Goal: Task Accomplishment & Management: Manage account settings

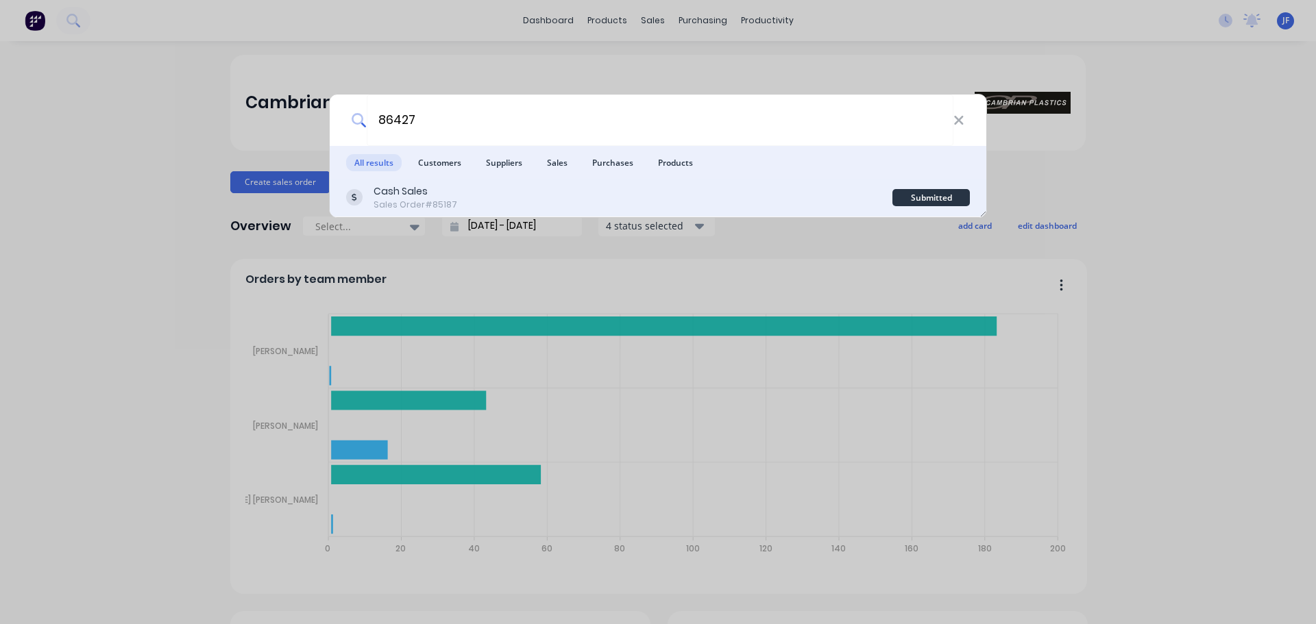
type input "86427"
click at [575, 197] on div "Cash Sales Sales Order #85187" at bounding box center [619, 197] width 546 height 27
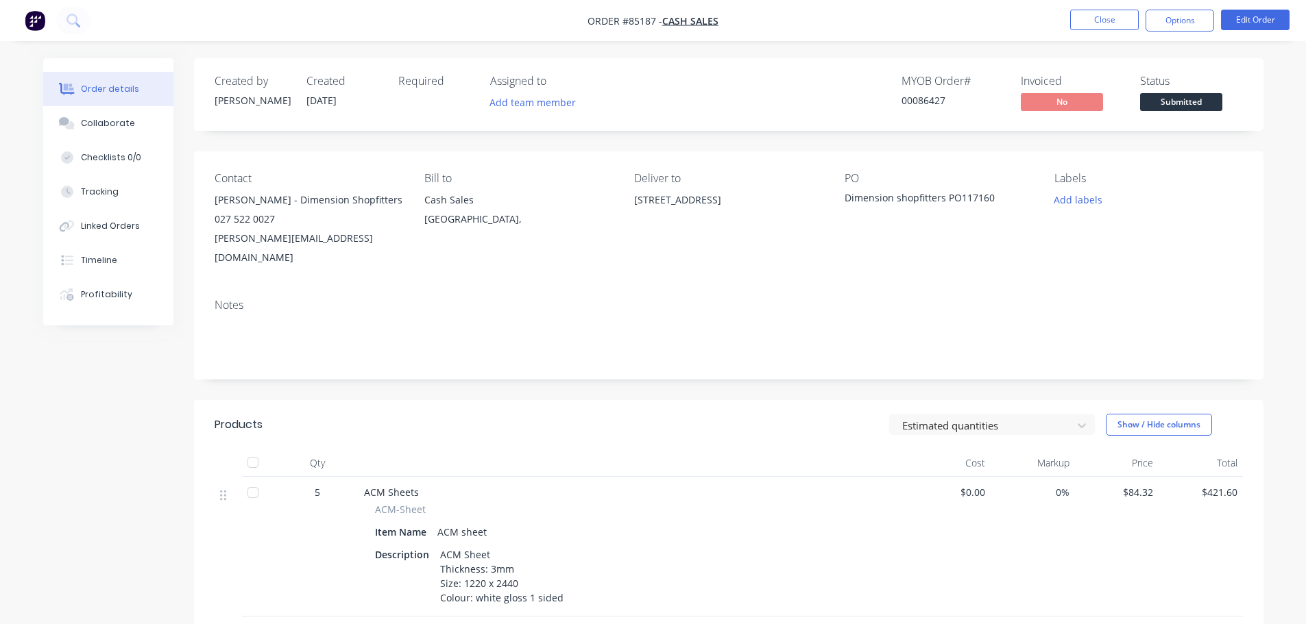
click at [1193, 100] on span "Submitted" at bounding box center [1181, 101] width 82 height 17
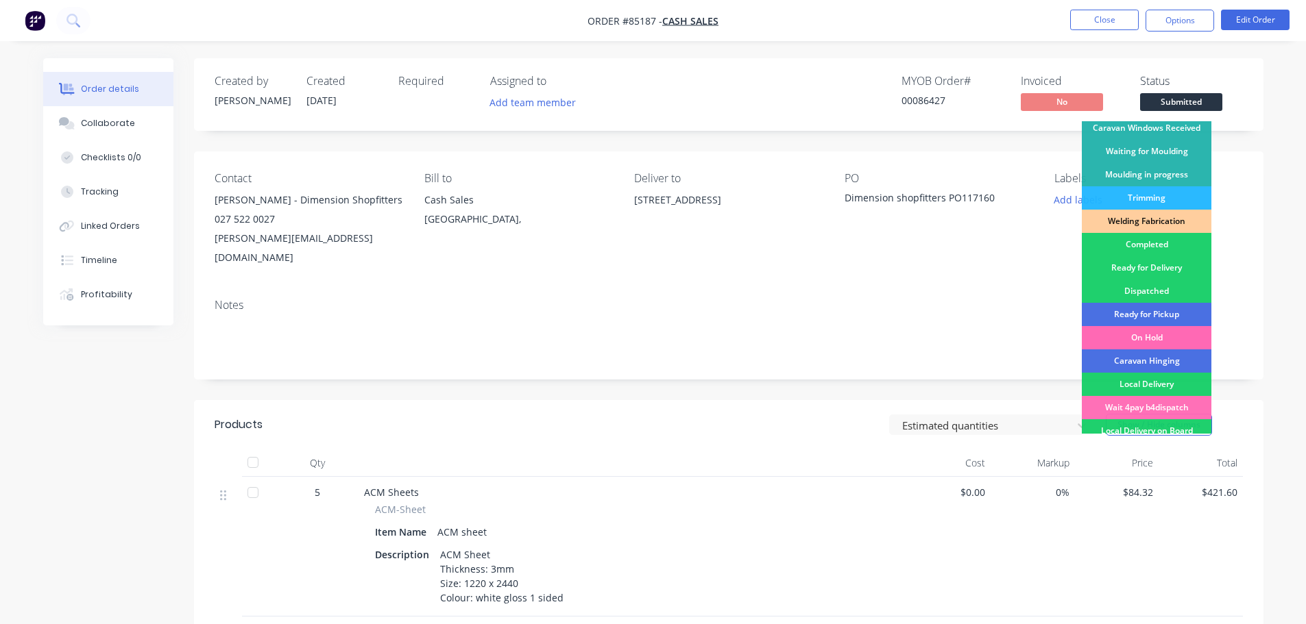
scroll to position [270, 0]
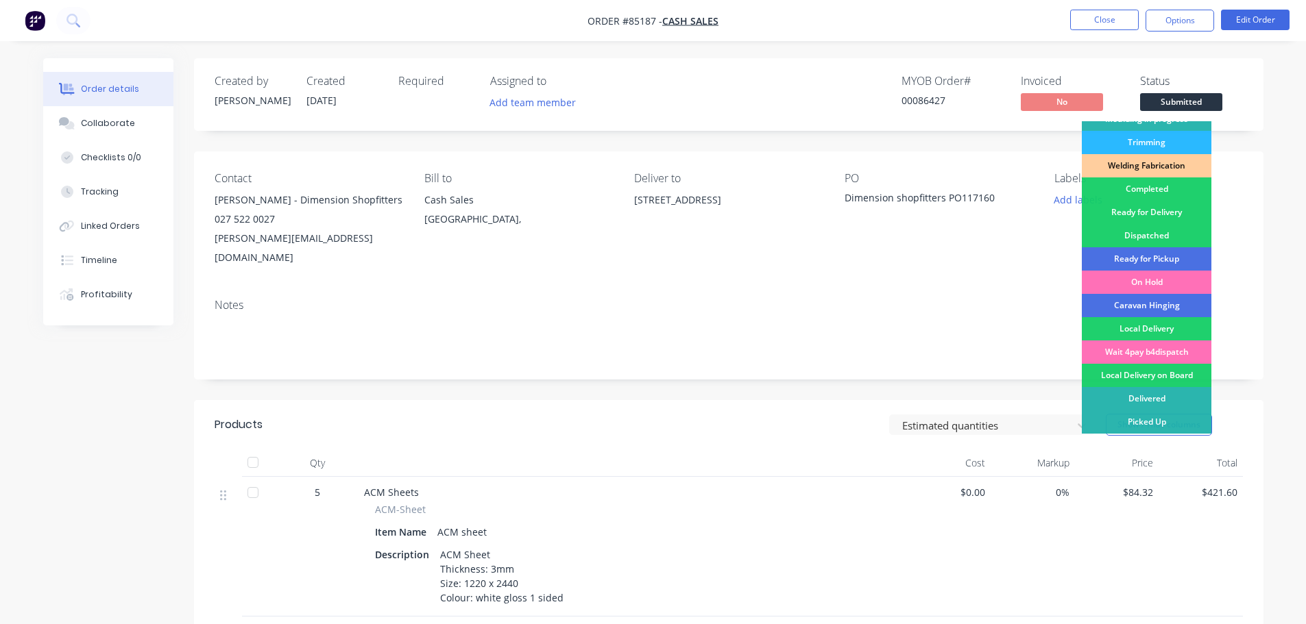
drag, startPoint x: 1161, startPoint y: 215, endPoint x: 1162, endPoint y: 193, distance: 21.9
click at [1161, 215] on div "Ready for Delivery" at bounding box center [1147, 212] width 130 height 23
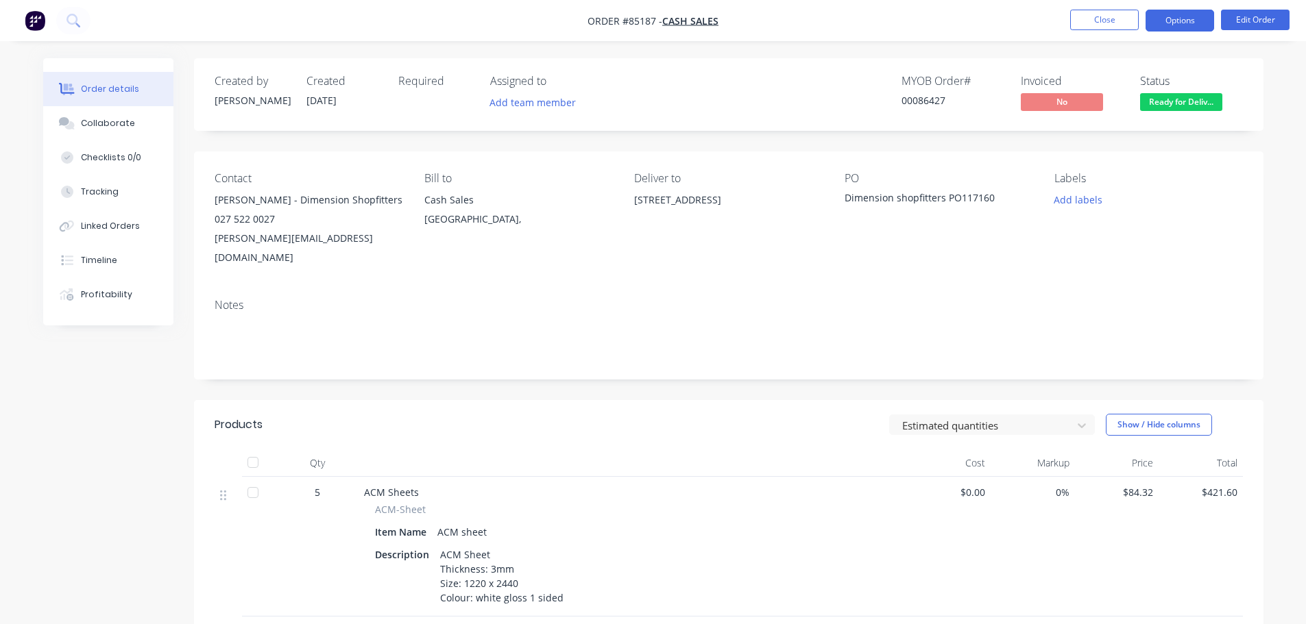
click at [1170, 23] on button "Options" at bounding box center [1179, 21] width 69 height 22
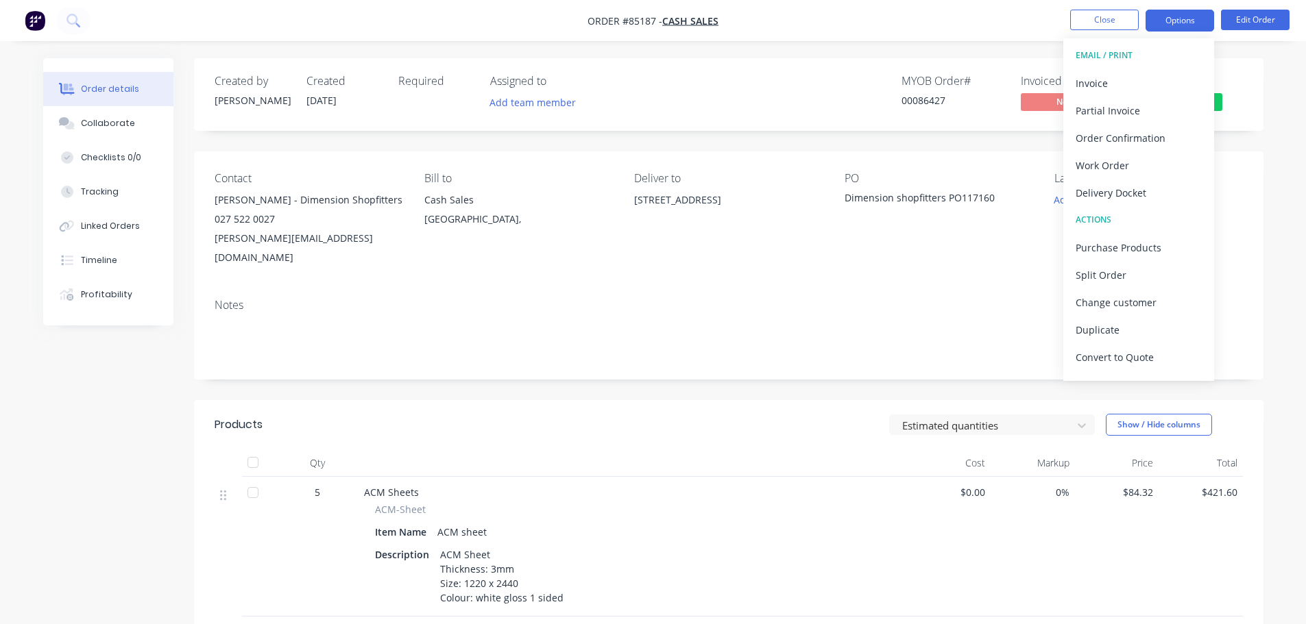
click at [1170, 23] on button "Options" at bounding box center [1179, 21] width 69 height 22
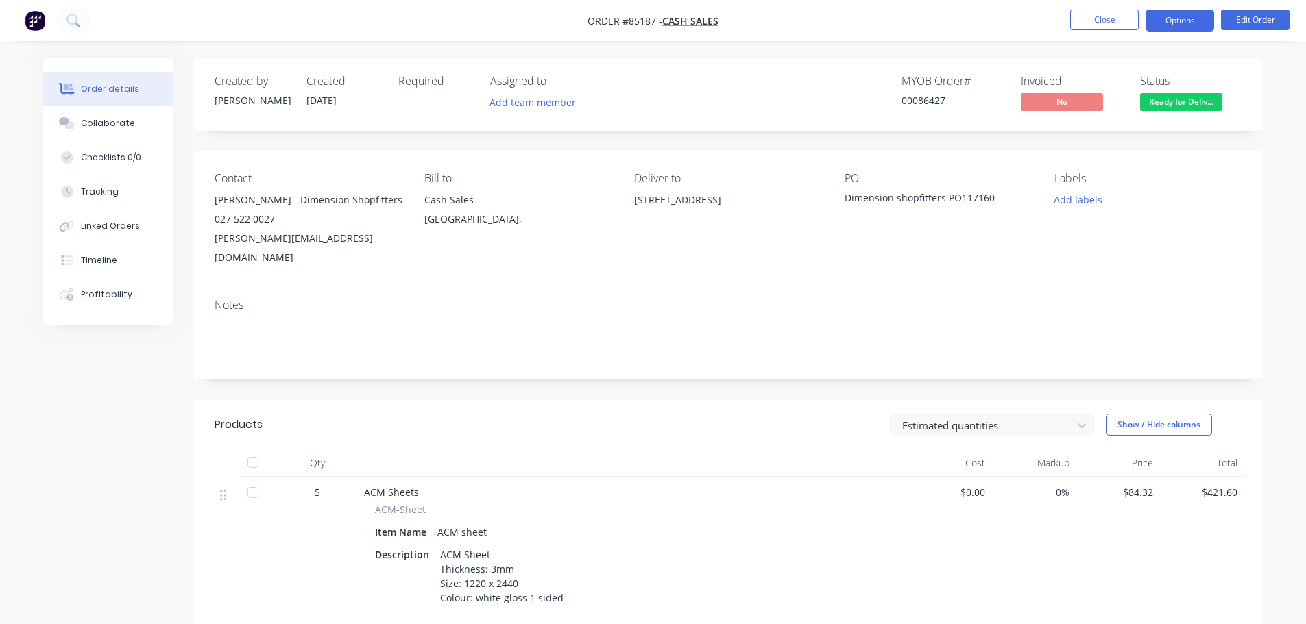
click at [1170, 23] on button "Options" at bounding box center [1179, 21] width 69 height 22
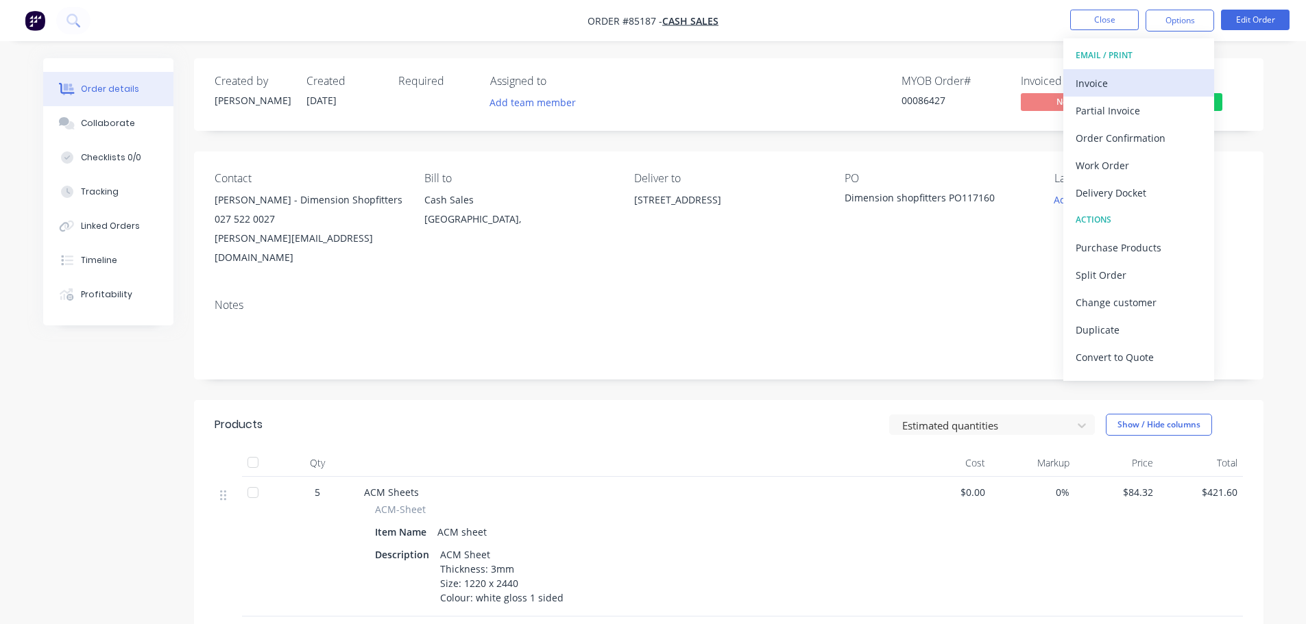
click at [1129, 86] on div "Invoice" at bounding box center [1138, 83] width 126 height 20
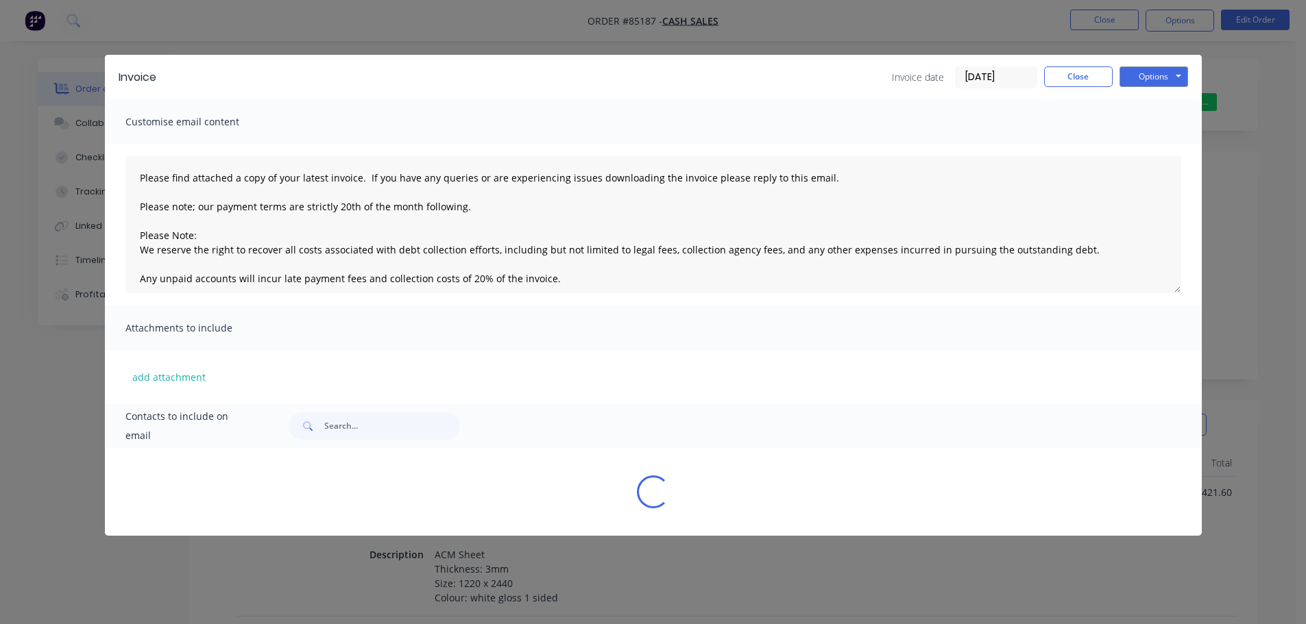
click at [1152, 73] on button "Options" at bounding box center [1153, 76] width 69 height 21
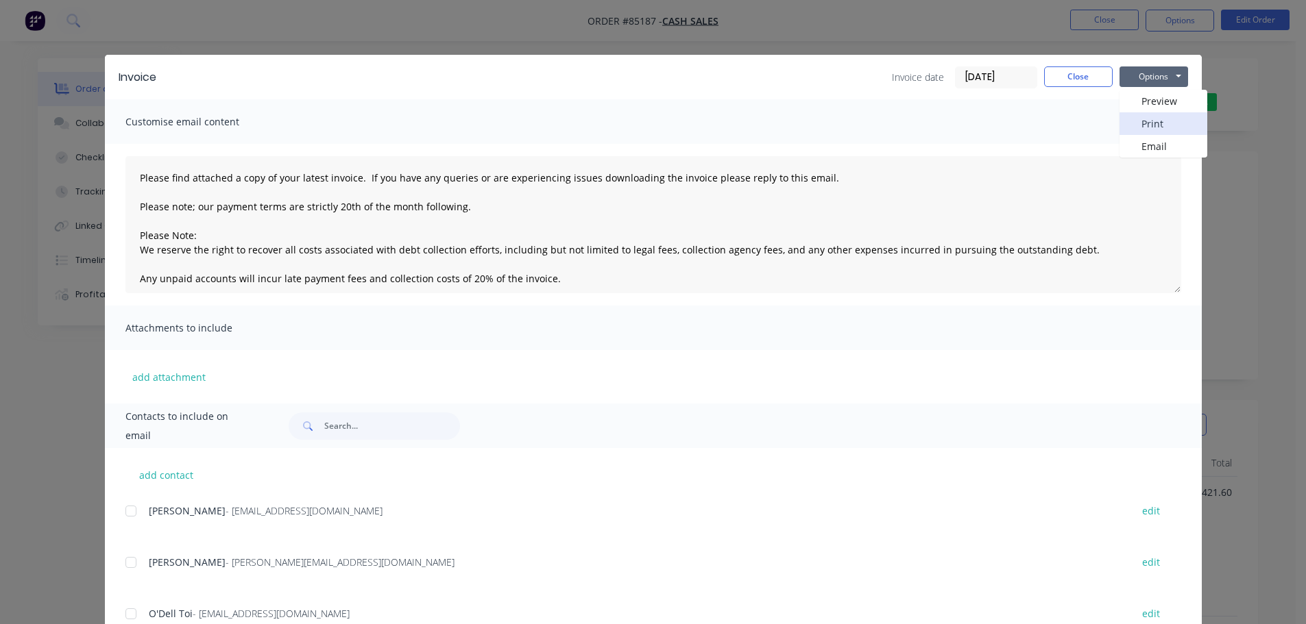
click at [1154, 123] on button "Print" at bounding box center [1163, 123] width 88 height 23
drag, startPoint x: 104, startPoint y: 14, endPoint x: 62, endPoint y: 13, distance: 42.5
click at [101, 14] on div "Invoice Invoice date [DATE] Close Options Preview Print Email Customise email c…" at bounding box center [653, 312] width 1306 height 624
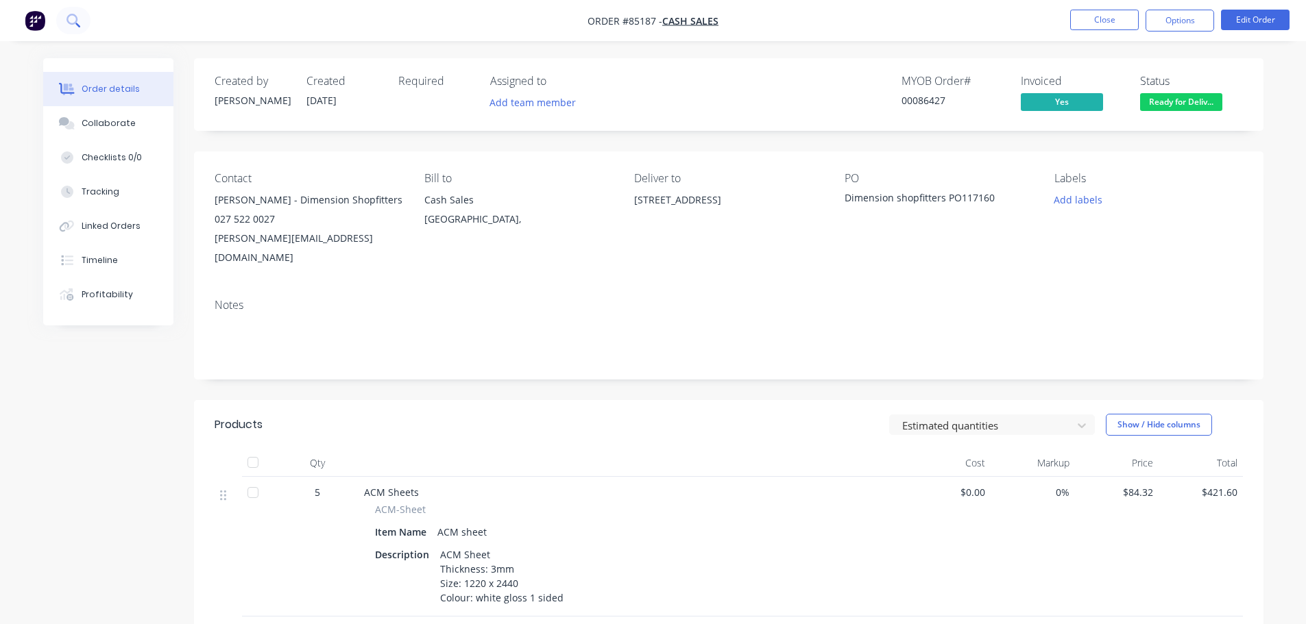
click at [60, 12] on button at bounding box center [73, 20] width 34 height 27
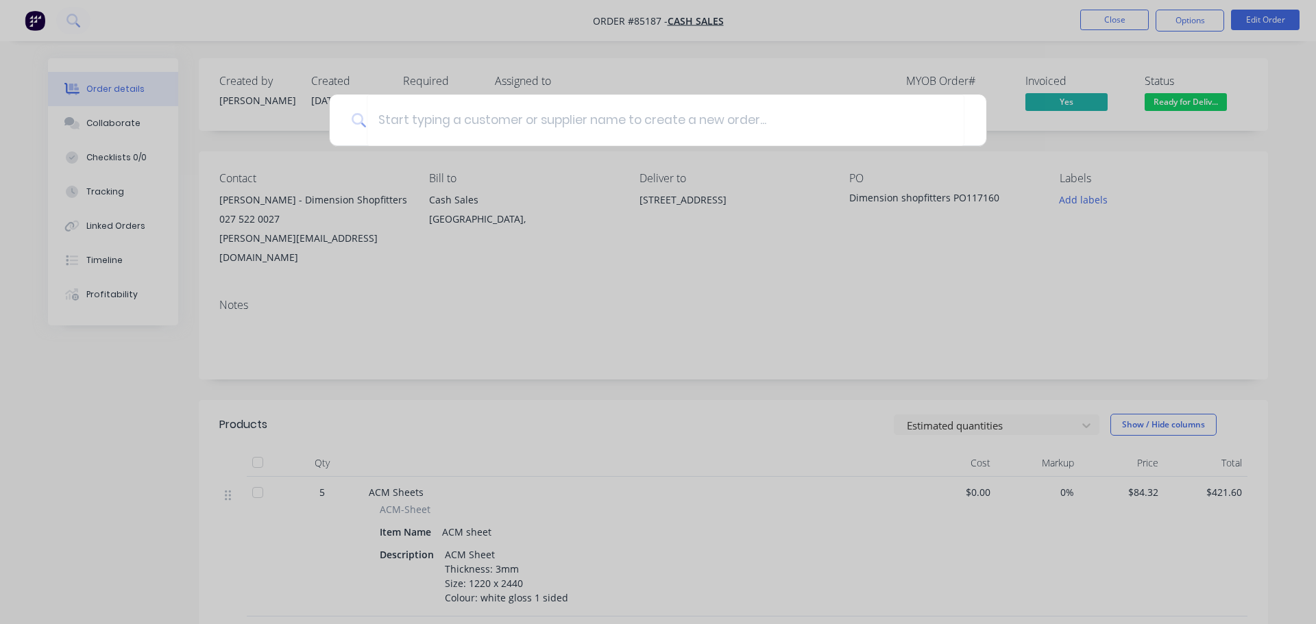
drag, startPoint x: 80, startPoint y: 103, endPoint x: 74, endPoint y: 27, distance: 75.6
click at [80, 102] on div at bounding box center [658, 312] width 1316 height 624
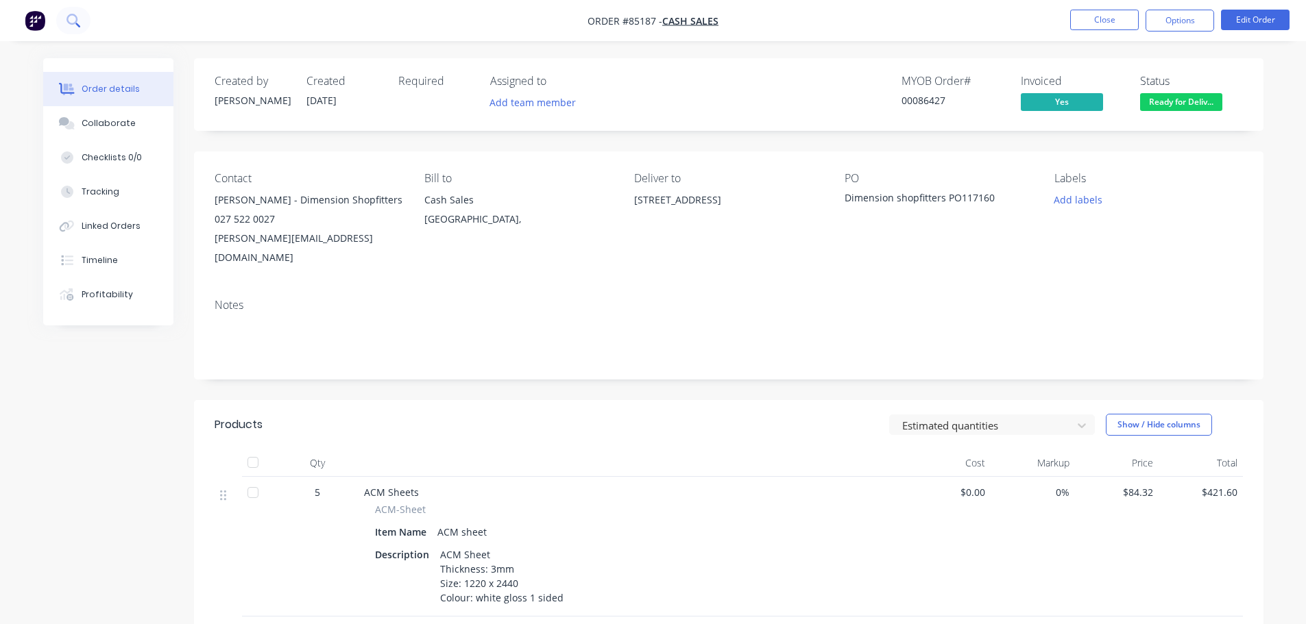
click at [71, 16] on icon at bounding box center [71, 19] width 11 height 11
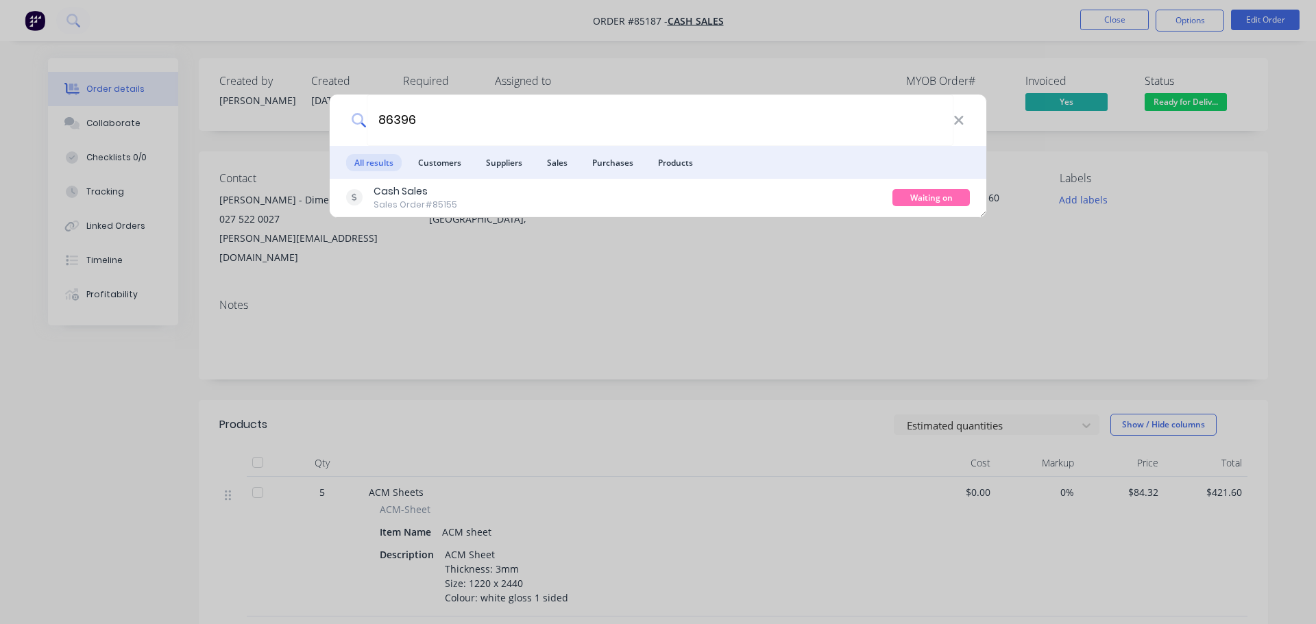
type input "86396"
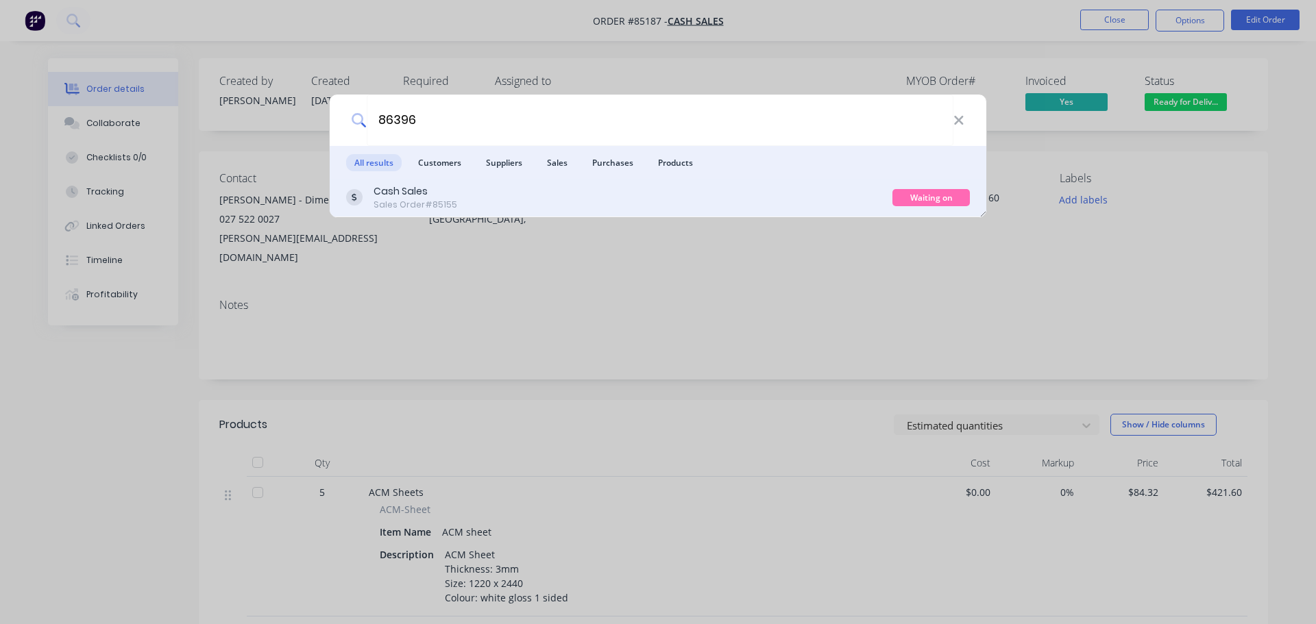
click at [657, 215] on div "Cash Sales Sales Order #85155 Waiting on Supplier" at bounding box center [658, 198] width 657 height 38
click at [361, 190] on div at bounding box center [354, 197] width 16 height 27
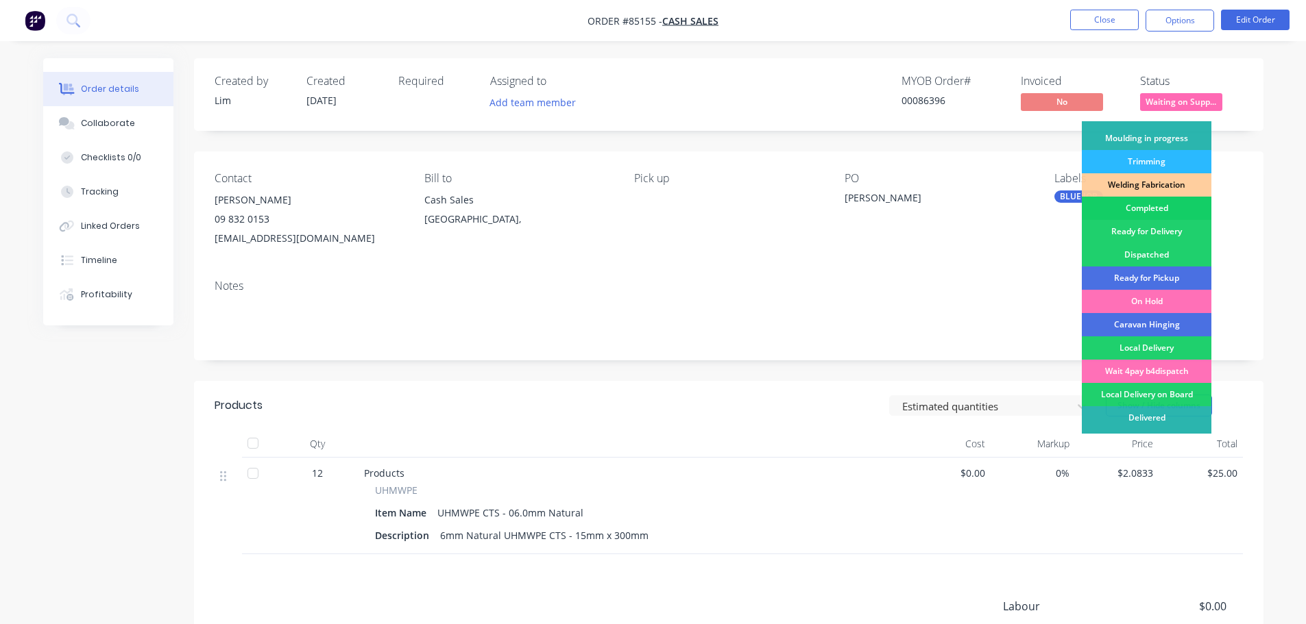
scroll to position [270, 0]
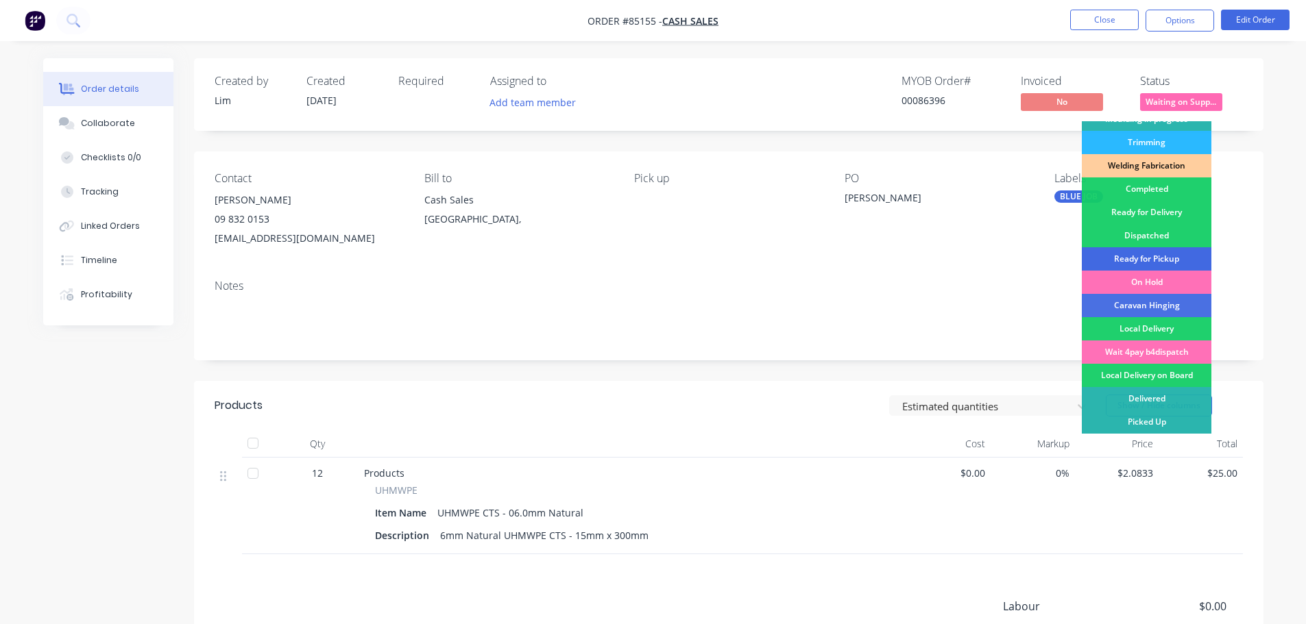
click at [1163, 253] on div "Ready for Pickup" at bounding box center [1147, 258] width 130 height 23
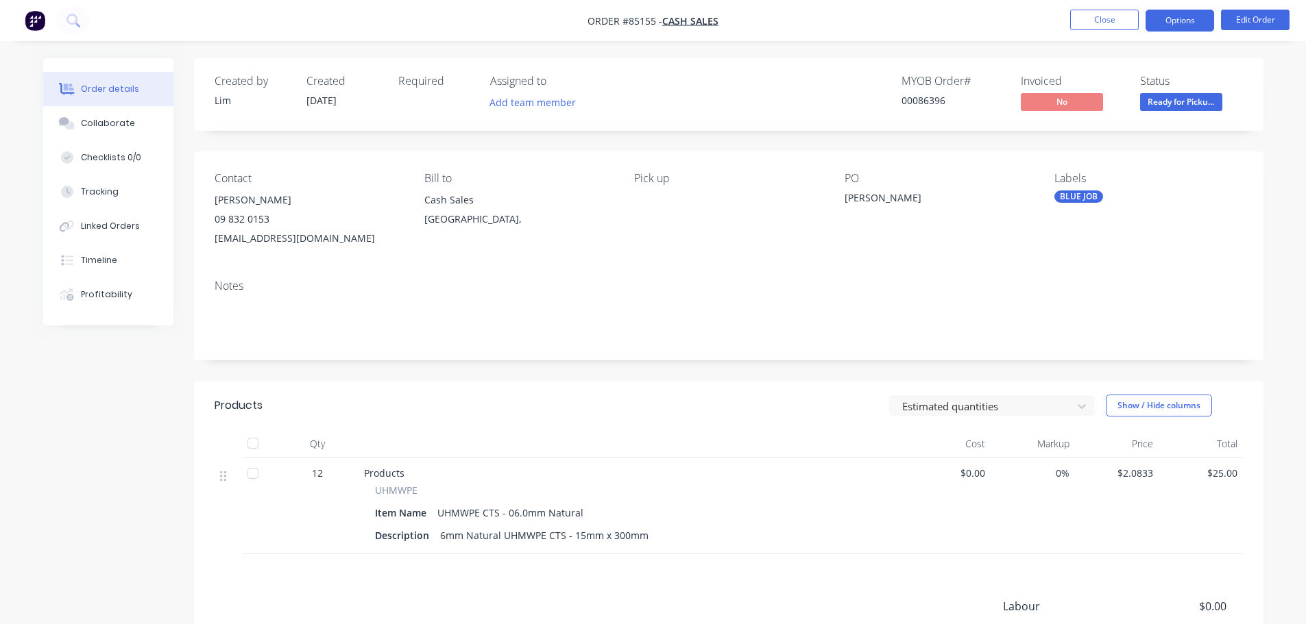
click at [1182, 21] on button "Options" at bounding box center [1179, 21] width 69 height 22
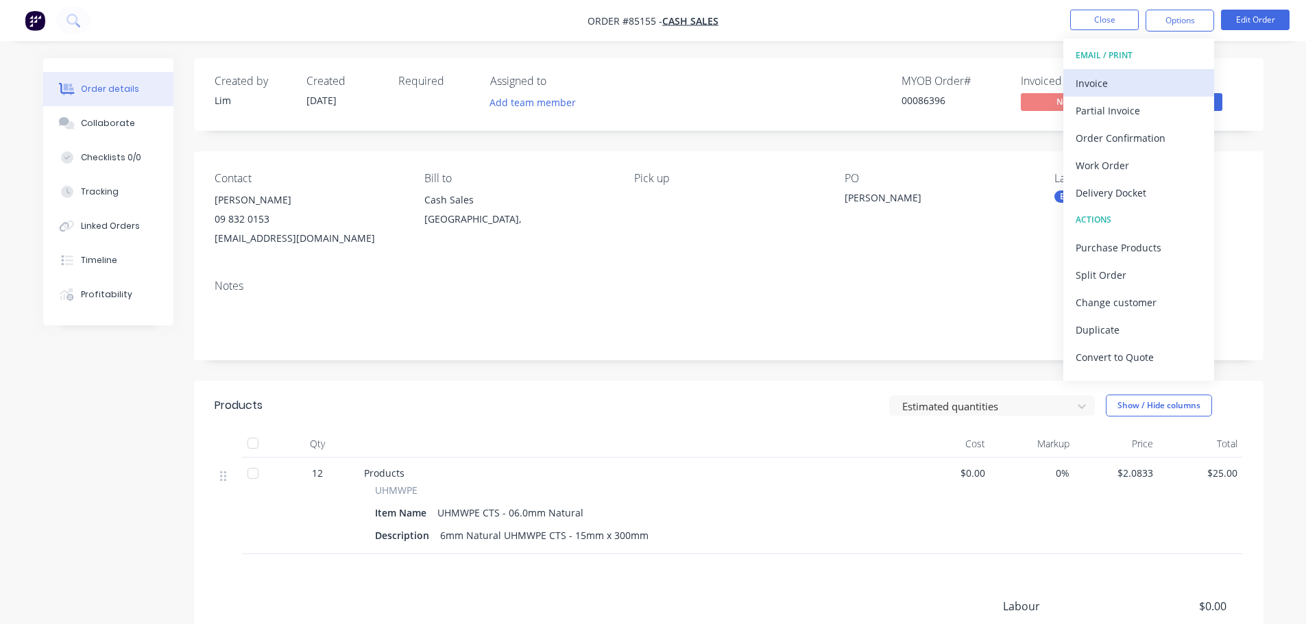
click at [1143, 78] on div "Invoice" at bounding box center [1138, 83] width 126 height 20
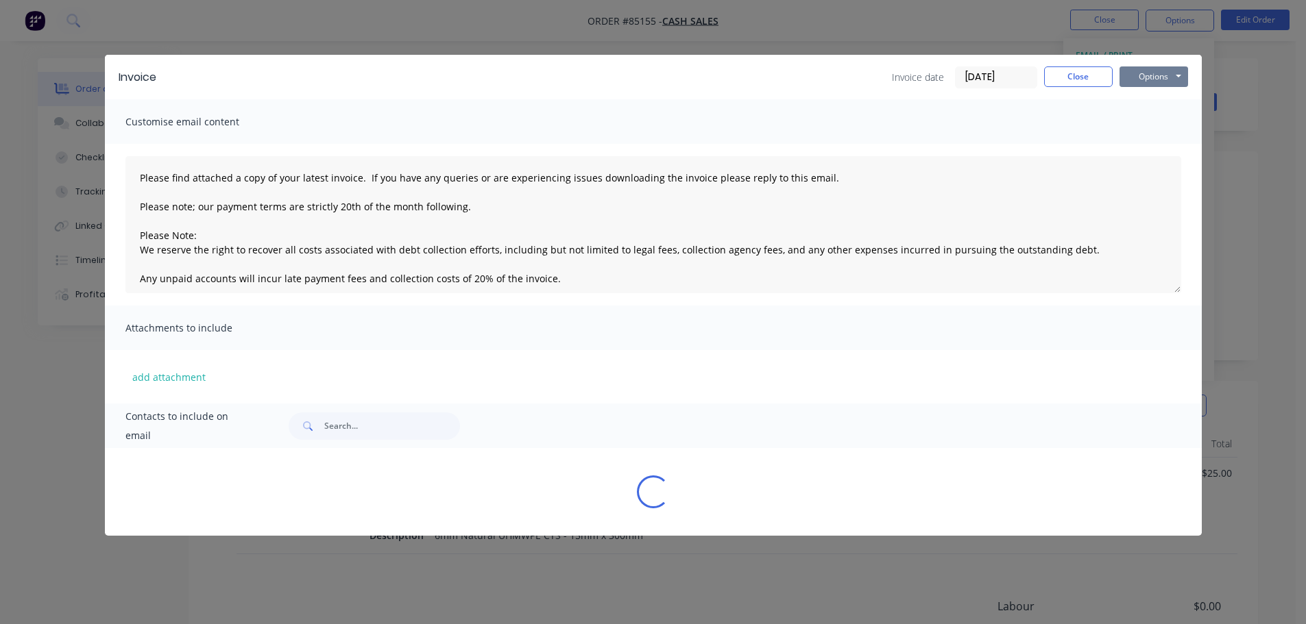
click at [1162, 68] on button "Options" at bounding box center [1153, 76] width 69 height 21
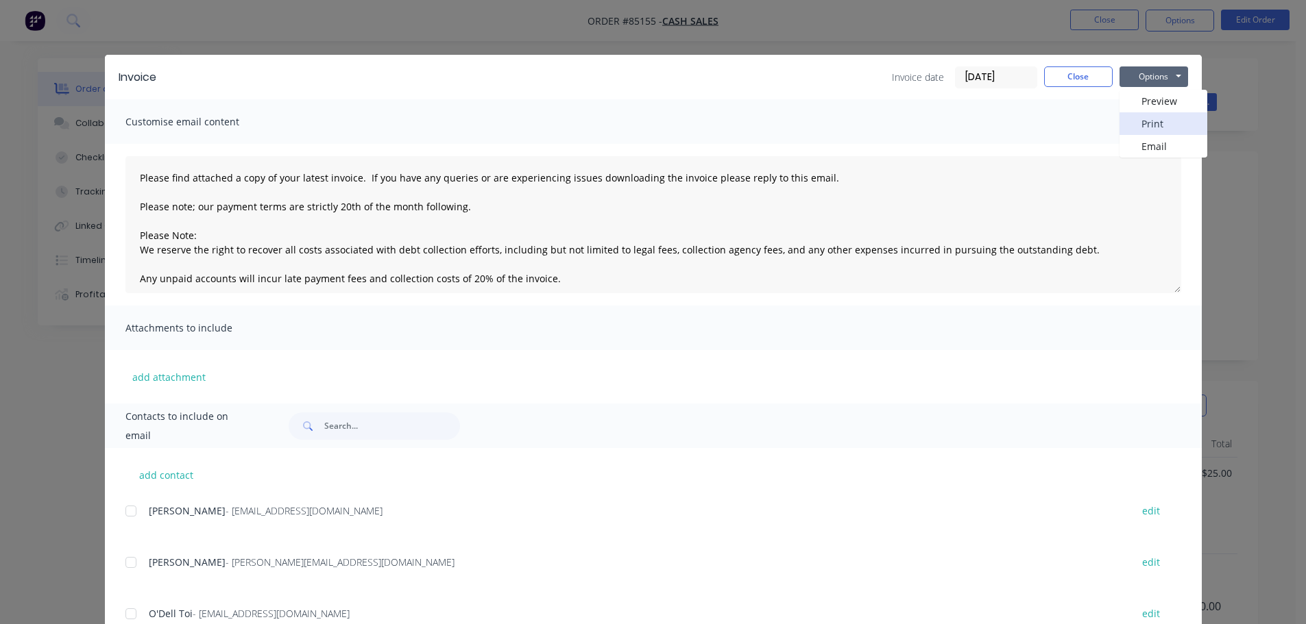
click at [1161, 127] on button "Print" at bounding box center [1163, 123] width 88 height 23
click at [1071, 79] on button "Close" at bounding box center [1078, 76] width 69 height 21
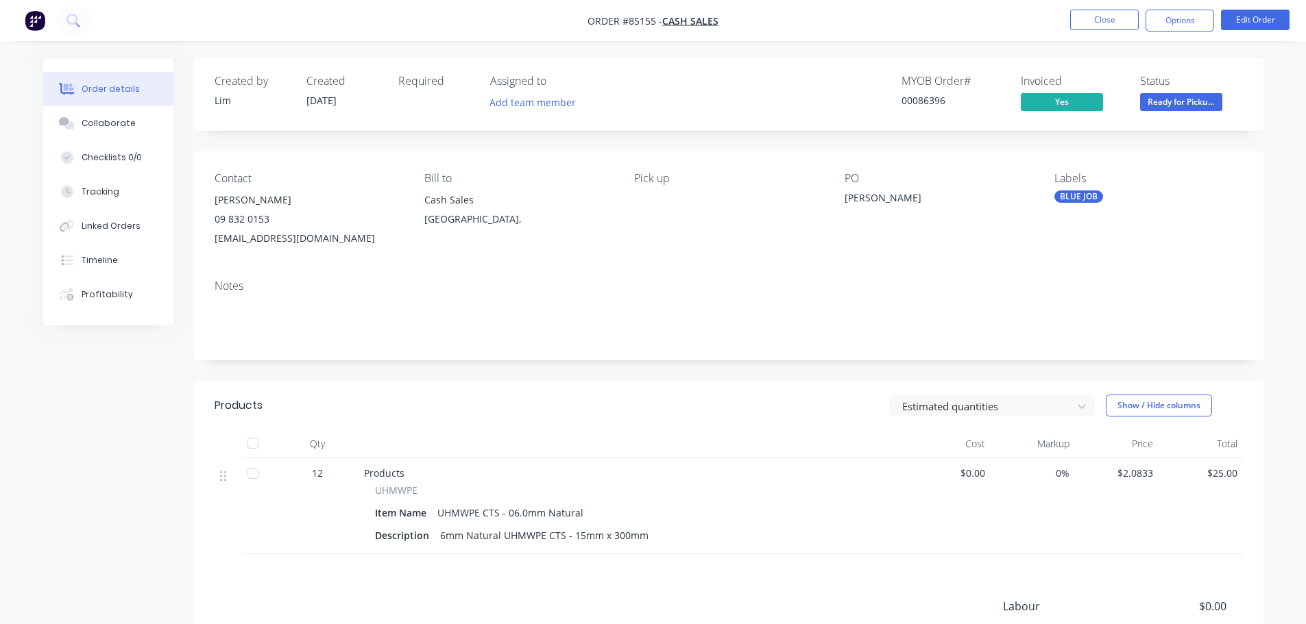
click at [1072, 66] on div "Created by [PERSON_NAME] Created [DATE] Required Assigned to Add team member MY…" at bounding box center [728, 94] width 1069 height 73
click at [893, 89] on div "MYOB Order # 00086396 Invoiced Yes Status Ready for Picku..." at bounding box center [934, 95] width 615 height 40
click at [73, 23] on icon at bounding box center [71, 19] width 11 height 11
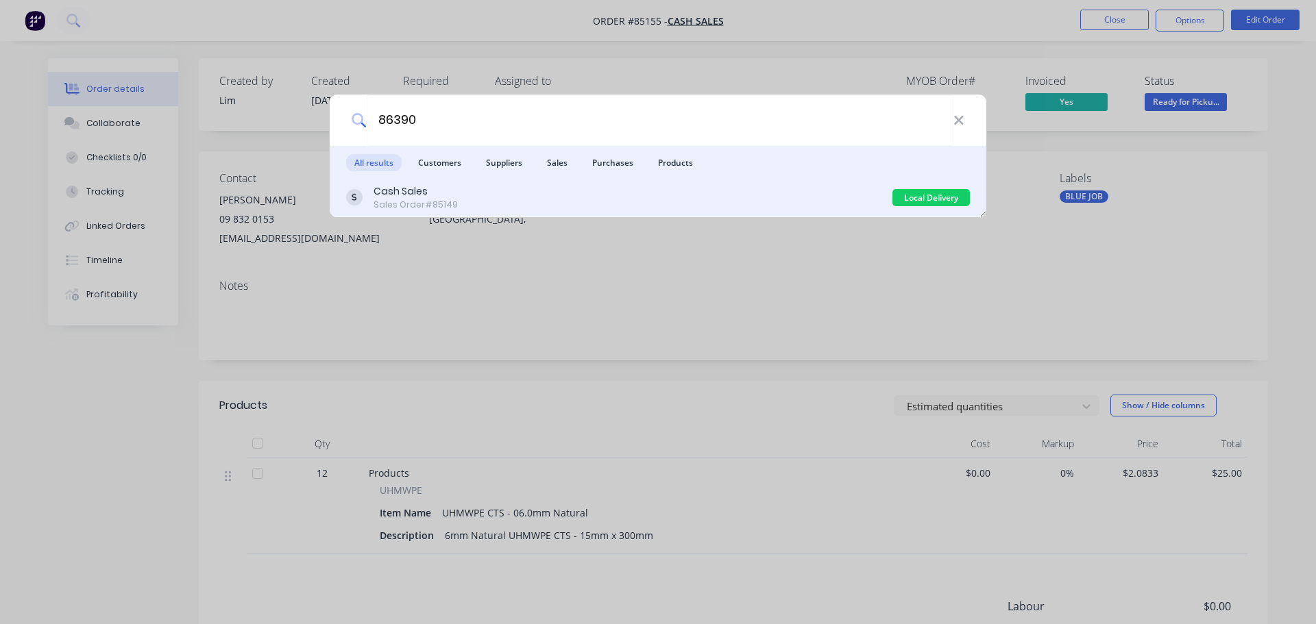
type input "86390"
click at [567, 195] on div "Cash Sales Sales Order #85149" at bounding box center [619, 197] width 546 height 27
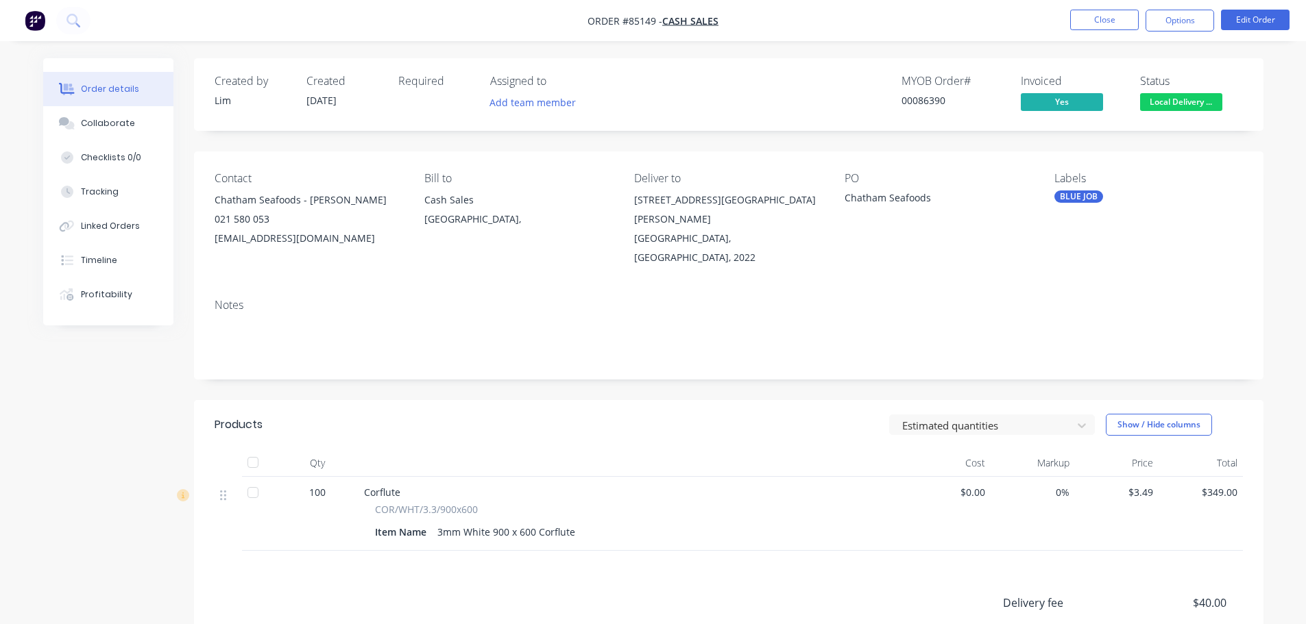
click at [934, 102] on div "00086390" at bounding box center [952, 100] width 103 height 14
copy div "00086390"
click at [1098, 19] on button "Close" at bounding box center [1104, 20] width 69 height 21
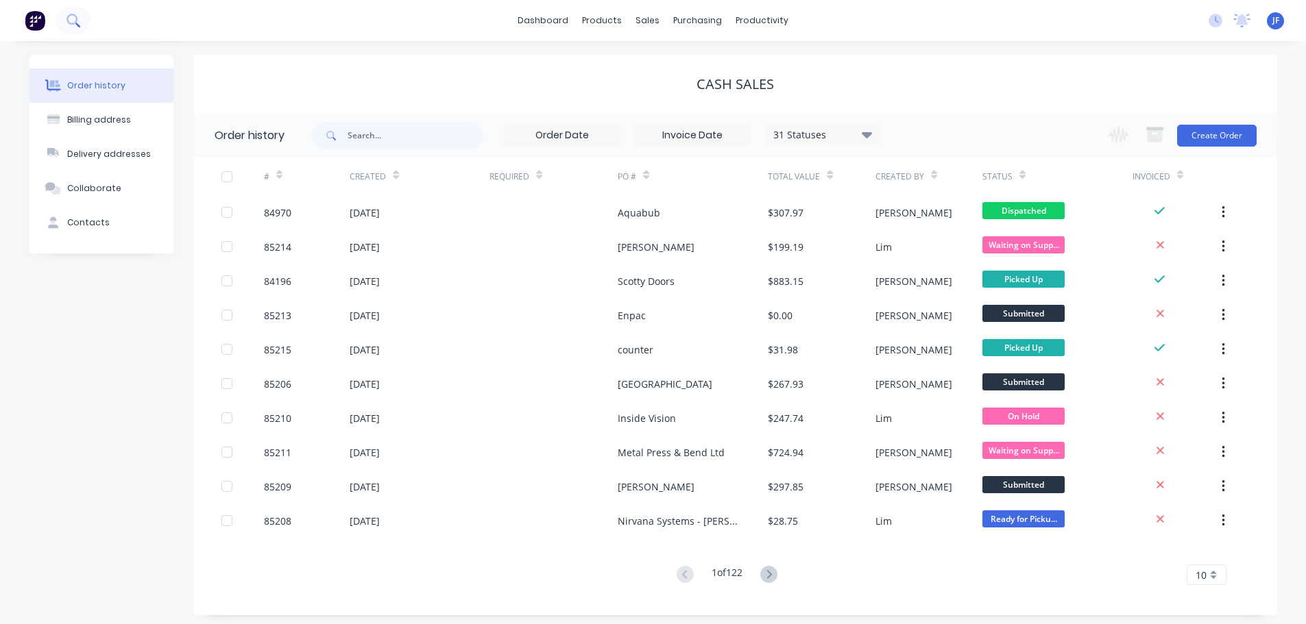
click at [73, 23] on icon at bounding box center [72, 20] width 13 height 13
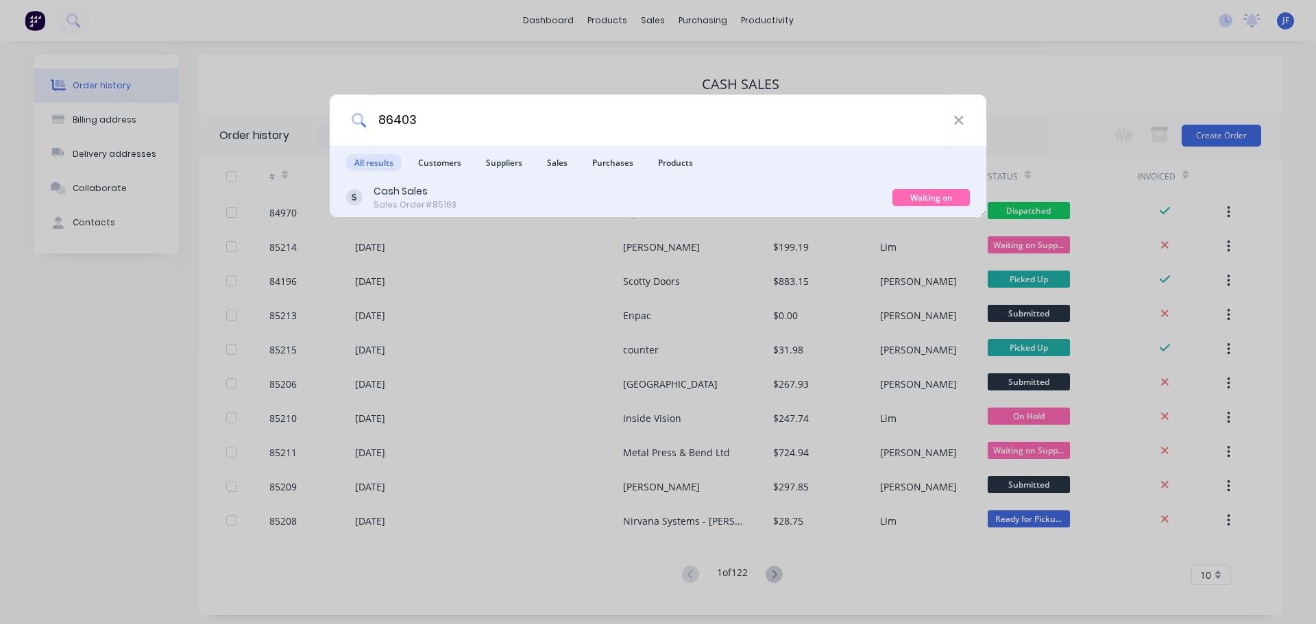
type input "86403"
click at [516, 188] on div "Cash Sales Sales Order #85163" at bounding box center [619, 197] width 546 height 27
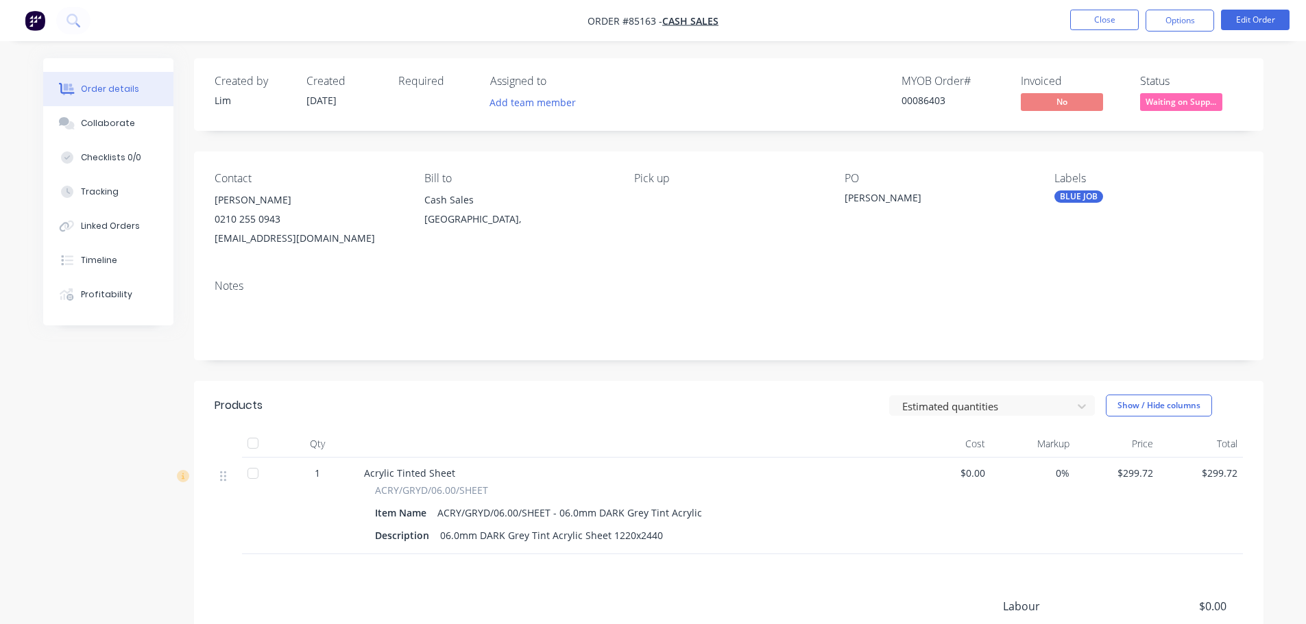
click at [1184, 99] on span "Waiting on Supp..." at bounding box center [1181, 101] width 82 height 17
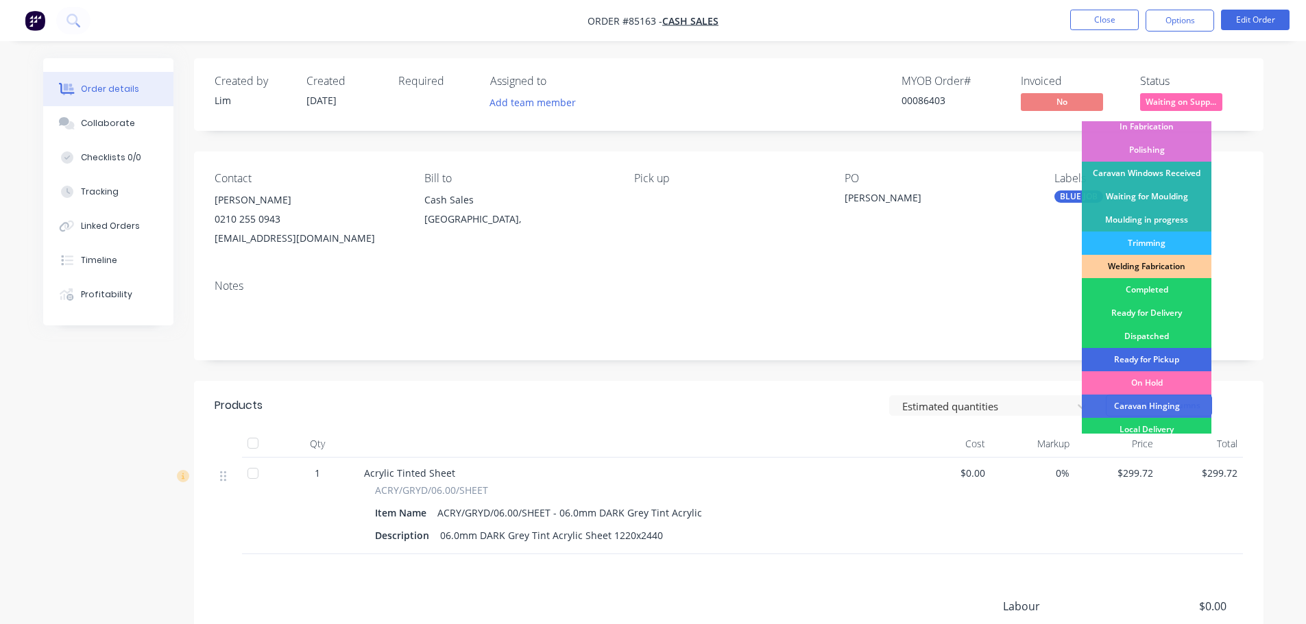
scroll to position [270, 0]
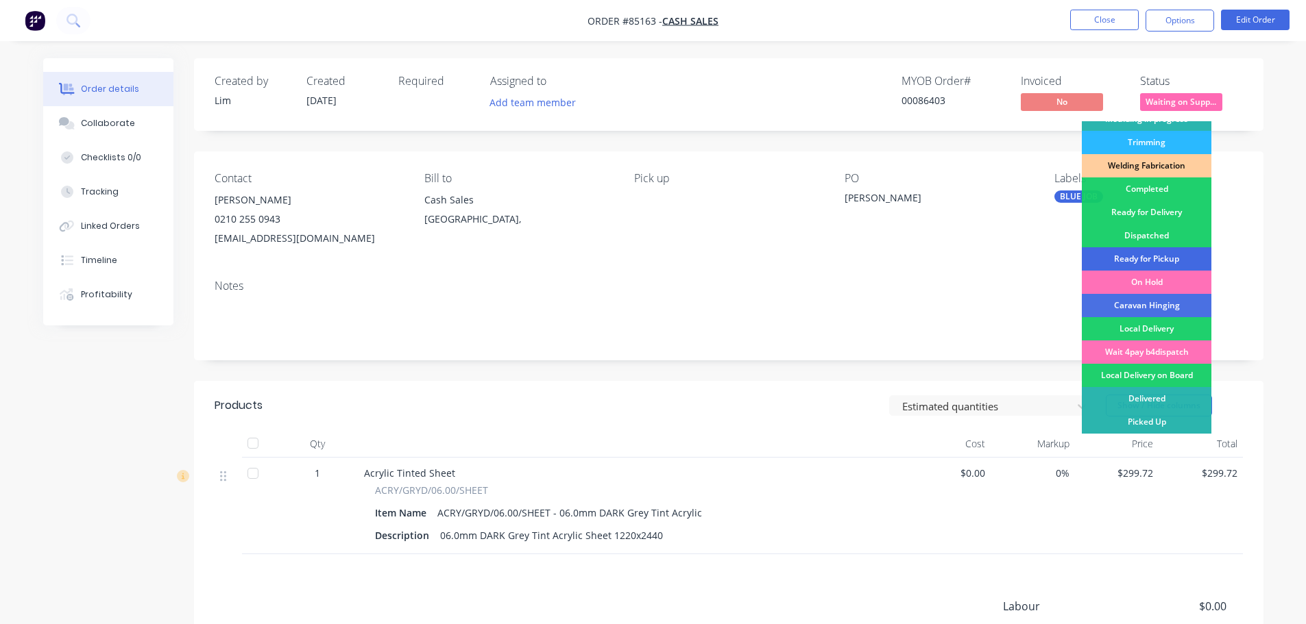
click at [1198, 254] on div "Ready for Pickup" at bounding box center [1147, 258] width 130 height 23
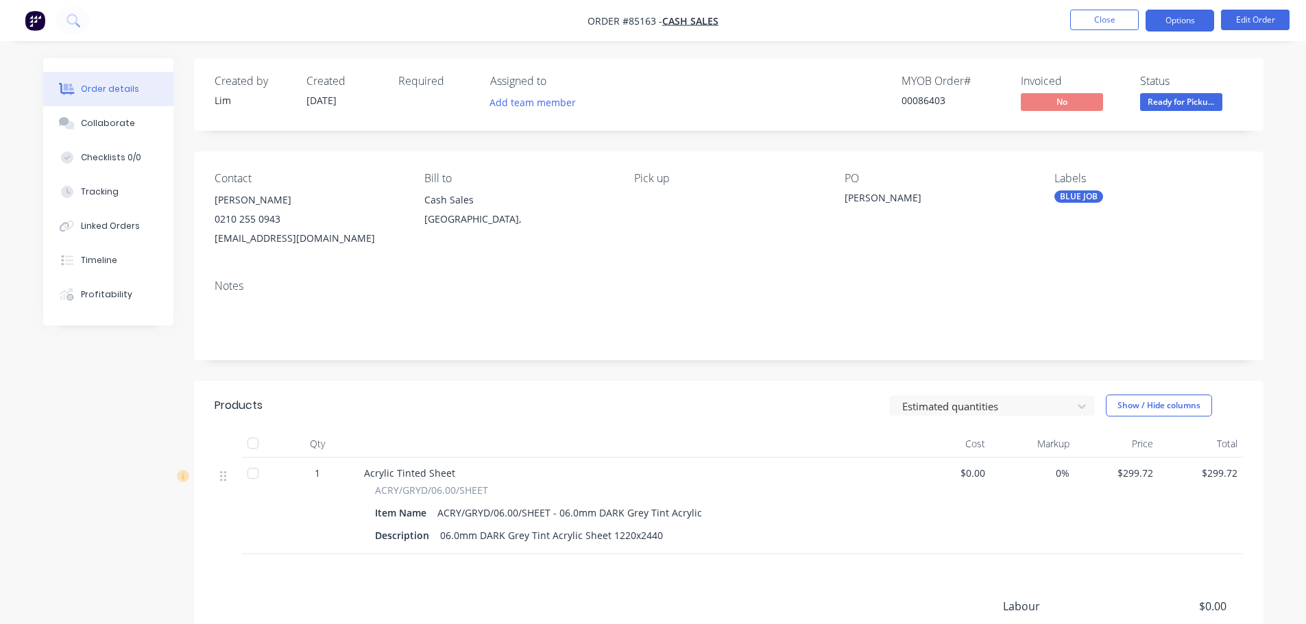
click at [1202, 18] on button "Options" at bounding box center [1179, 21] width 69 height 22
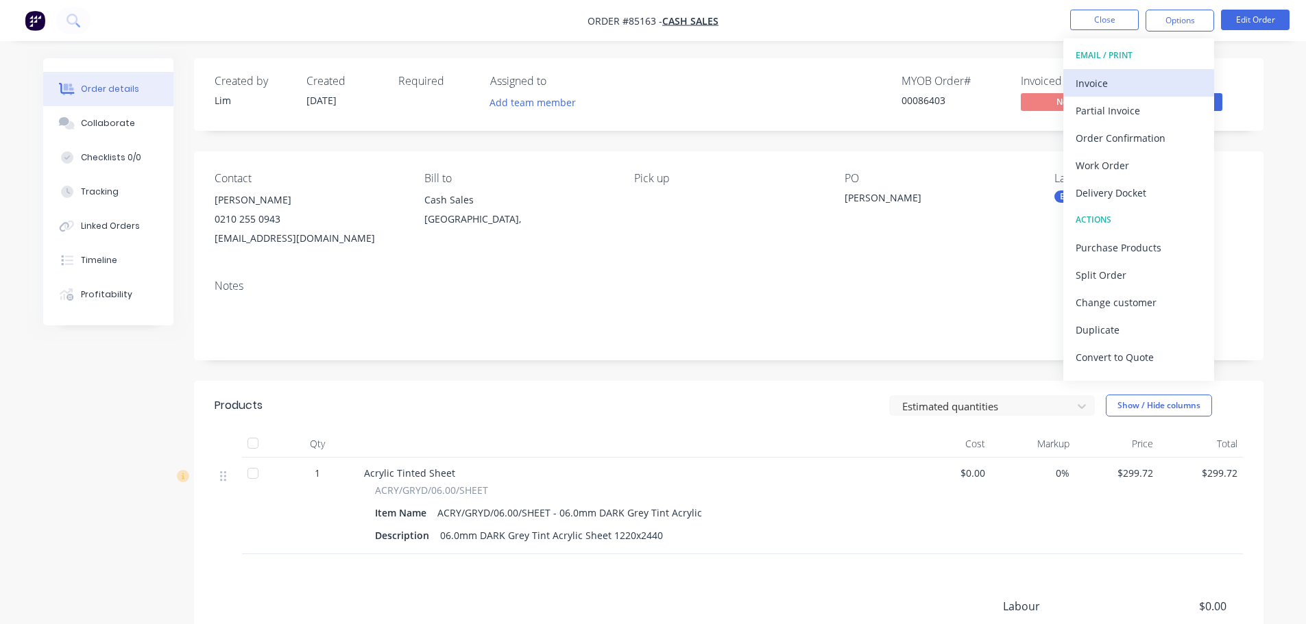
click at [1162, 79] on div "Invoice" at bounding box center [1138, 83] width 126 height 20
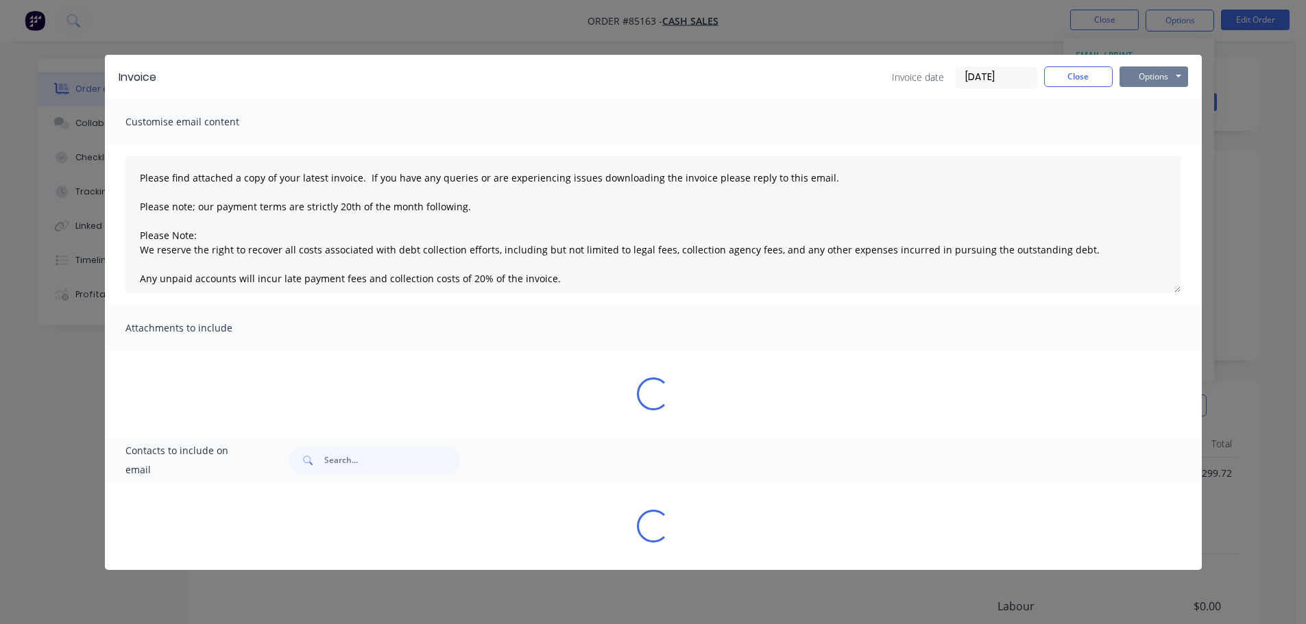
click at [1161, 71] on button "Options" at bounding box center [1153, 76] width 69 height 21
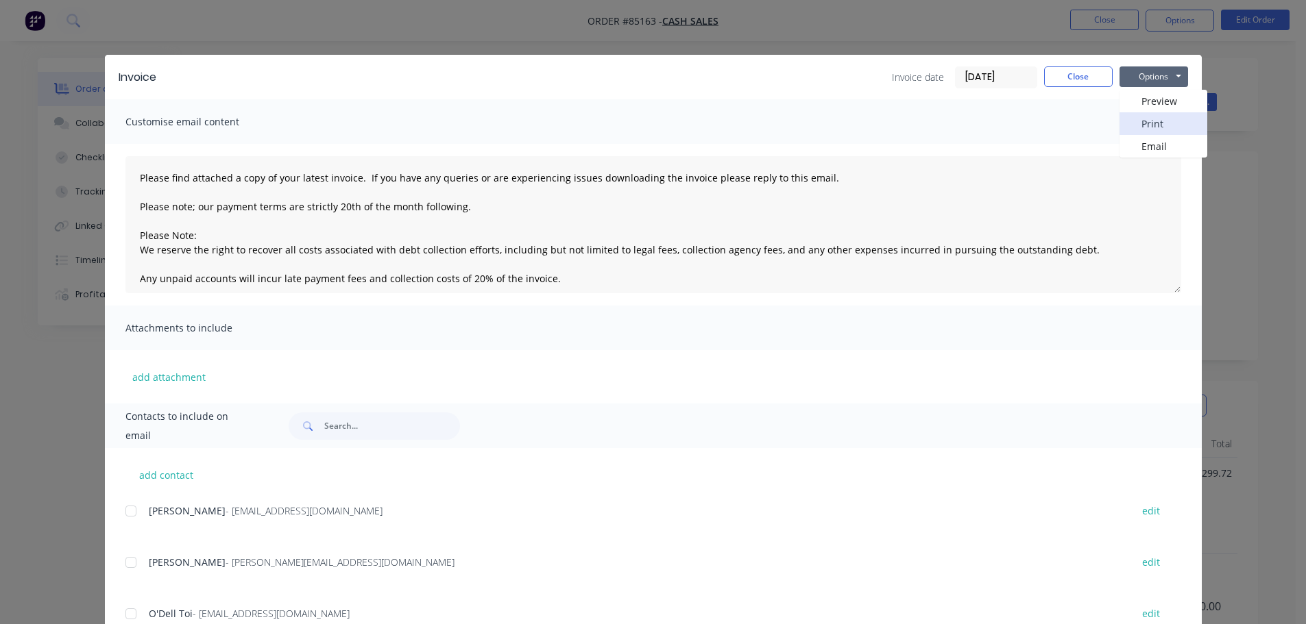
click at [1154, 117] on button "Print" at bounding box center [1163, 123] width 88 height 23
click at [1090, 75] on button "Close" at bounding box center [1078, 76] width 69 height 21
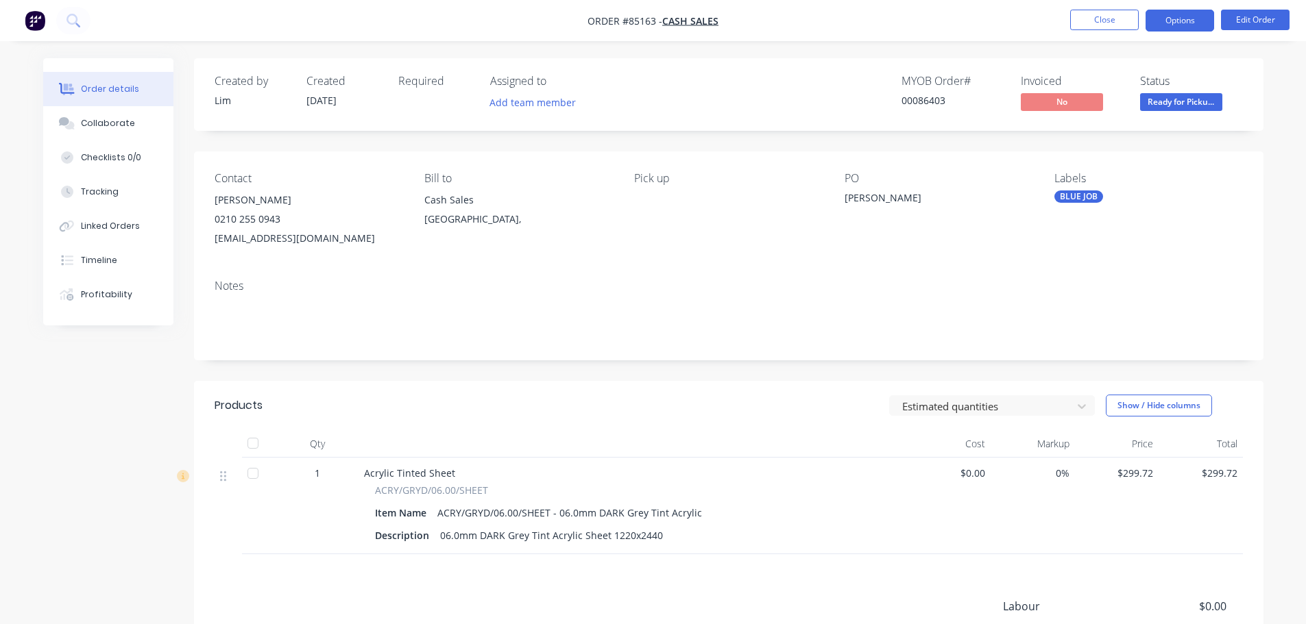
click at [1192, 15] on button "Options" at bounding box center [1179, 21] width 69 height 22
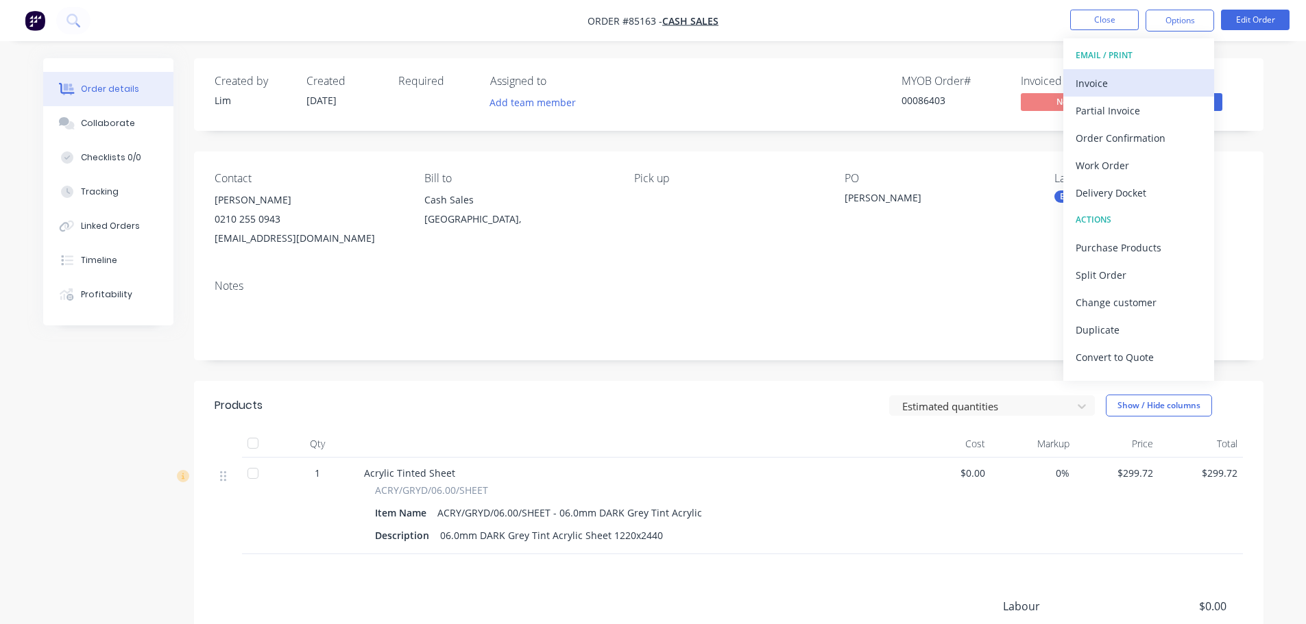
click at [1158, 75] on div "Invoice" at bounding box center [1138, 83] width 126 height 20
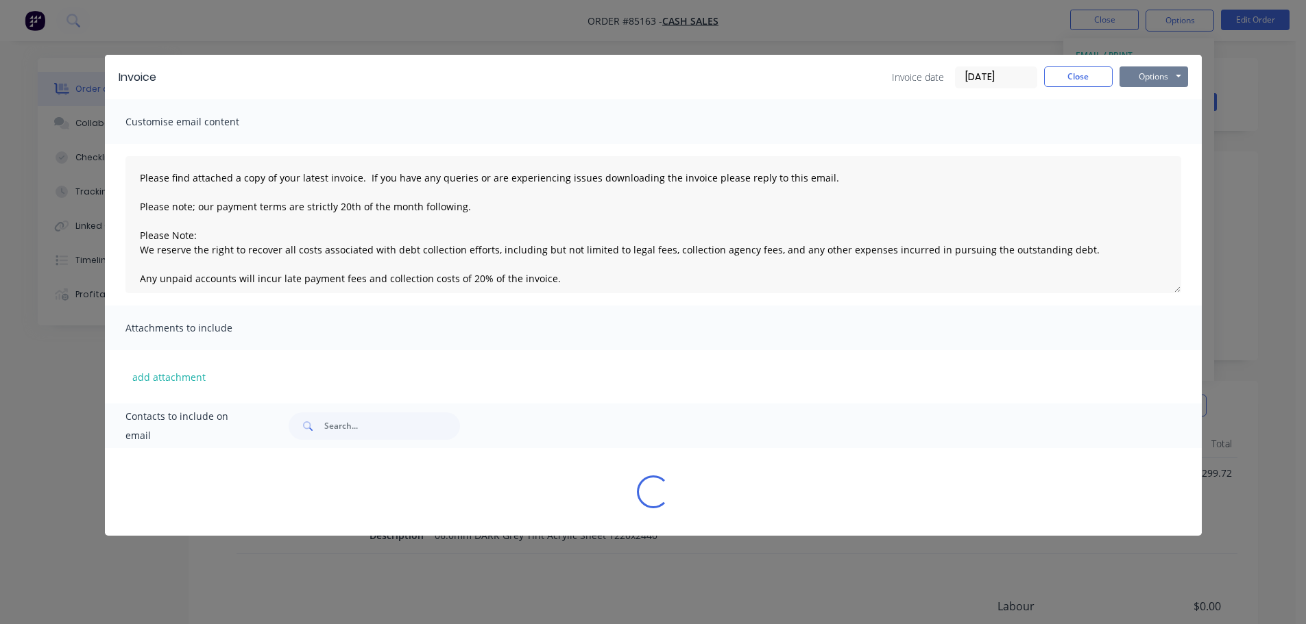
click at [1162, 69] on button "Options" at bounding box center [1153, 76] width 69 height 21
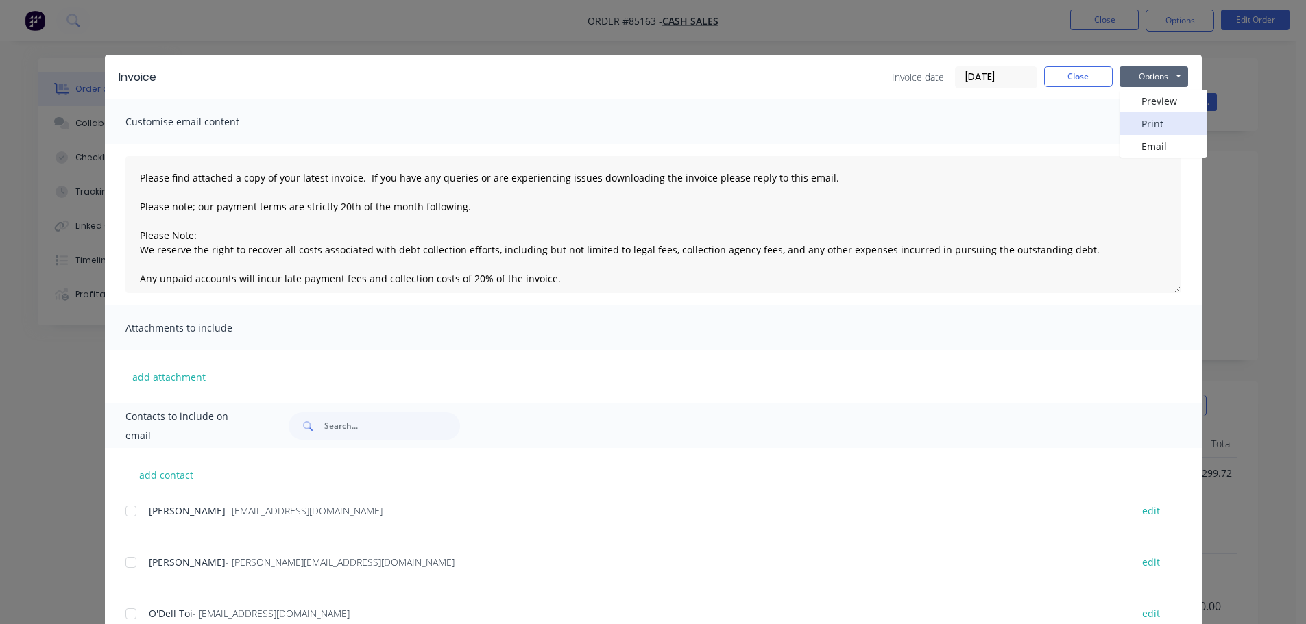
click at [1162, 117] on button "Print" at bounding box center [1163, 123] width 88 height 23
click at [138, 22] on div "Invoice Invoice date [DATE] Close Options Preview Print Email Customise email c…" at bounding box center [653, 312] width 1306 height 624
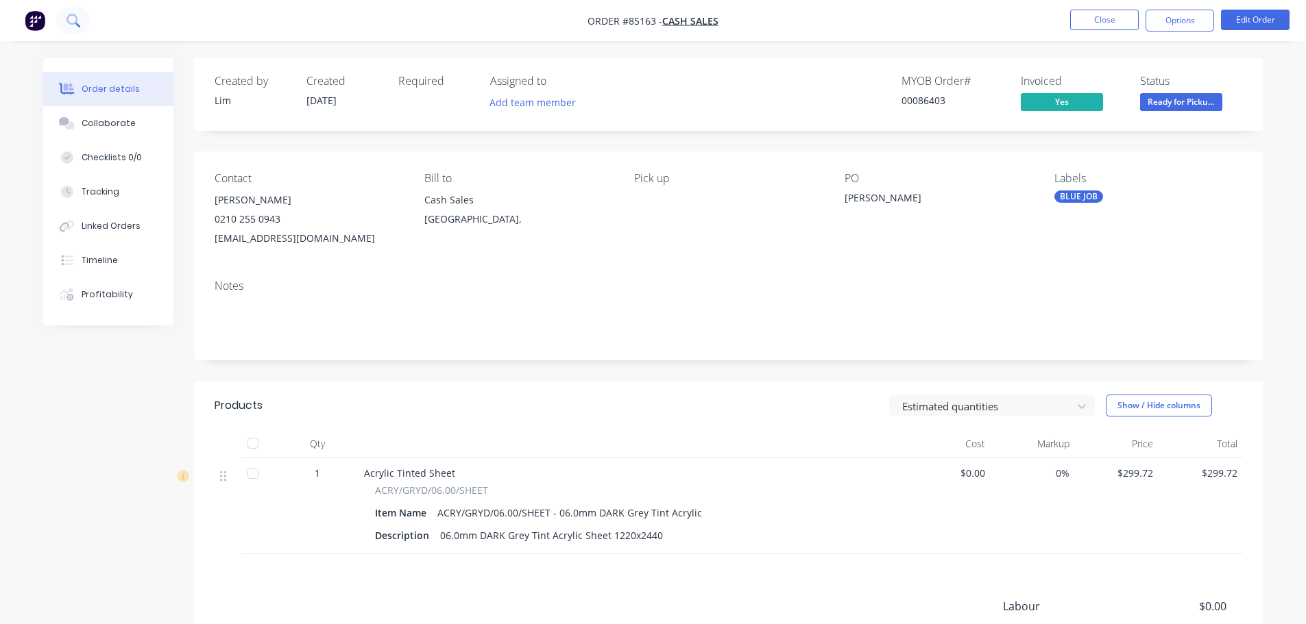
click at [67, 27] on button at bounding box center [73, 20] width 34 height 27
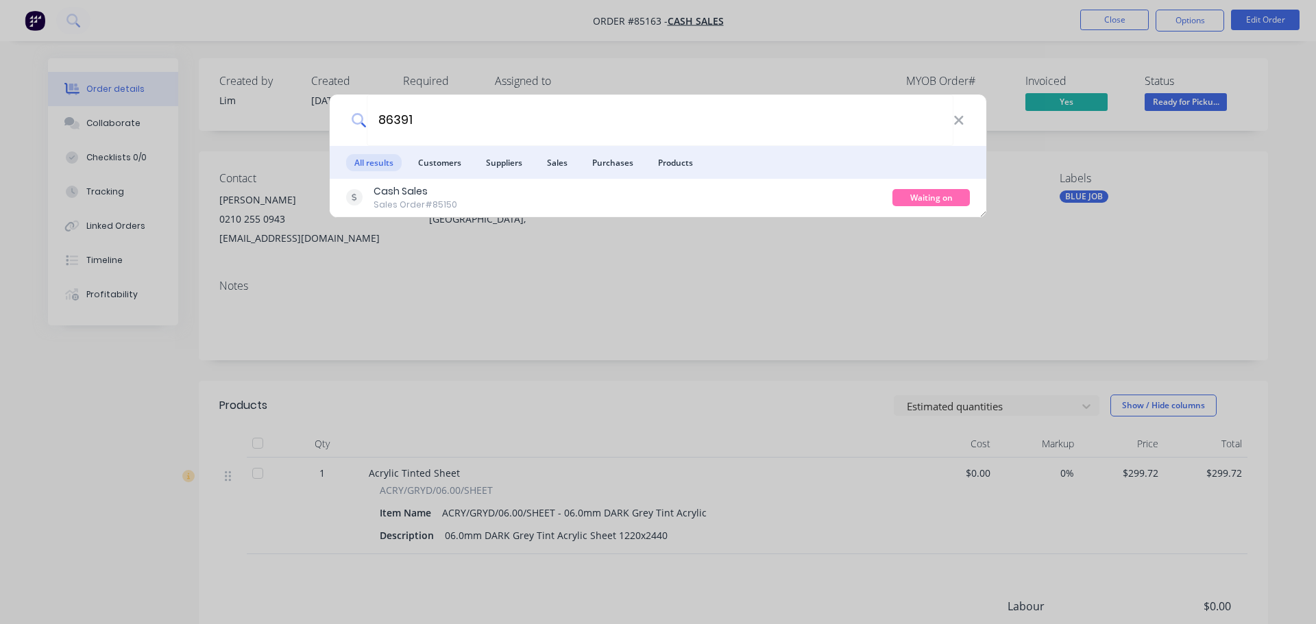
type input "86391"
click at [697, 178] on li "Products" at bounding box center [675, 162] width 51 height 33
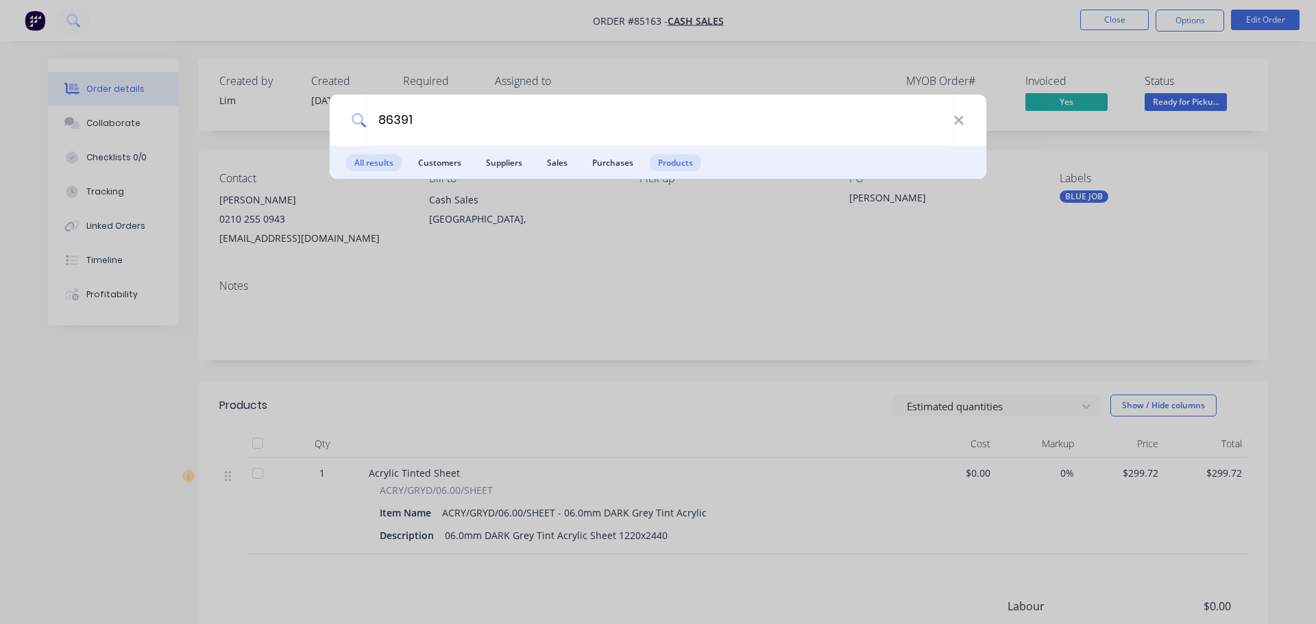
click at [395, 167] on span "All results" at bounding box center [374, 162] width 56 height 17
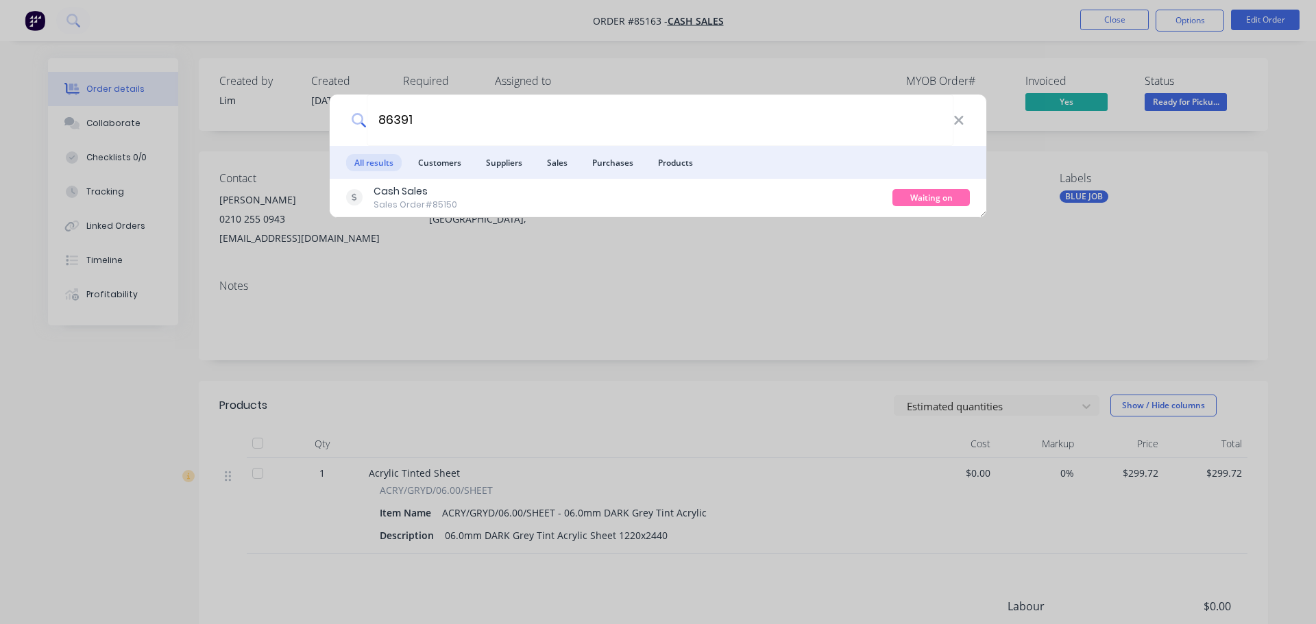
click at [517, 195] on div "Cash Sales Sales Order #85150" at bounding box center [619, 197] width 546 height 27
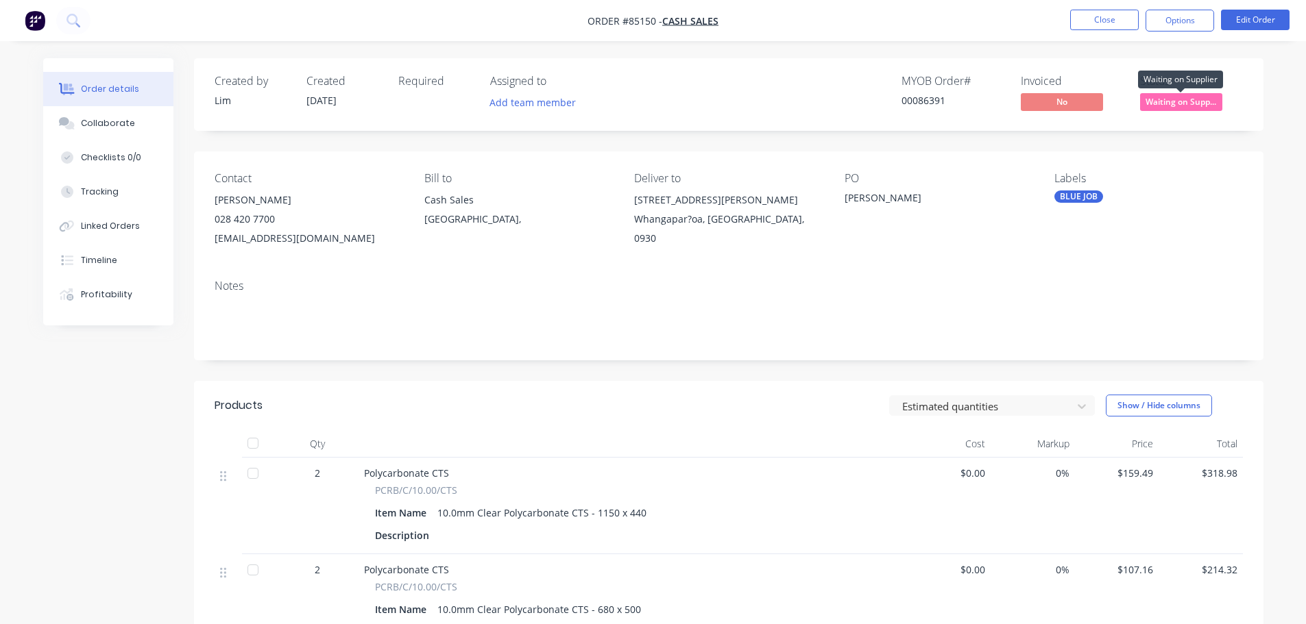
click at [1168, 95] on span "Waiting on Supp..." at bounding box center [1181, 101] width 82 height 17
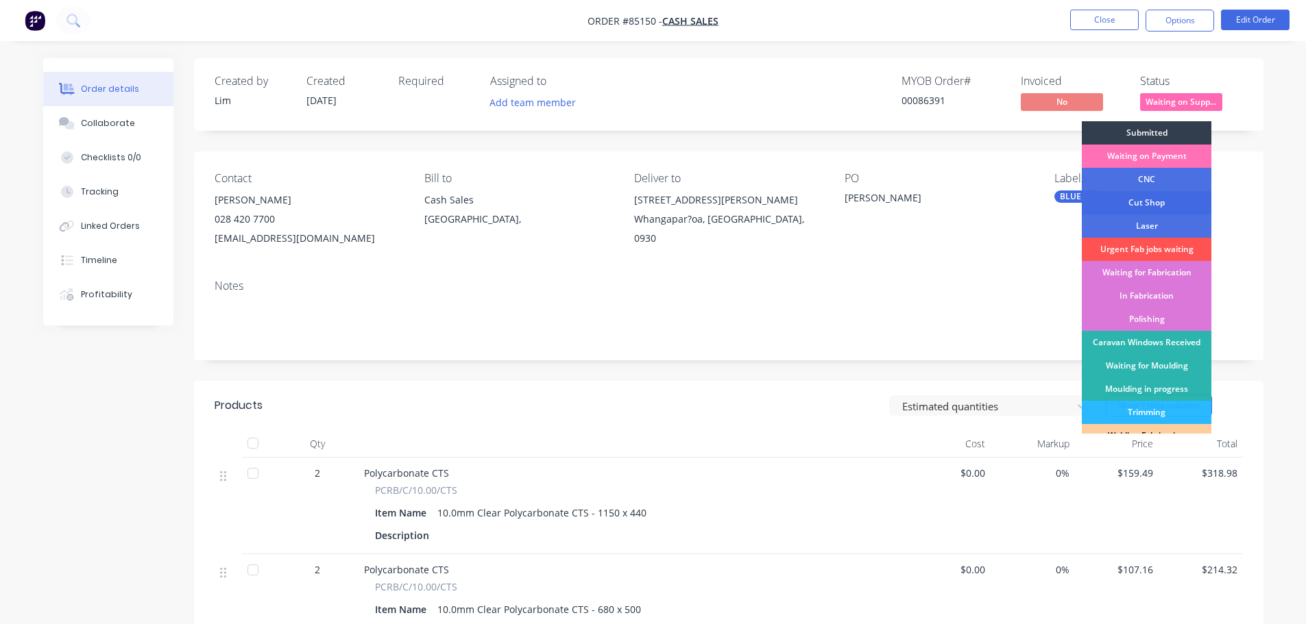
scroll to position [270, 0]
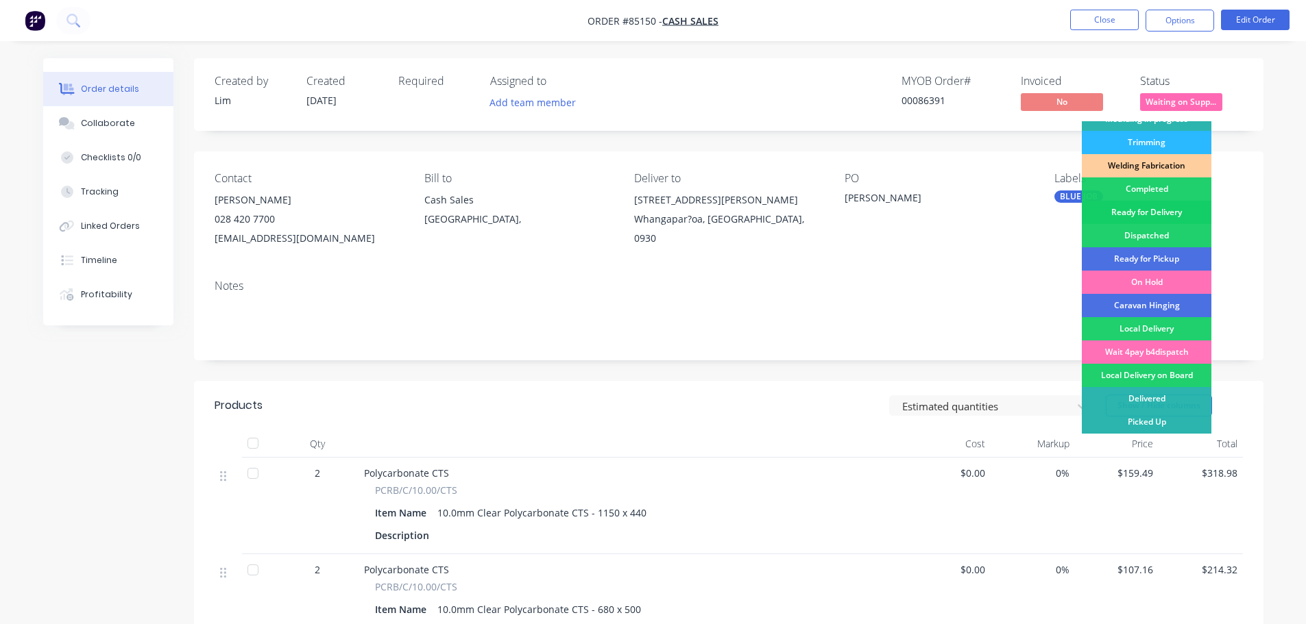
click at [1175, 207] on div "Ready for Delivery" at bounding box center [1147, 212] width 130 height 23
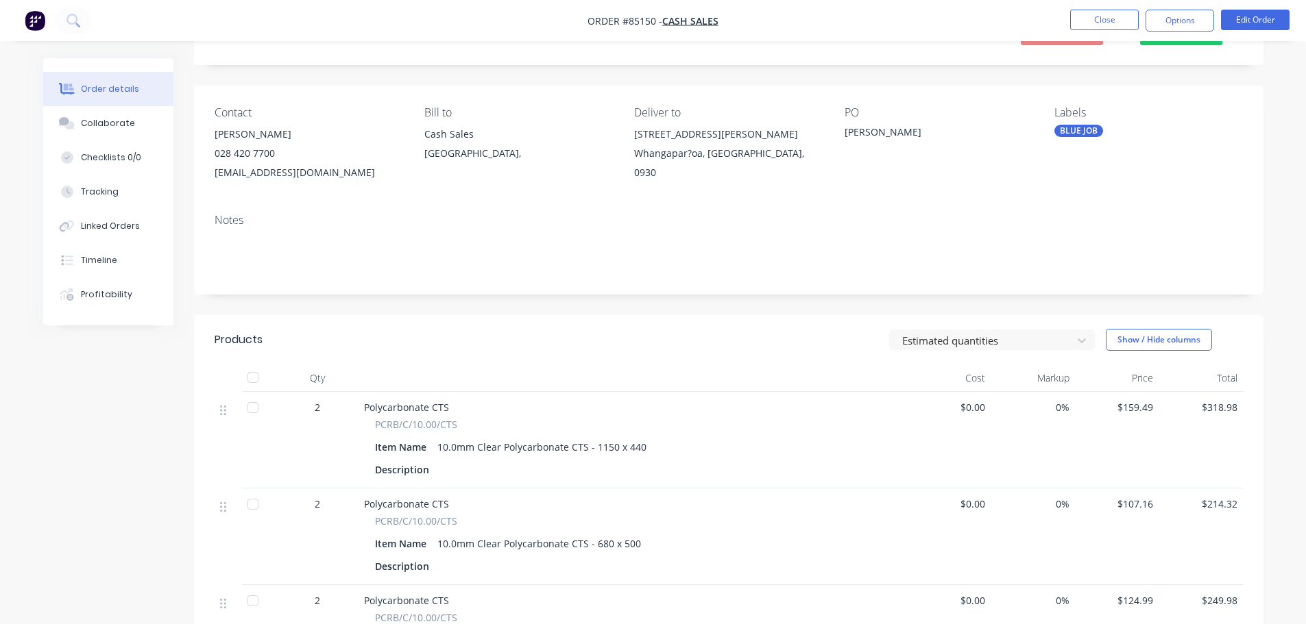
scroll to position [0, 0]
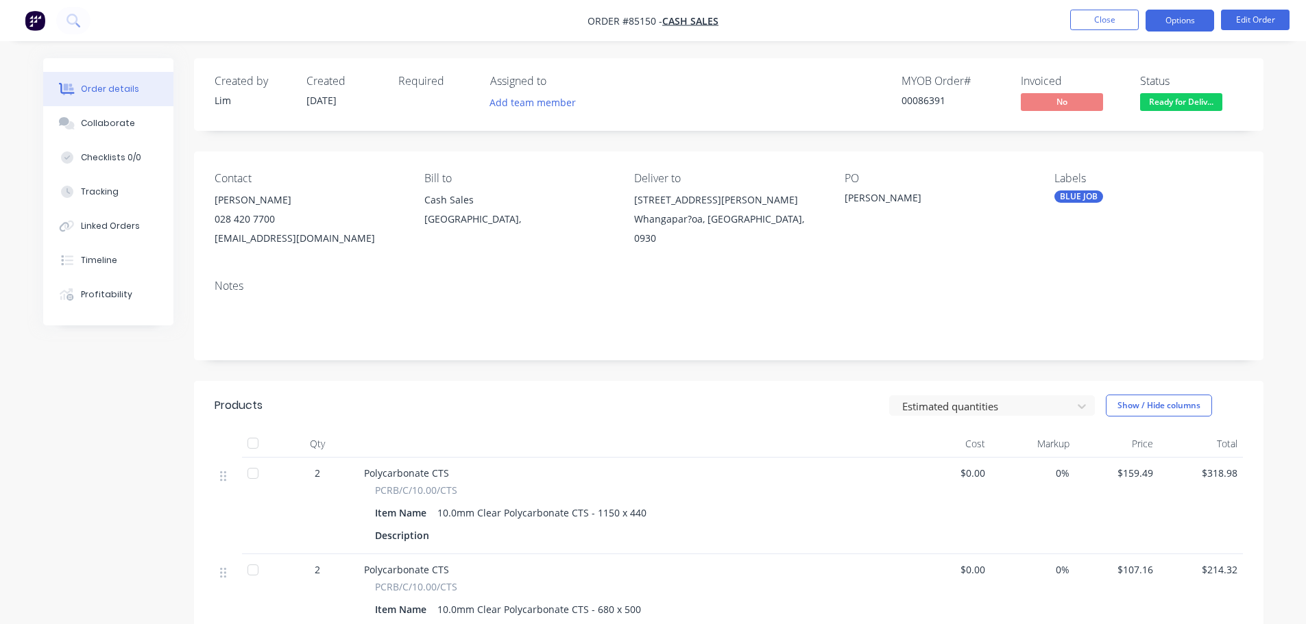
click at [1184, 16] on button "Options" at bounding box center [1179, 21] width 69 height 22
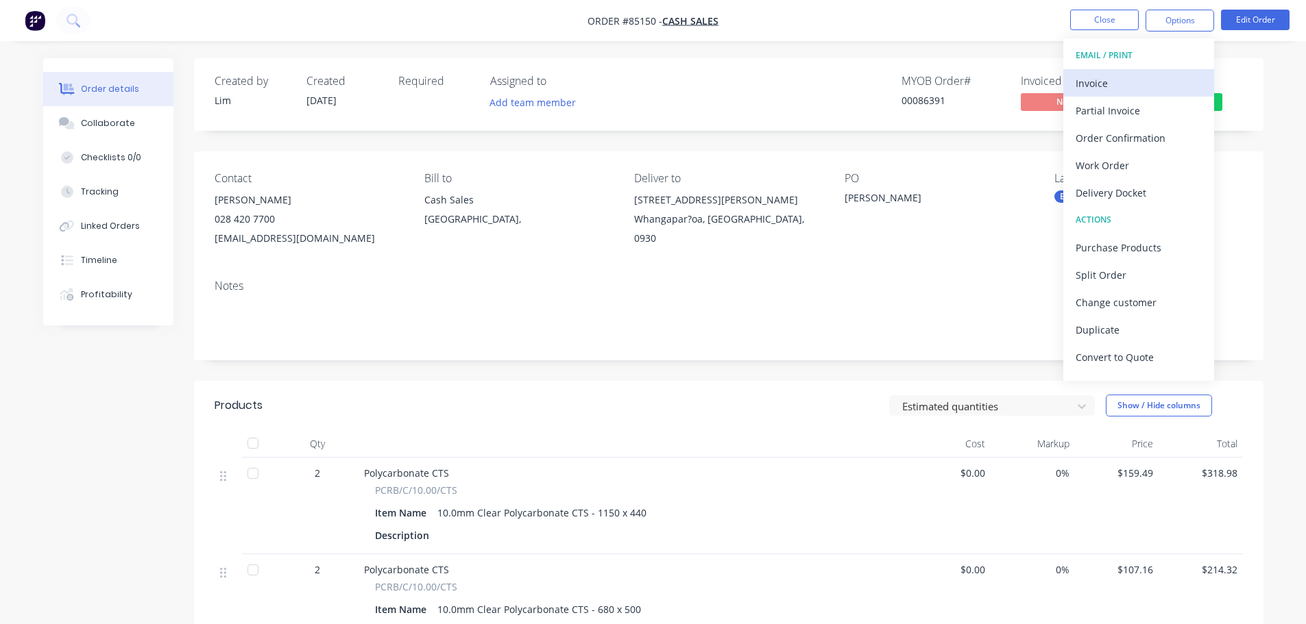
click at [1159, 71] on button "Invoice" at bounding box center [1138, 82] width 151 height 27
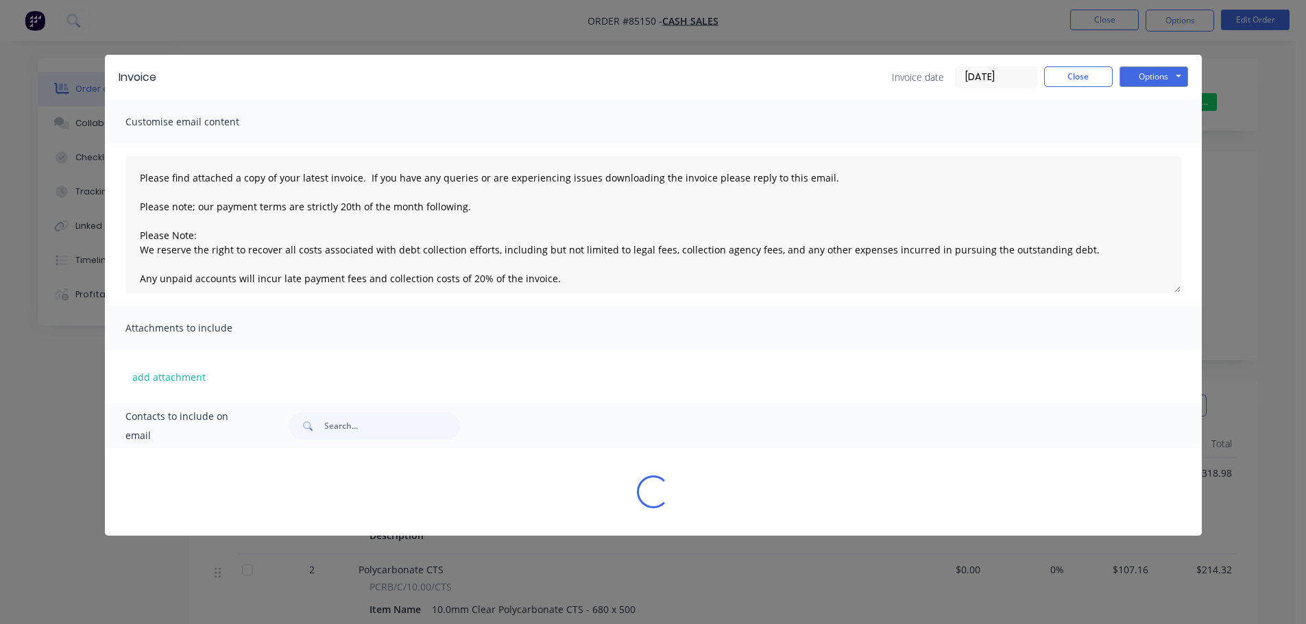
click at [1159, 70] on button "Options" at bounding box center [1153, 76] width 69 height 21
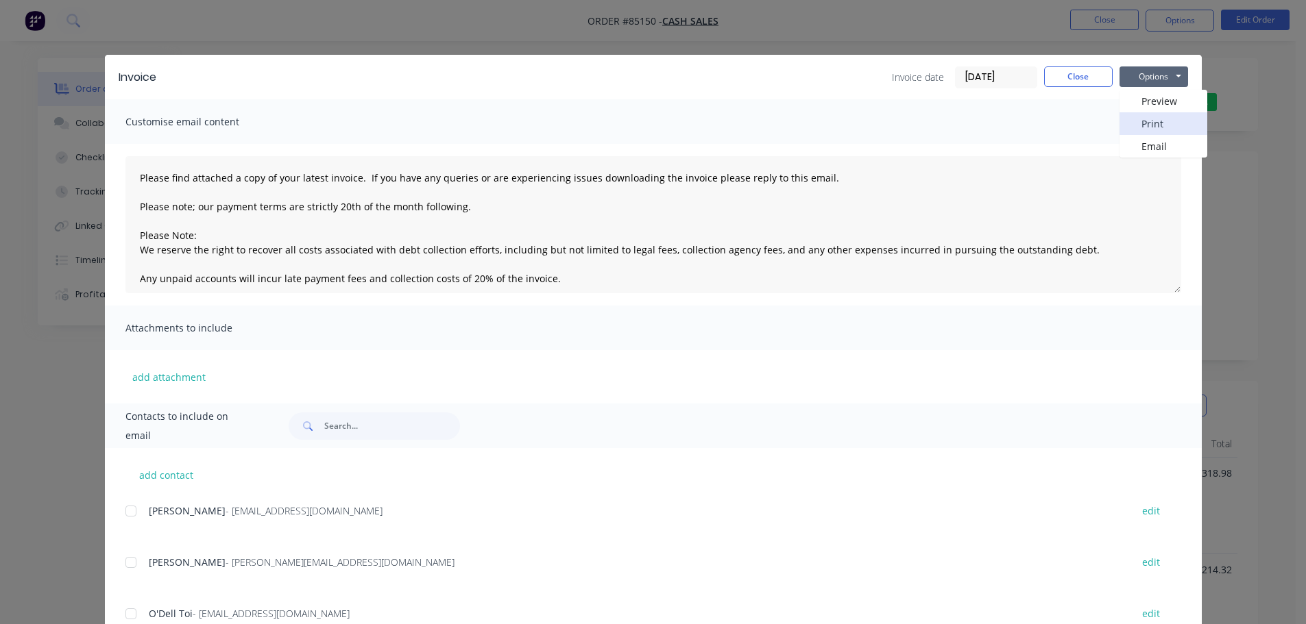
click at [1162, 118] on button "Print" at bounding box center [1163, 123] width 88 height 23
drag, startPoint x: 97, startPoint y: 58, endPoint x: 75, endPoint y: 30, distance: 35.6
click at [97, 58] on div "Invoice Invoice date [DATE] Close Options Preview Print Email Customise email c…" at bounding box center [653, 312] width 1306 height 624
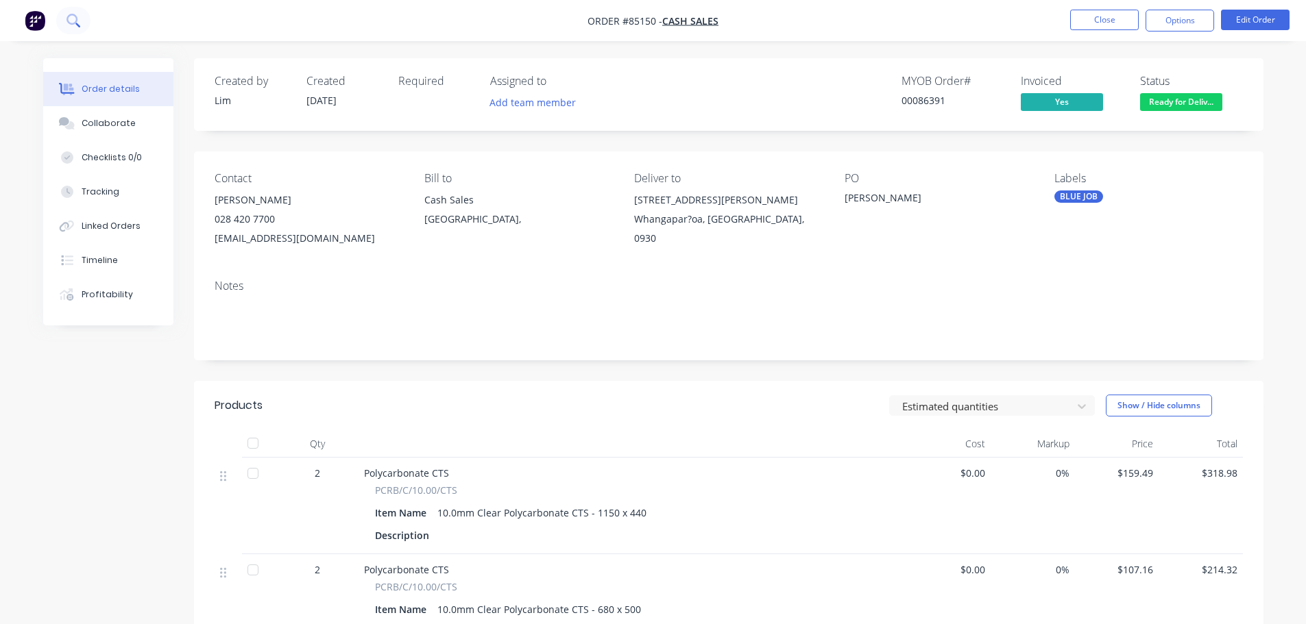
click at [75, 29] on button at bounding box center [73, 20] width 34 height 27
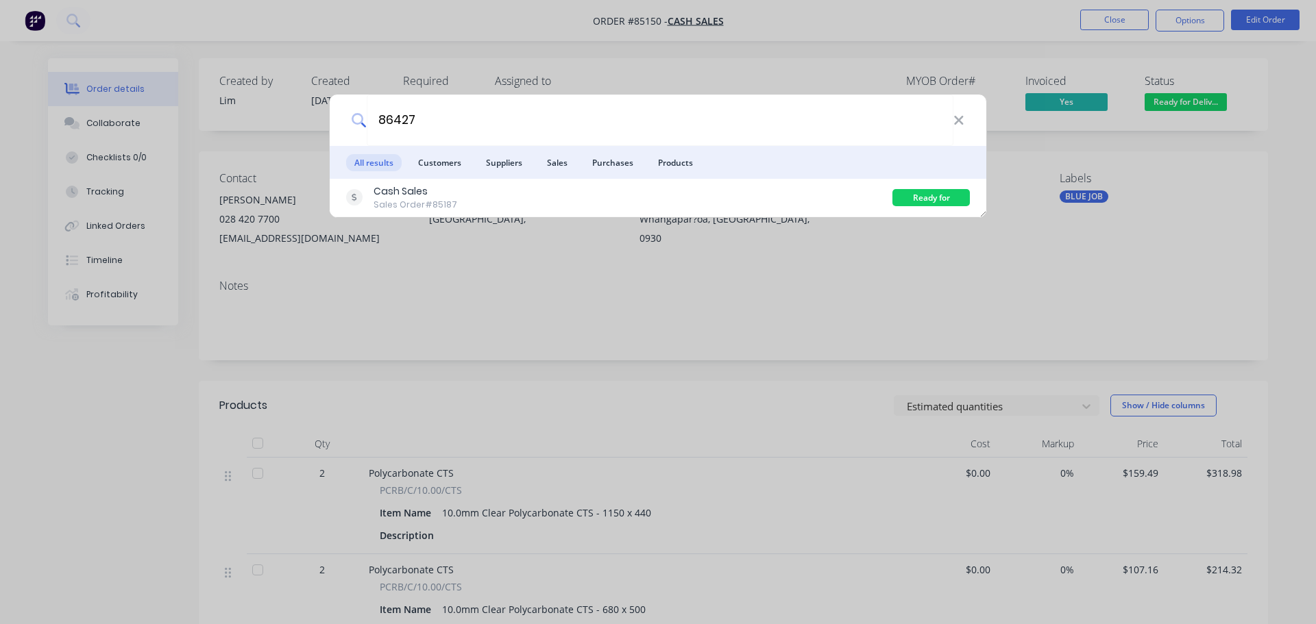
type input "86427"
click at [530, 192] on div "Cash Sales Sales Order #85187" at bounding box center [619, 197] width 546 height 27
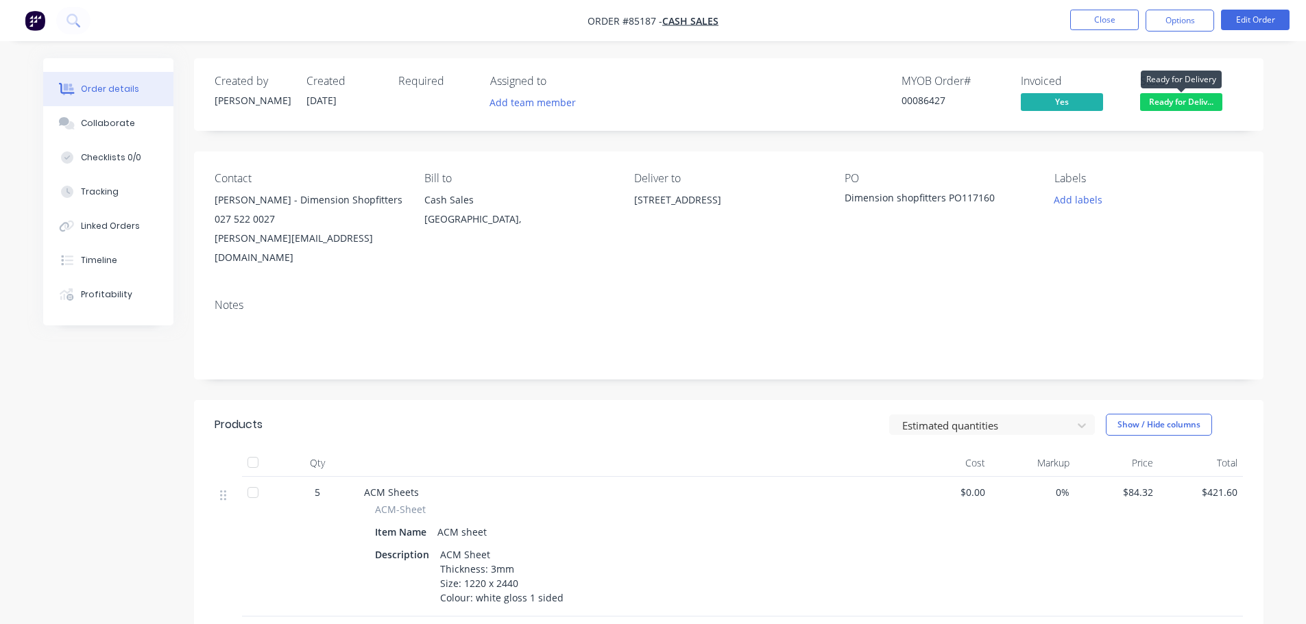
click at [1174, 98] on span "Ready for Deliv..." at bounding box center [1181, 101] width 82 height 17
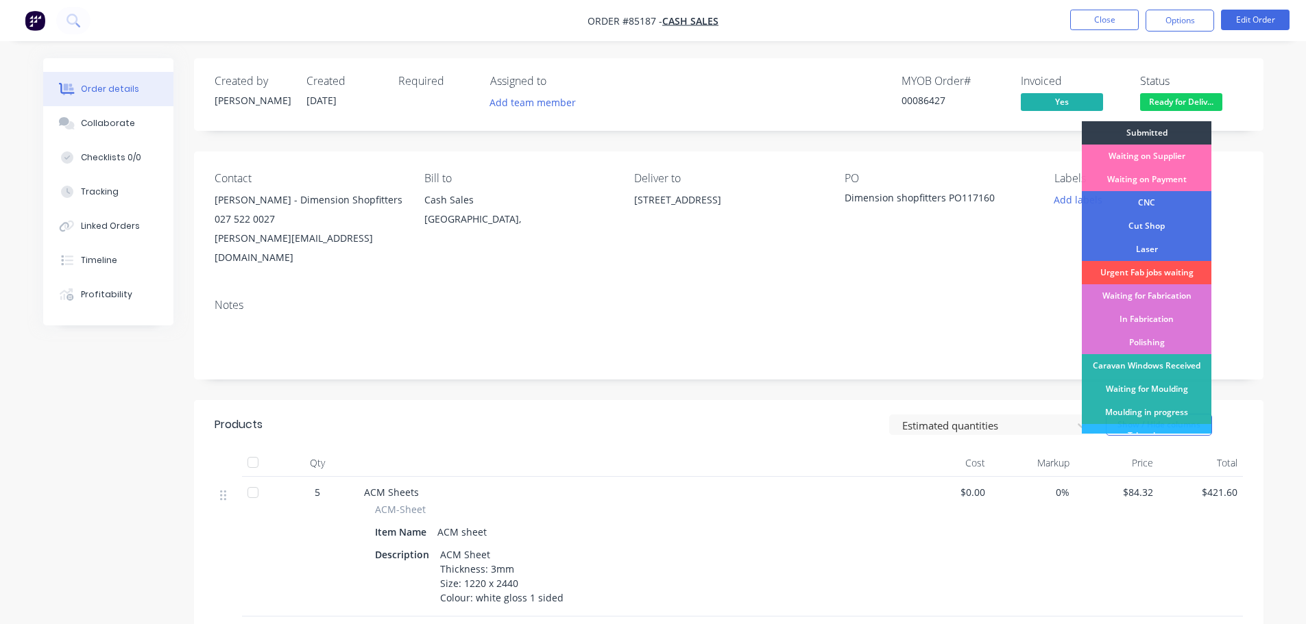
click at [1044, 195] on div "Contact [PERSON_NAME] - Dimension Shopfitters 027 522 0027 [PERSON_NAME][EMAIL_…" at bounding box center [728, 219] width 1069 height 136
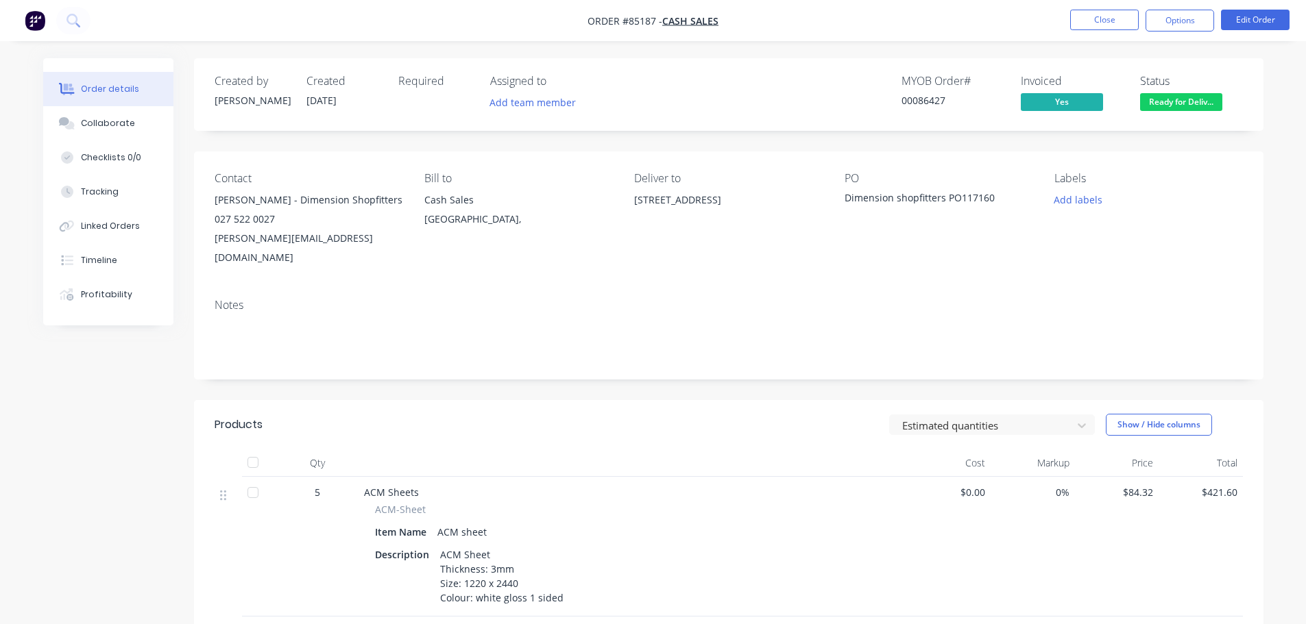
click at [934, 97] on div "00086427" at bounding box center [952, 100] width 103 height 14
copy div "00086427"
click at [1182, 25] on button "Options" at bounding box center [1179, 21] width 69 height 22
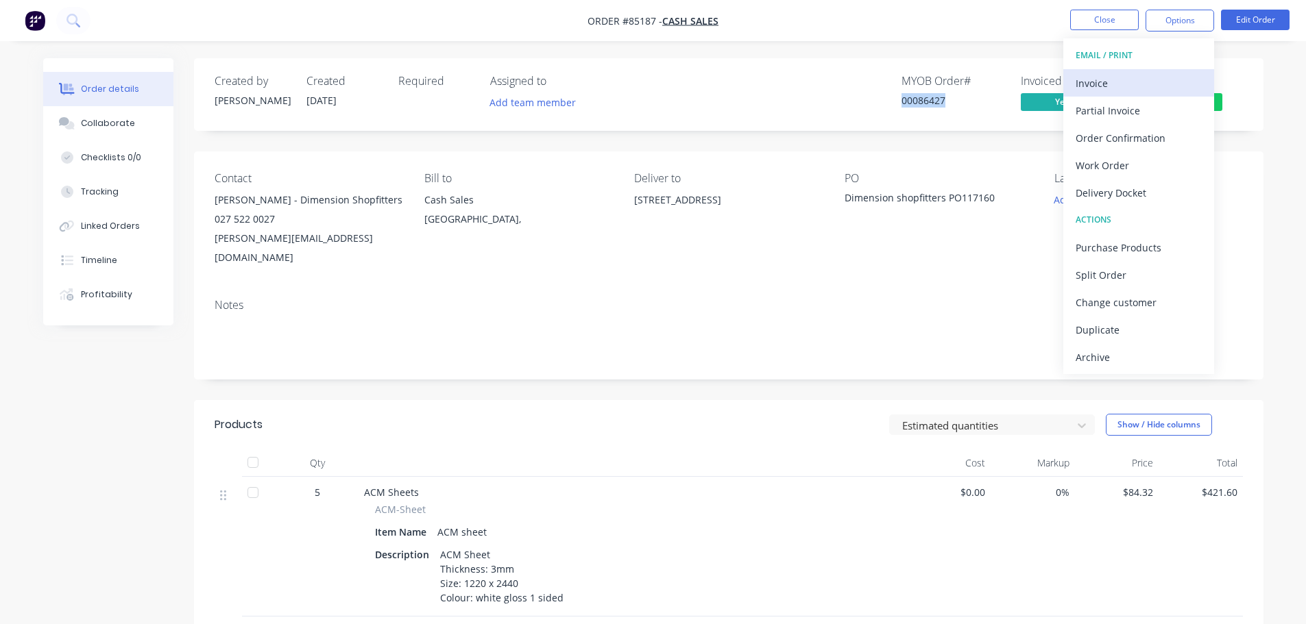
click at [1152, 75] on div "Invoice" at bounding box center [1138, 83] width 126 height 20
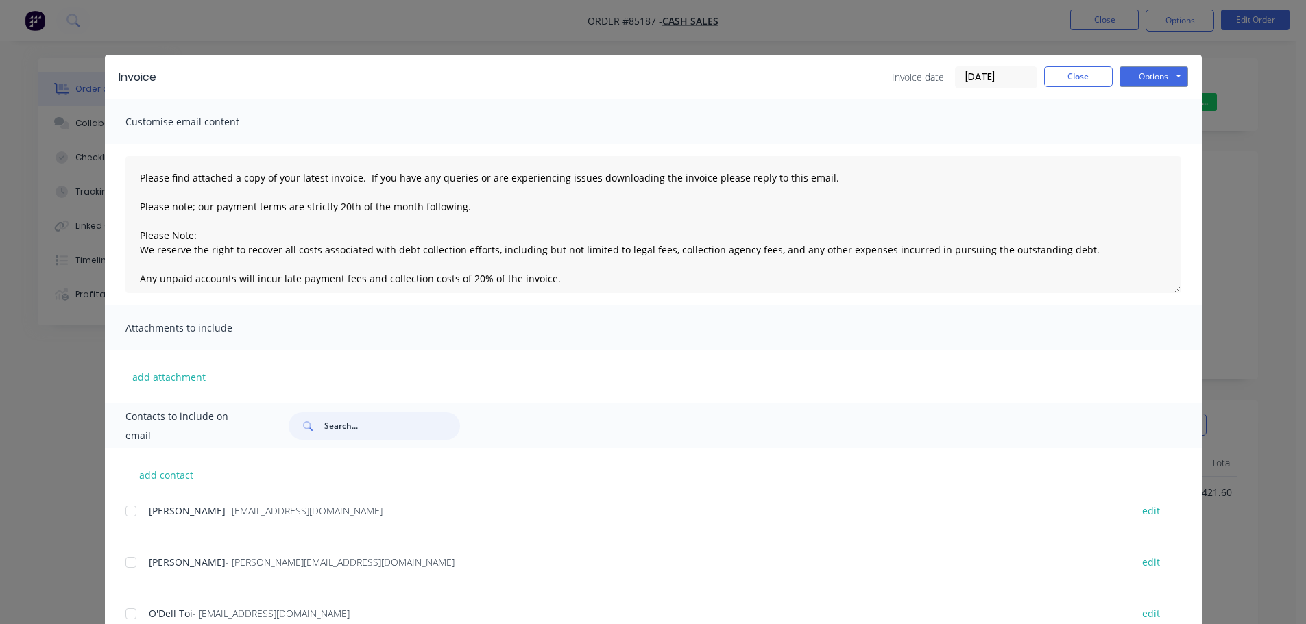
click at [381, 437] on input "text" at bounding box center [392, 426] width 136 height 27
click at [124, 509] on div at bounding box center [130, 511] width 27 height 27
type input "bru"
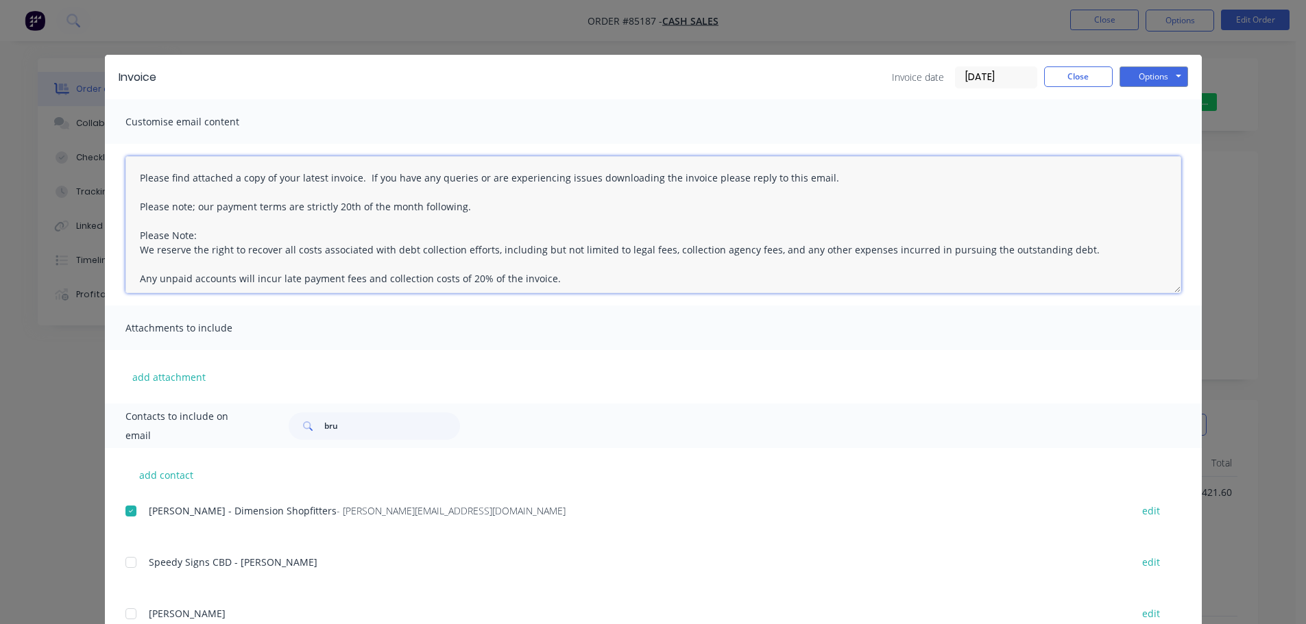
drag, startPoint x: 479, startPoint y: 213, endPoint x: 121, endPoint y: 172, distance: 360.8
click at [98, 172] on div "Invoice Invoice date [DATE] Close Options Preview Print Email Customise email c…" at bounding box center [653, 312] width 1306 height 624
paste textarea "Thank you for your order. Your order is ready, and will be dispatched upon rece…"
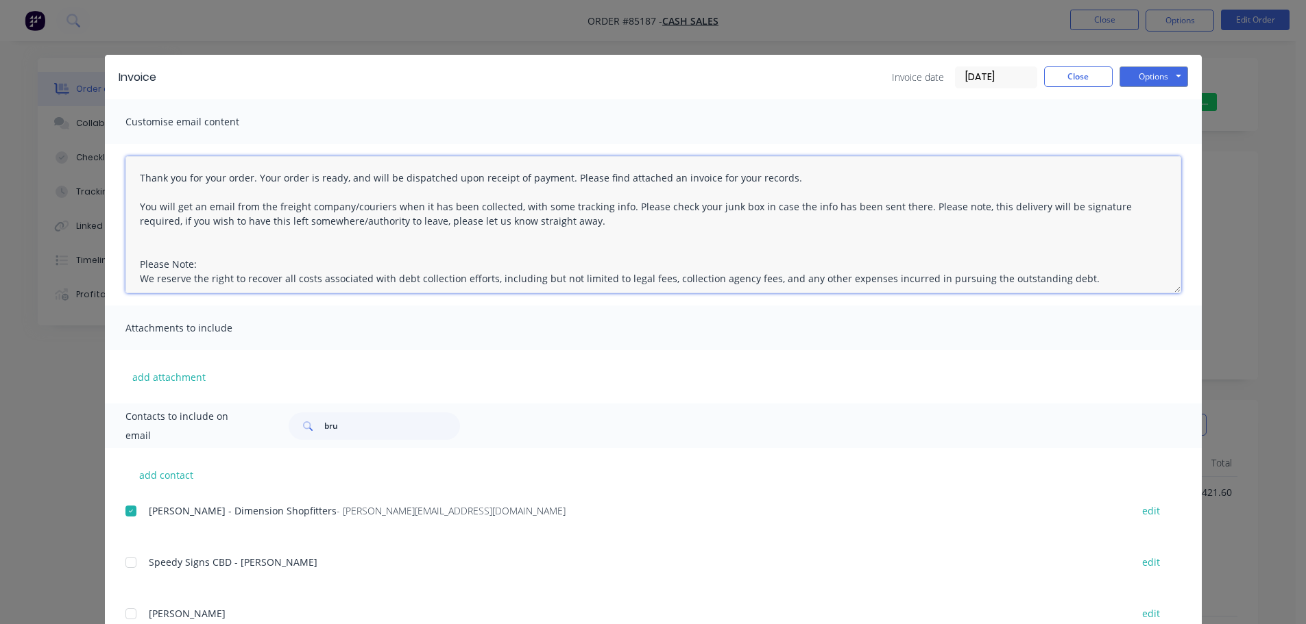
drag, startPoint x: 124, startPoint y: 203, endPoint x: 357, endPoint y: 232, distance: 234.9
click at [357, 232] on textarea "Thank you for your order. Your order is ready, and will be dispatched upon rece…" at bounding box center [652, 224] width 1055 height 137
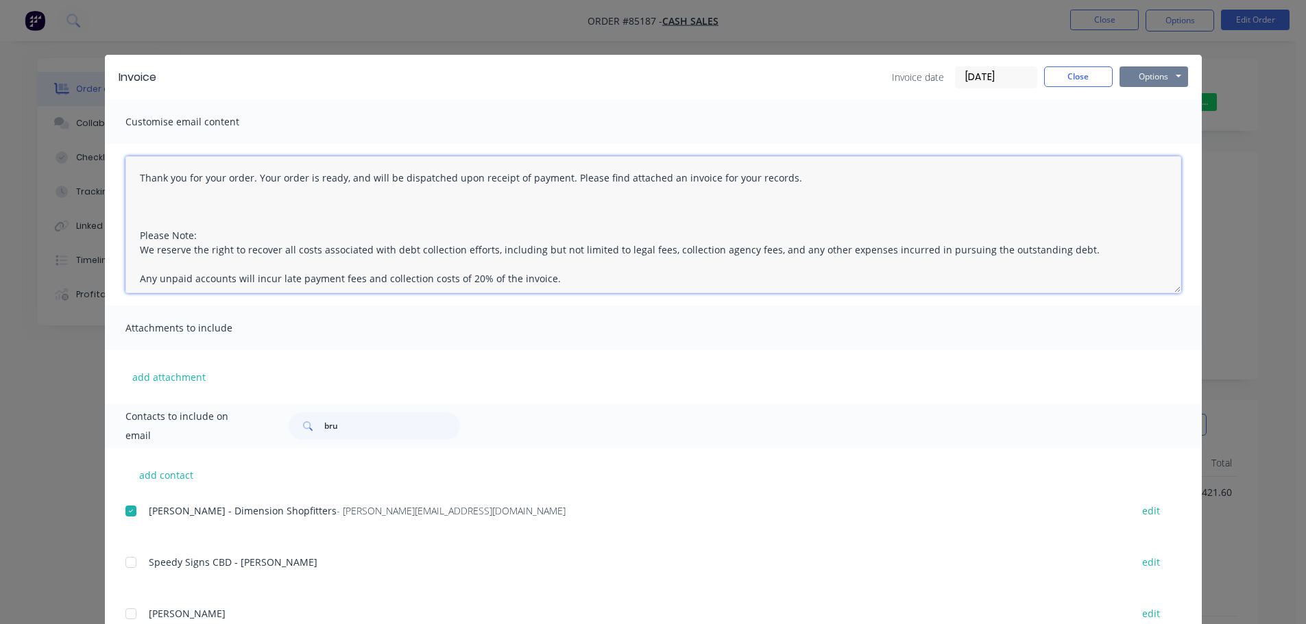
type textarea "Thank you for your order. Your order is ready, and will be dispatched upon rece…"
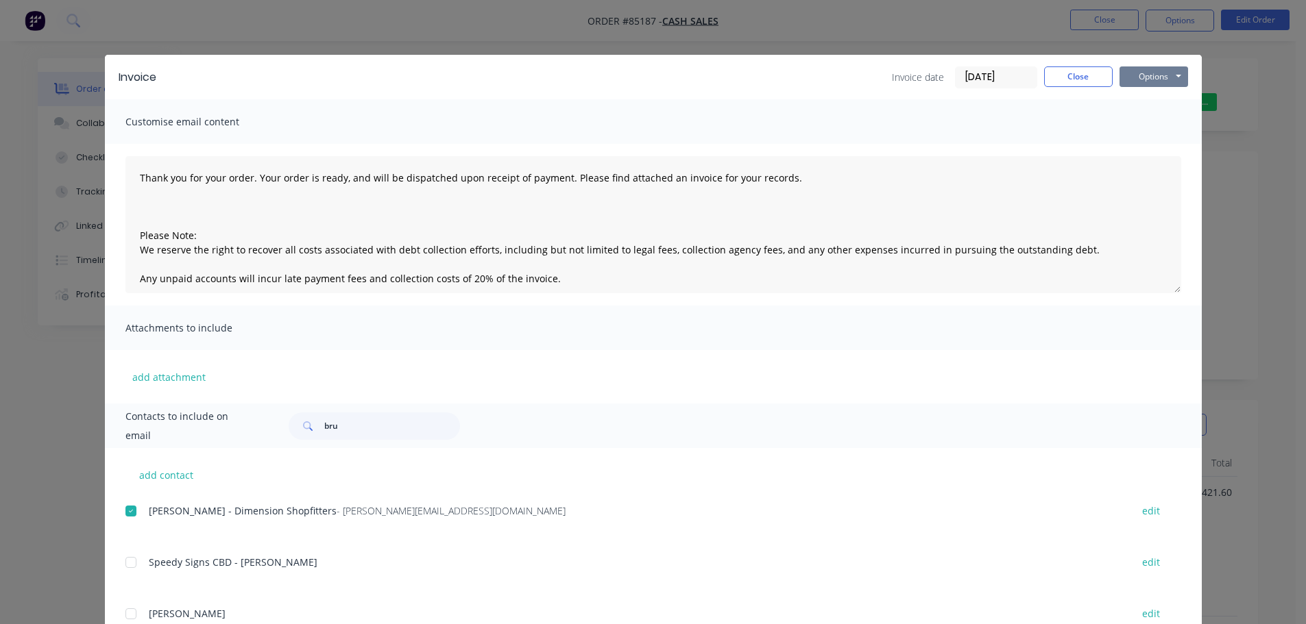
click at [1142, 73] on button "Options" at bounding box center [1153, 76] width 69 height 21
click at [1155, 139] on button "Email" at bounding box center [1163, 146] width 88 height 23
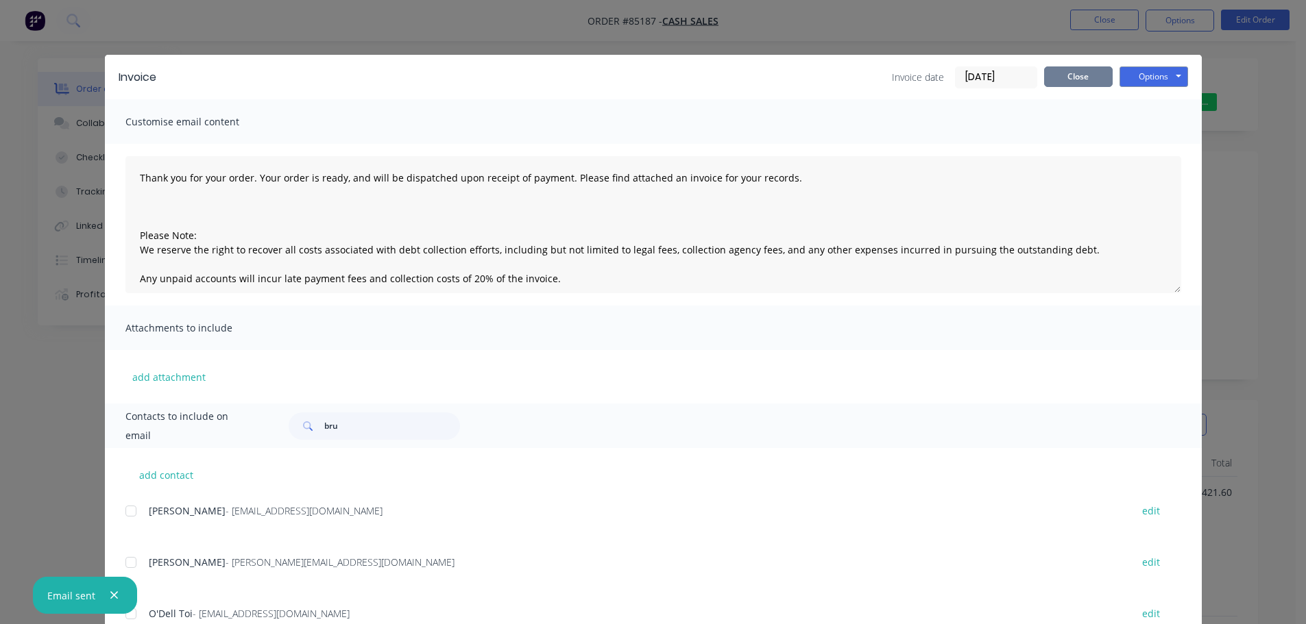
click at [1084, 75] on button "Close" at bounding box center [1078, 76] width 69 height 21
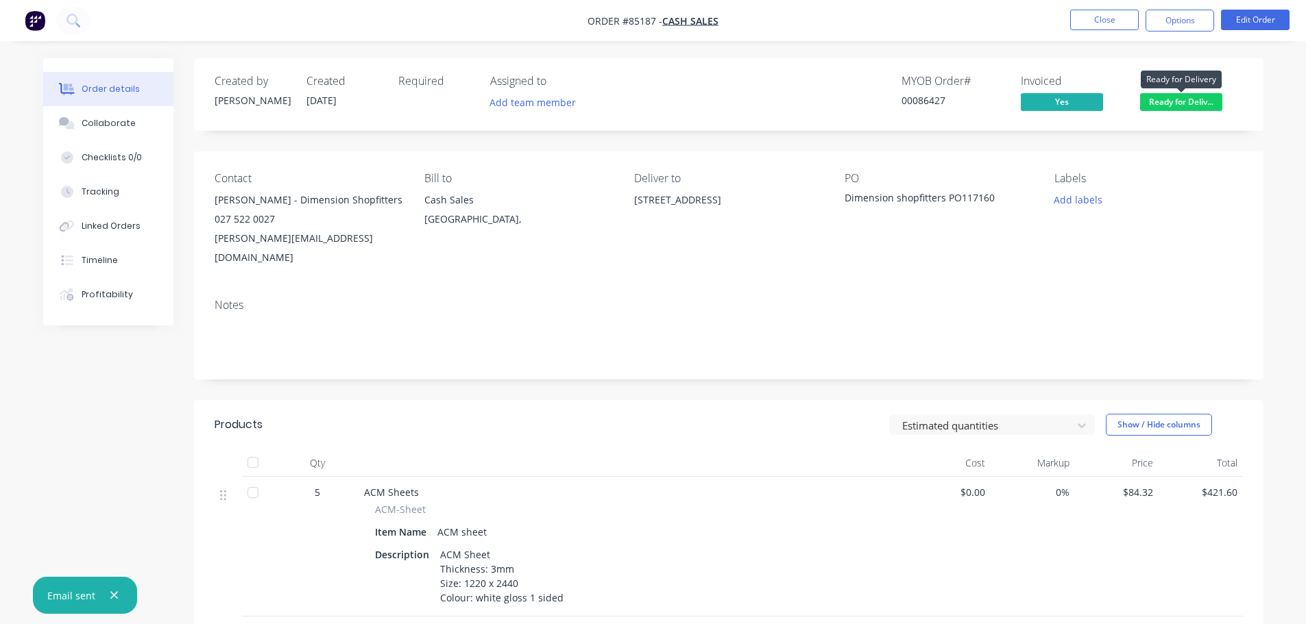
click at [1166, 99] on span "Ready for Deliv..." at bounding box center [1181, 101] width 82 height 17
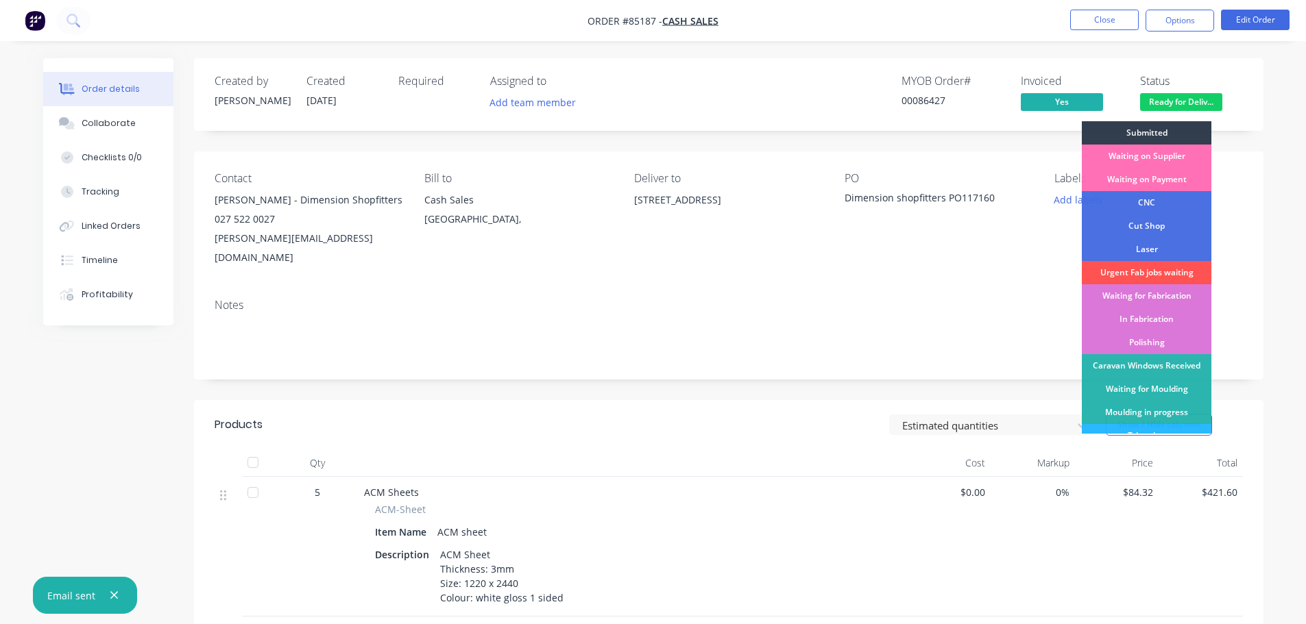
scroll to position [270, 0]
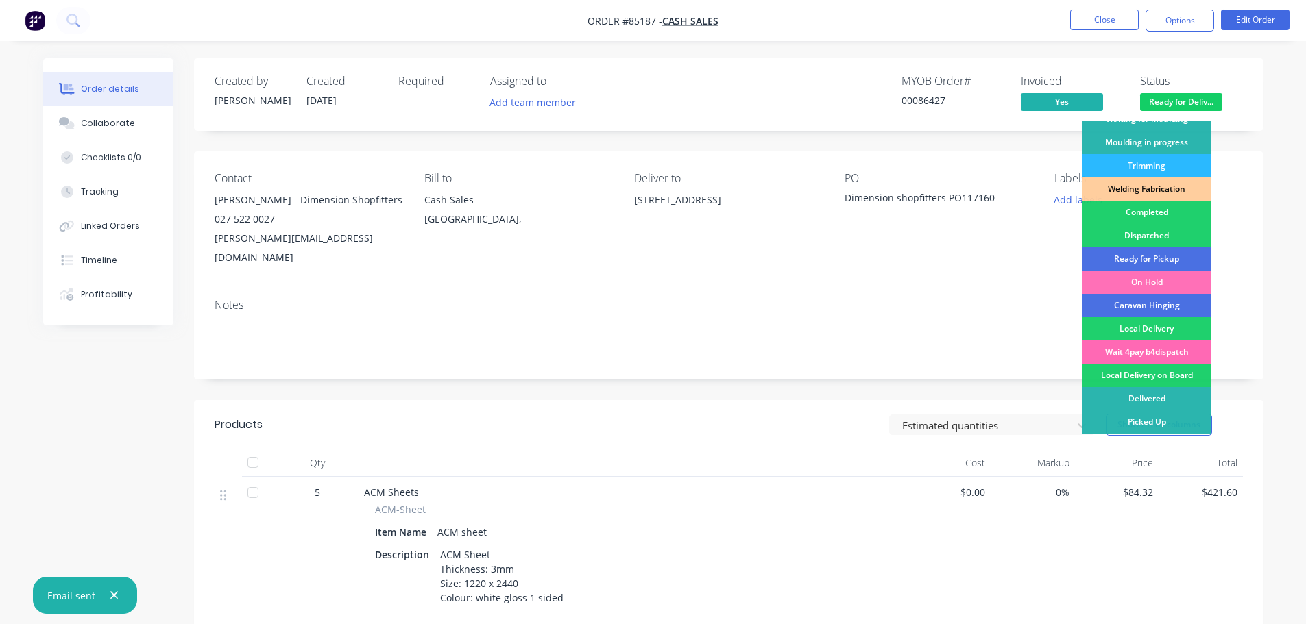
click at [1176, 350] on div "Wait 4pay b4dispatch" at bounding box center [1147, 352] width 130 height 23
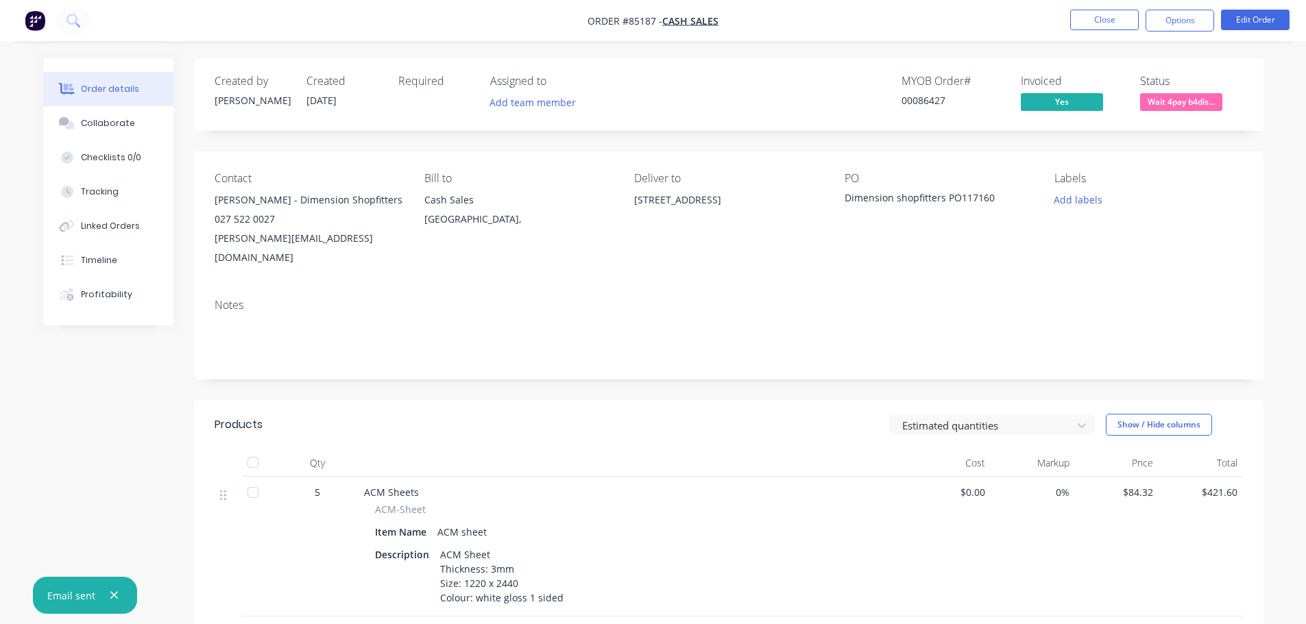
click at [1161, 187] on div "Labels Add labels" at bounding box center [1148, 219] width 188 height 95
click at [1084, 27] on button "Close" at bounding box center [1104, 20] width 69 height 21
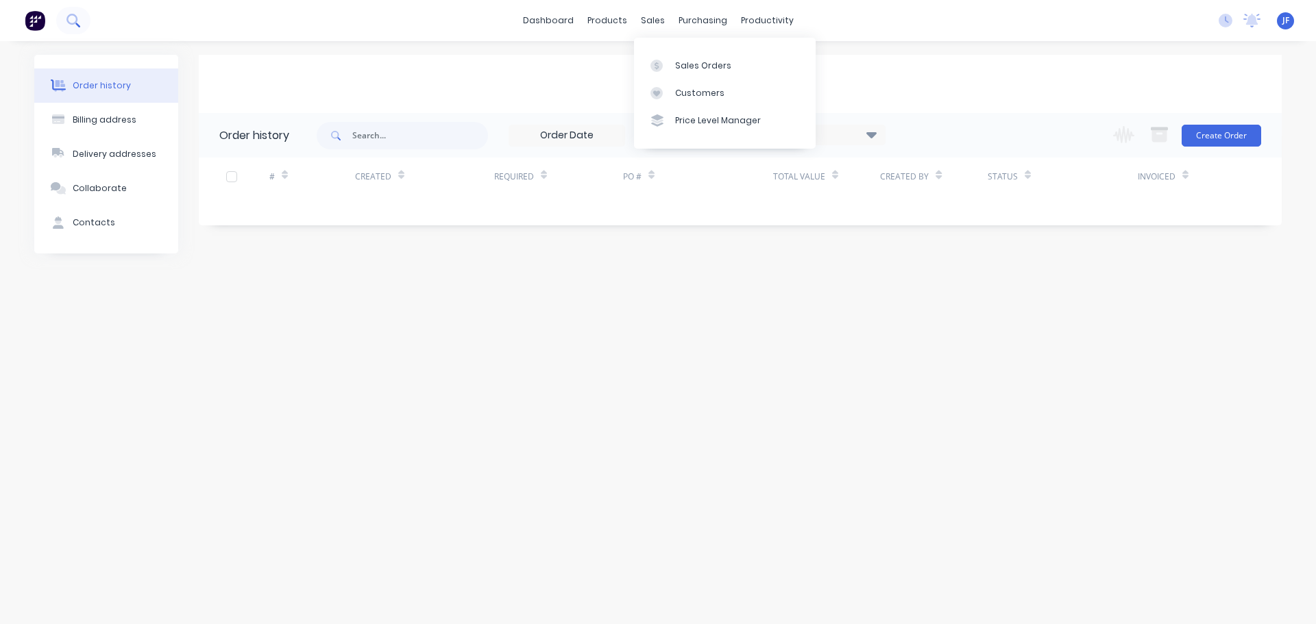
click at [75, 23] on icon at bounding box center [71, 19] width 11 height 11
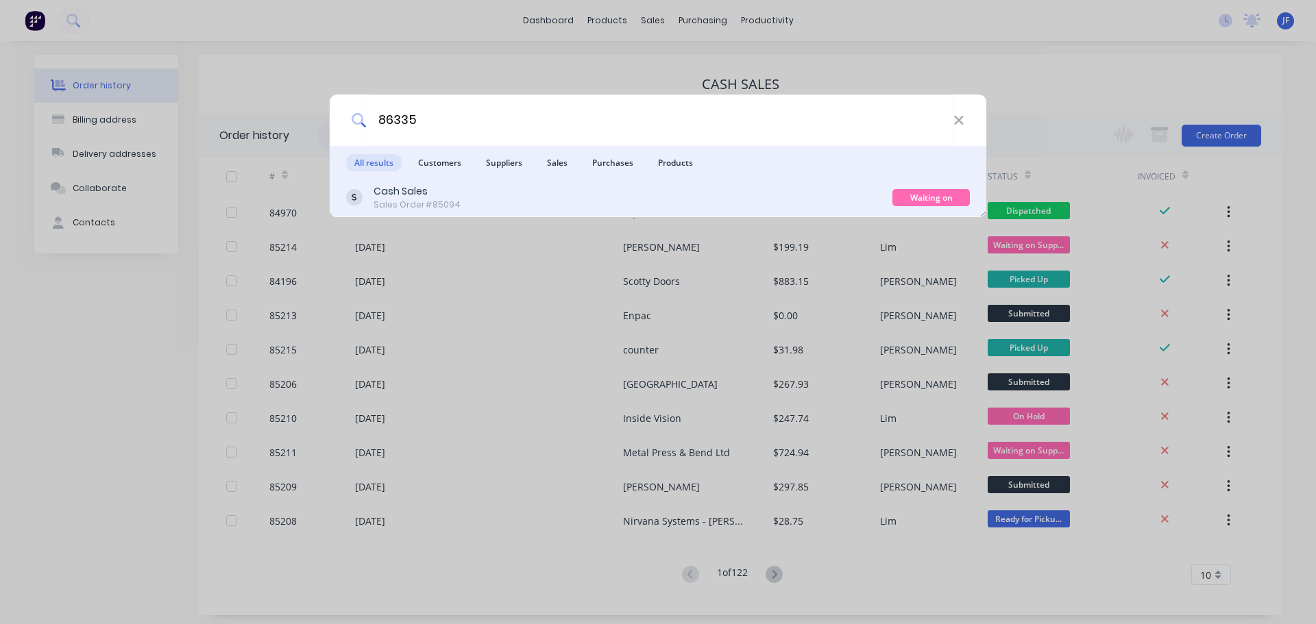
type input "86335"
click at [687, 188] on div "Cash Sales Sales Order #85094" at bounding box center [619, 197] width 546 height 27
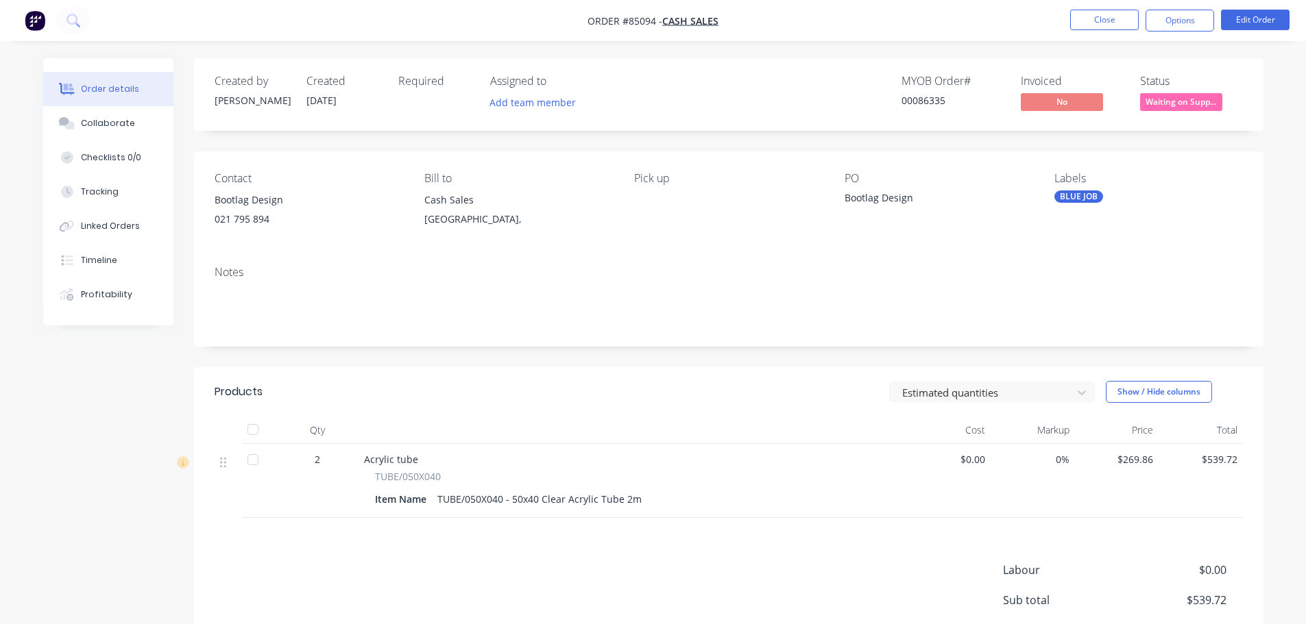
click at [1211, 100] on span "Waiting on Supp..." at bounding box center [1181, 101] width 82 height 17
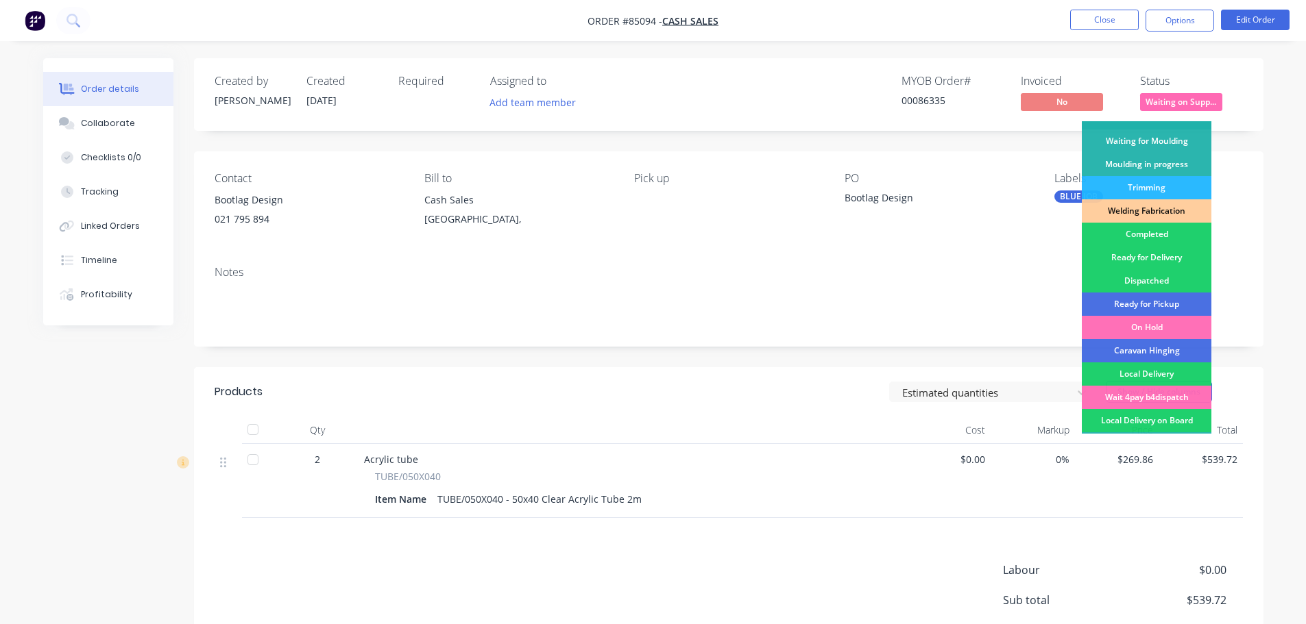
scroll to position [270, 0]
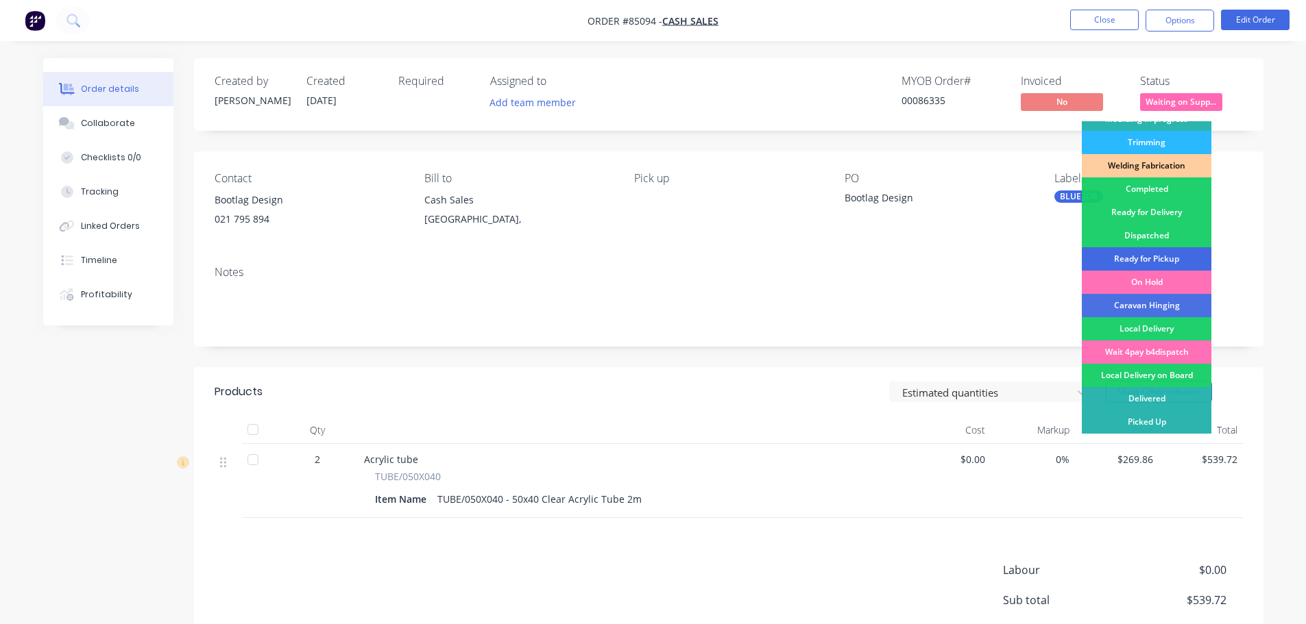
click at [1182, 262] on div "Ready for Pickup" at bounding box center [1147, 258] width 130 height 23
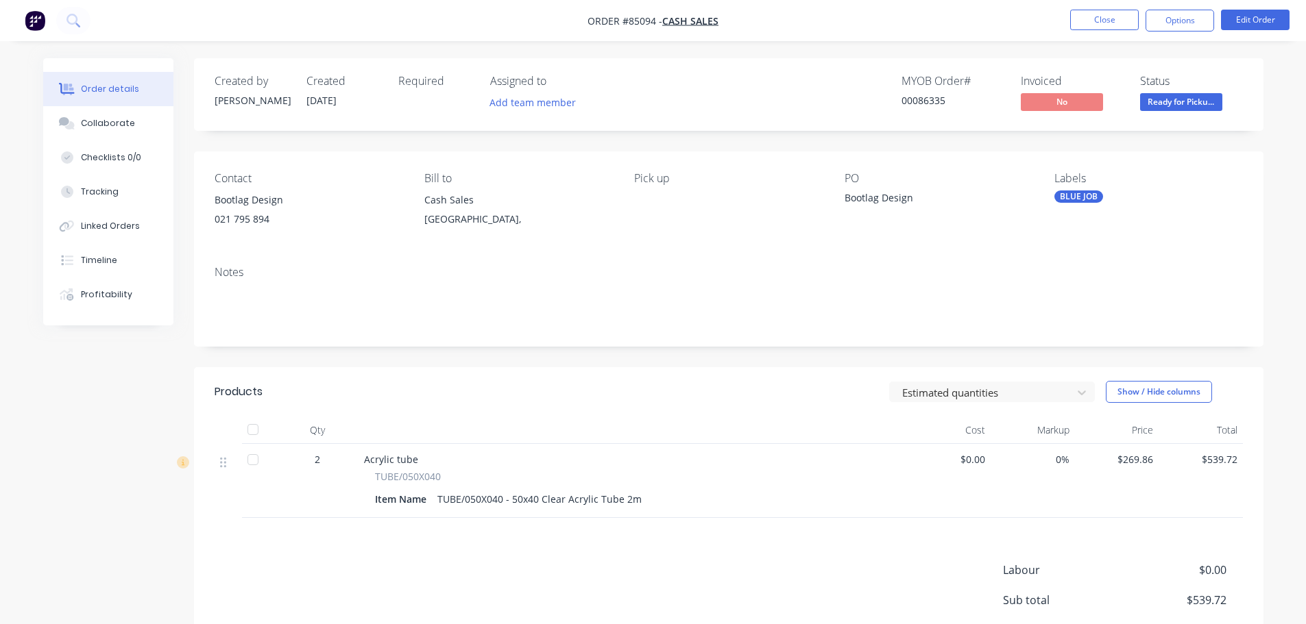
click at [1187, 112] on button "Ready for Picku..." at bounding box center [1181, 103] width 82 height 21
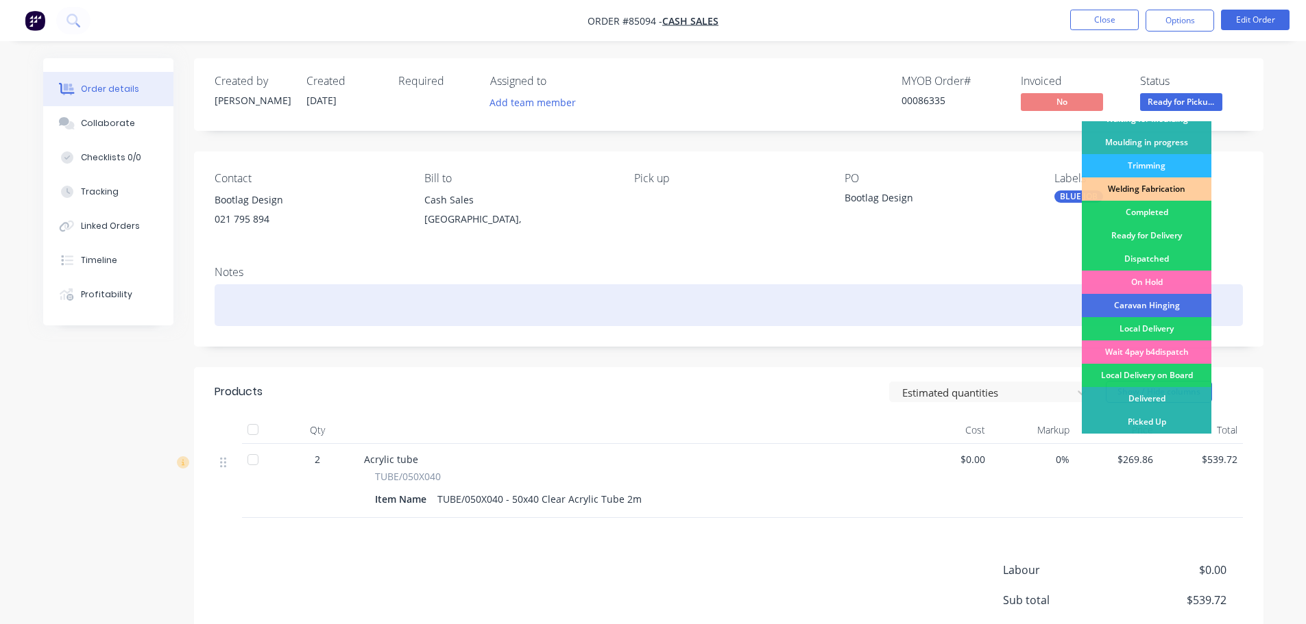
drag, startPoint x: 1156, startPoint y: 417, endPoint x: 1173, endPoint y: 317, distance: 101.5
click at [1156, 417] on div "Picked Up" at bounding box center [1147, 422] width 130 height 23
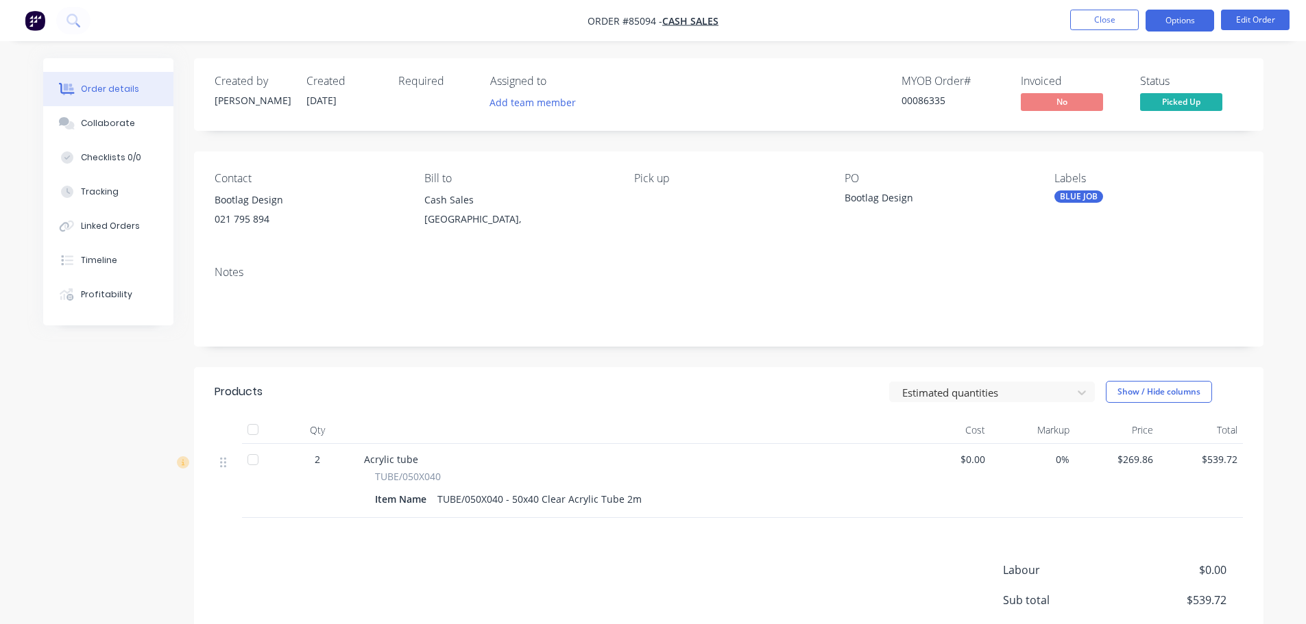
click at [1180, 25] on button "Options" at bounding box center [1179, 21] width 69 height 22
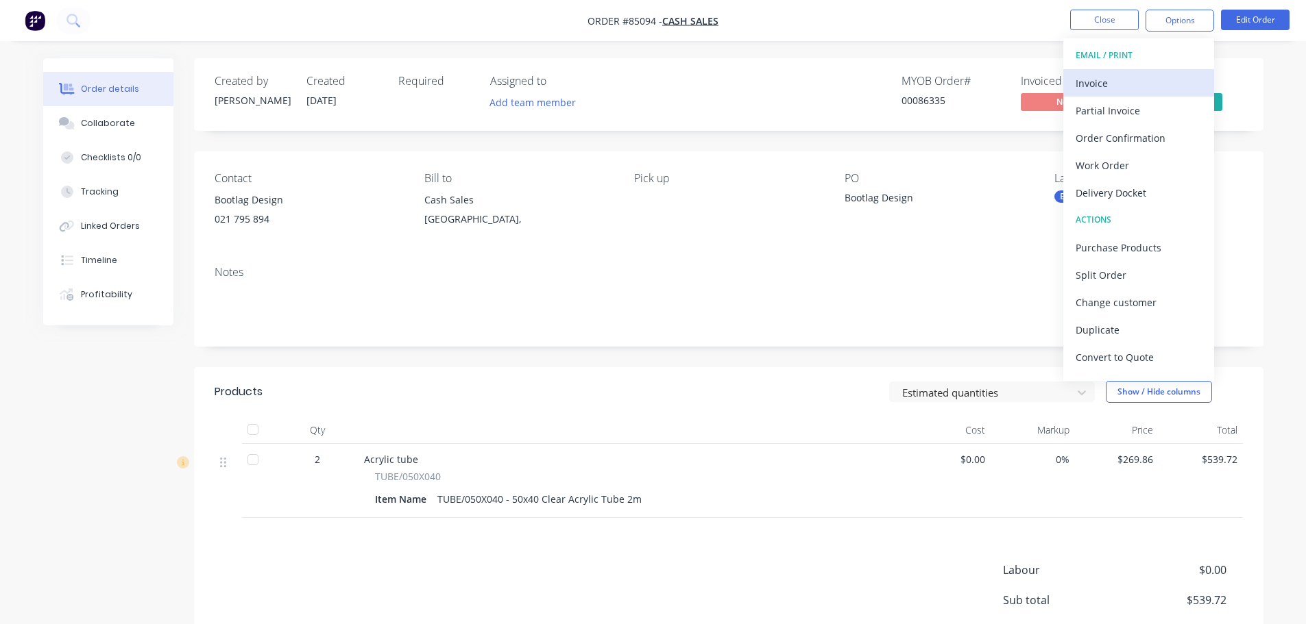
click at [1156, 75] on div "Invoice" at bounding box center [1138, 83] width 126 height 20
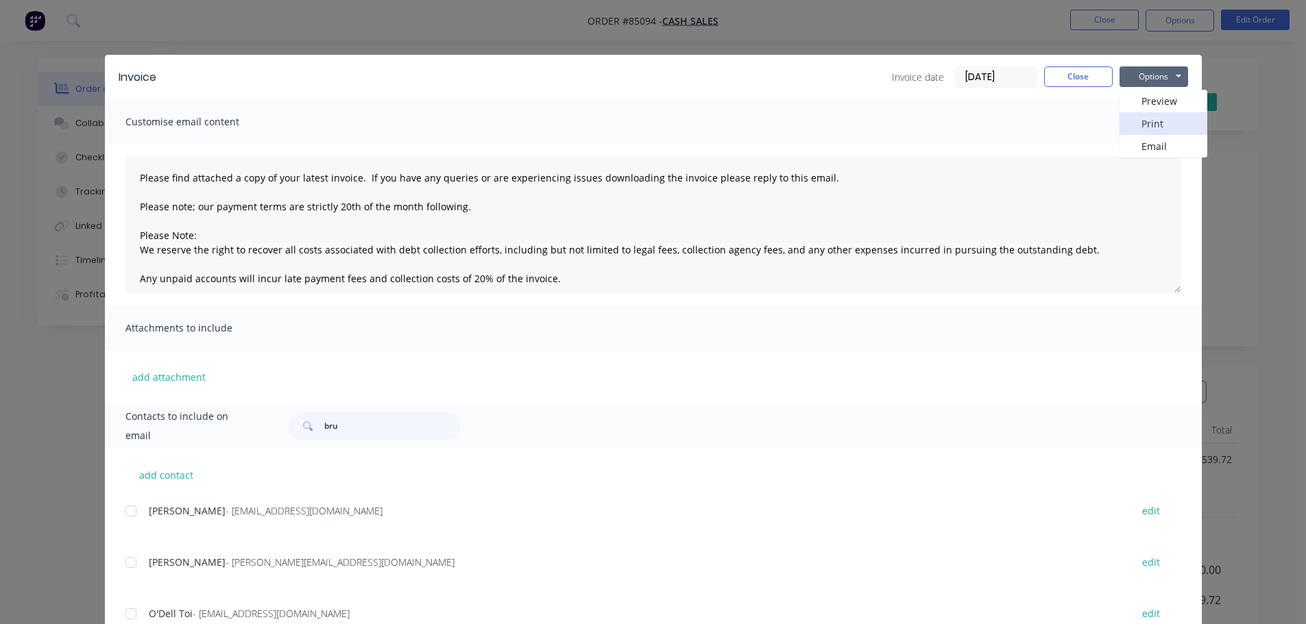
click at [1159, 132] on button "Print" at bounding box center [1163, 123] width 88 height 23
click at [95, 5] on div "Invoice Invoice date [DATE] Close Options Preview Print Email Customise email c…" at bounding box center [653, 312] width 1306 height 624
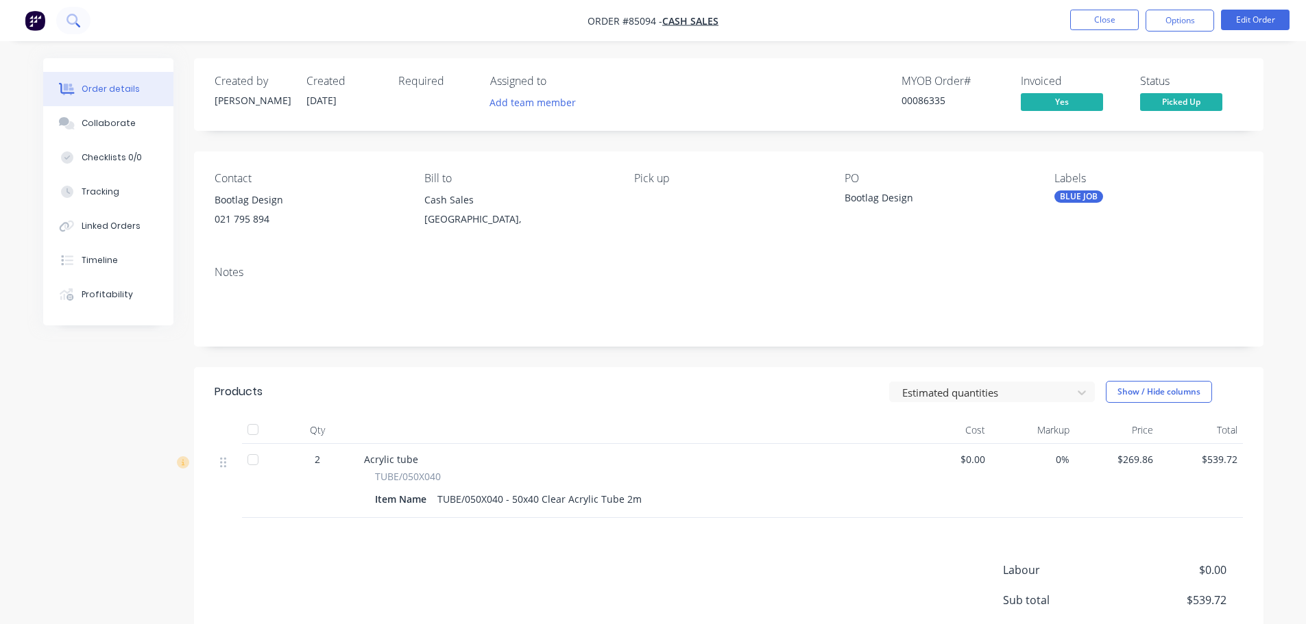
click at [76, 8] on button at bounding box center [73, 20] width 34 height 27
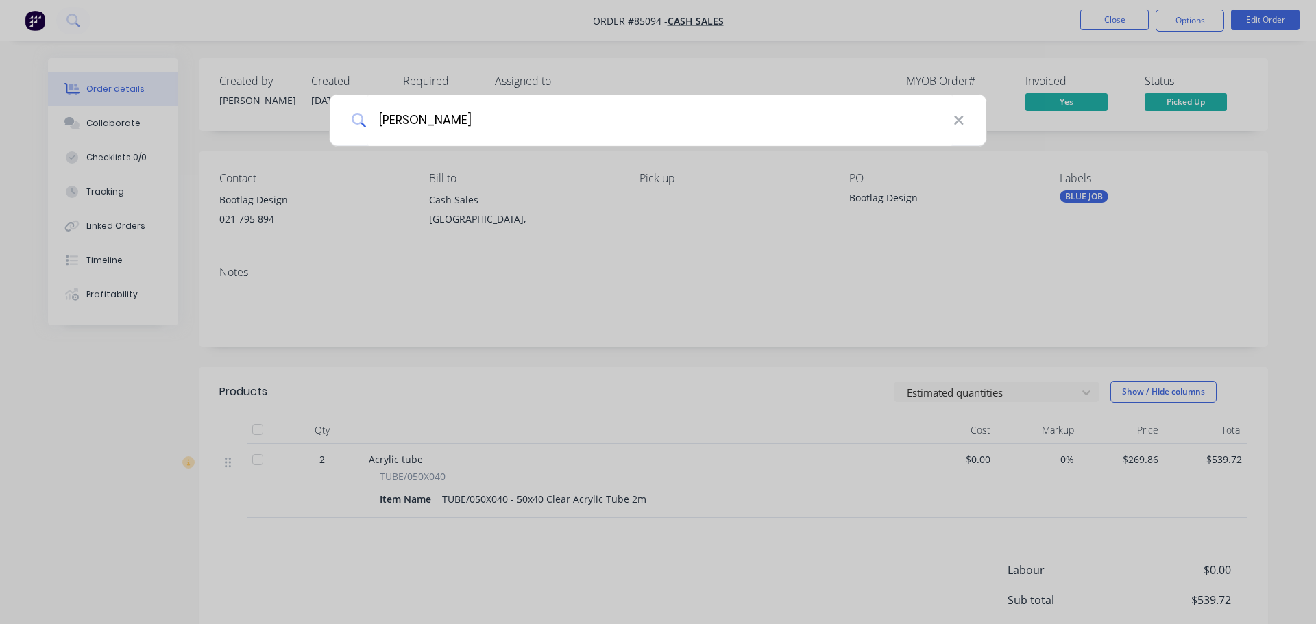
type input "[PERSON_NAME]"
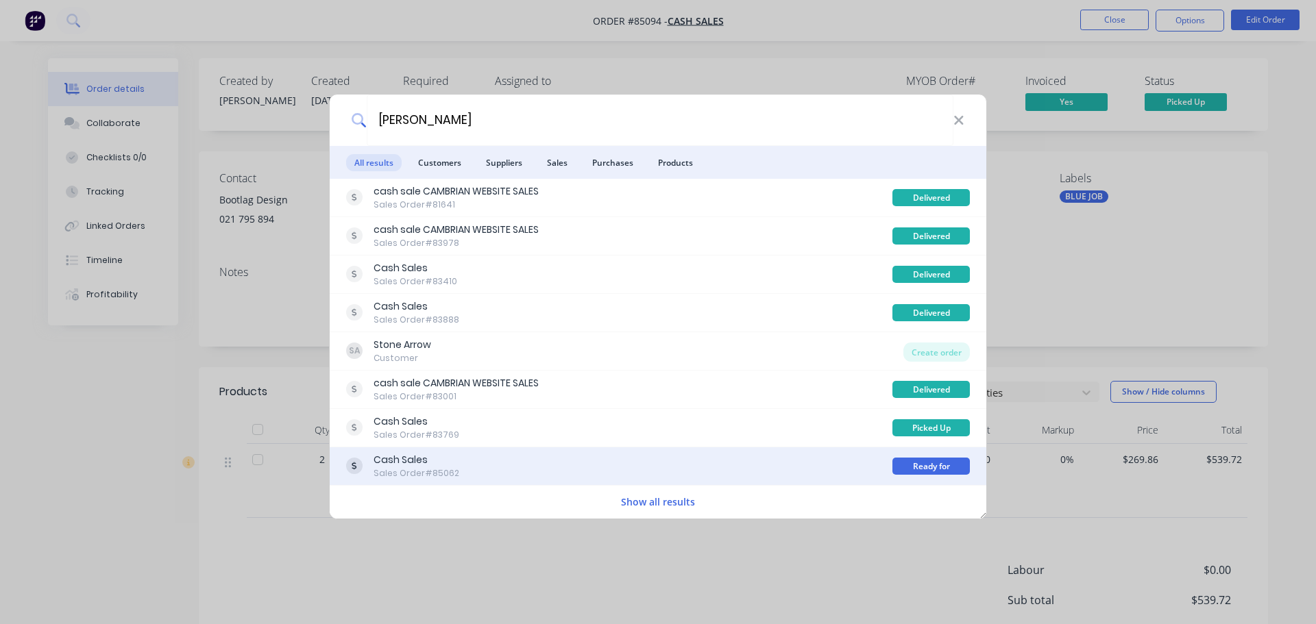
click at [732, 468] on div "Cash Sales Sales Order #85062" at bounding box center [619, 466] width 546 height 27
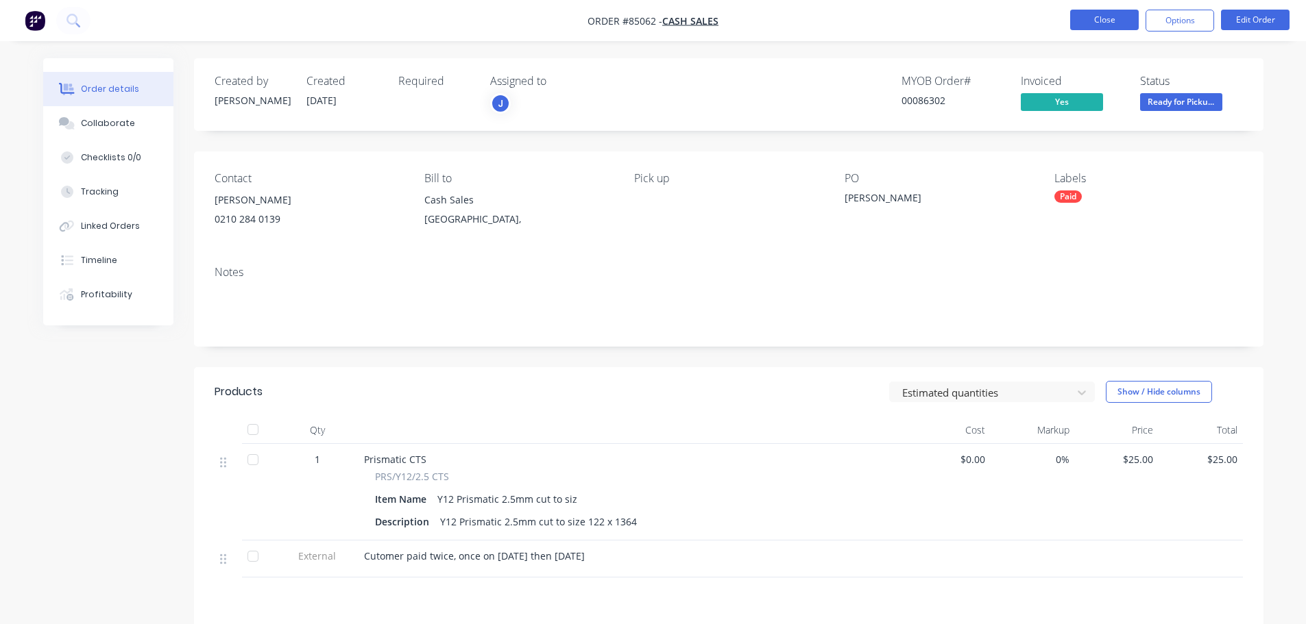
click at [1098, 23] on button "Close" at bounding box center [1104, 20] width 69 height 21
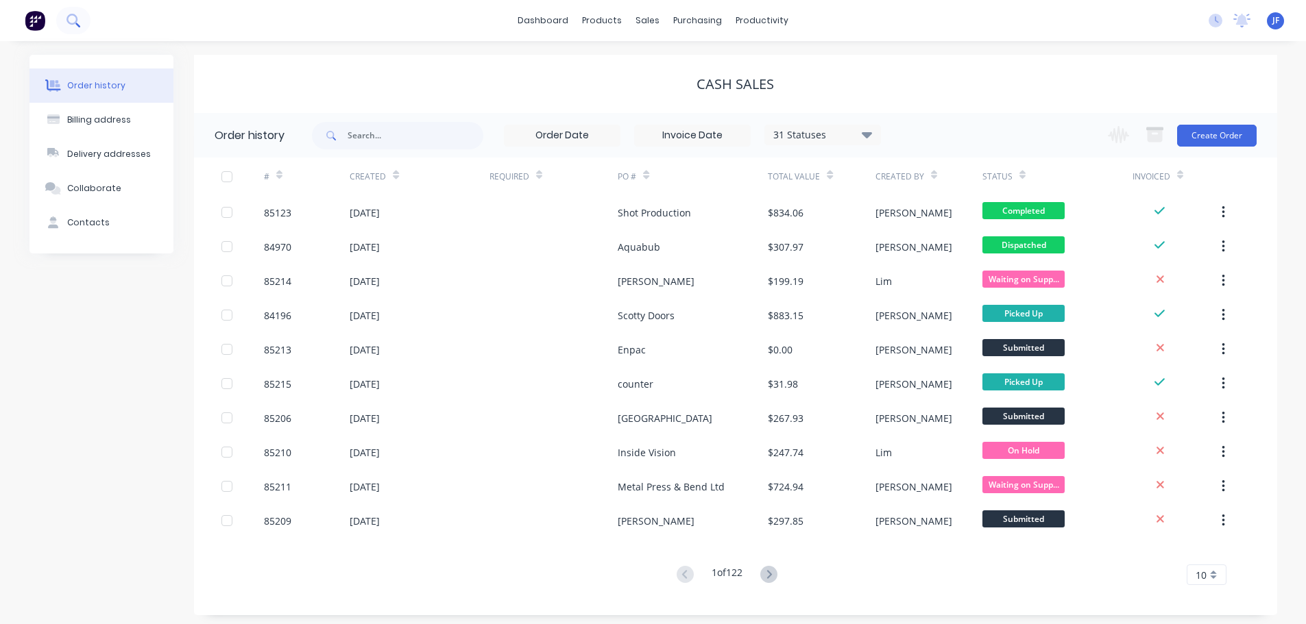
click at [70, 23] on icon at bounding box center [71, 19] width 11 height 11
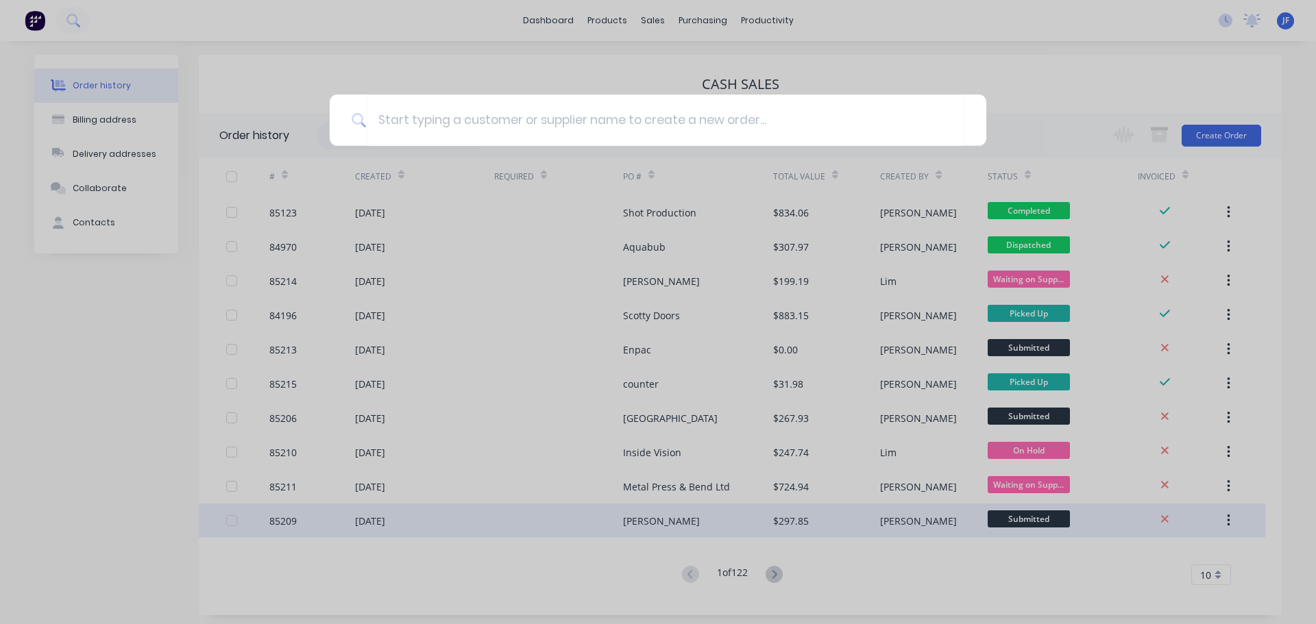
drag, startPoint x: 1044, startPoint y: 532, endPoint x: 1038, endPoint y: 531, distance: 6.9
click at [1042, 531] on div at bounding box center [658, 312] width 1316 height 624
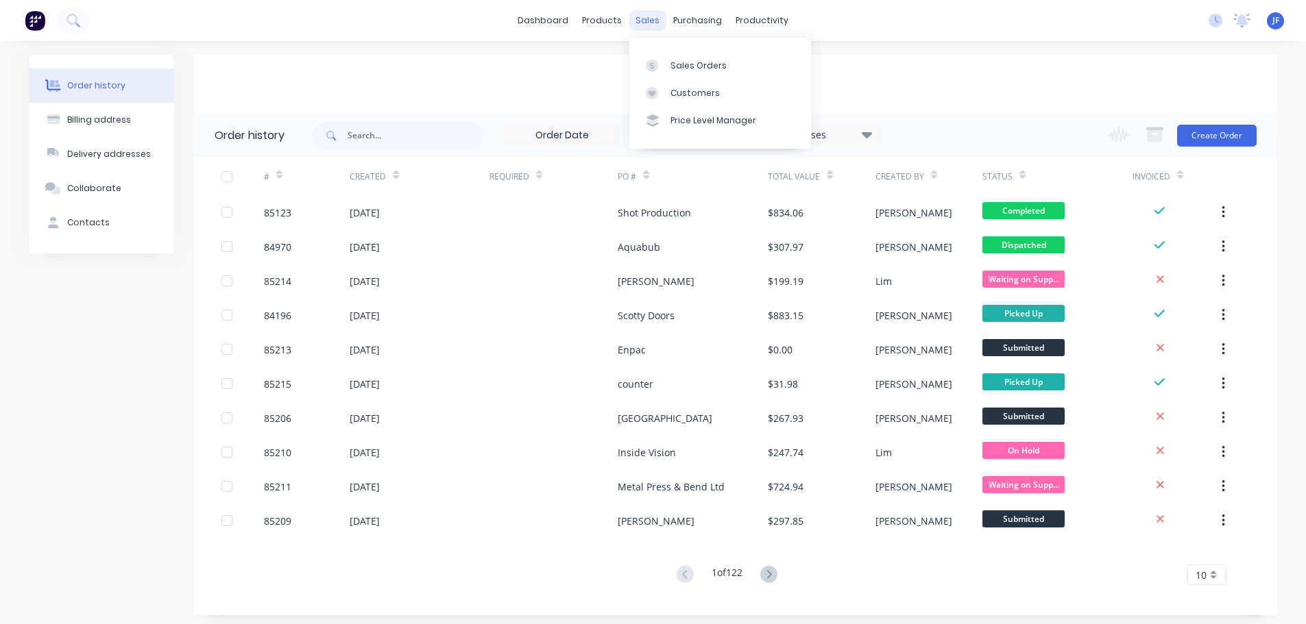
click at [644, 18] on div "sales" at bounding box center [647, 20] width 38 height 21
click at [654, 56] on link "Sales Orders" at bounding box center [720, 64] width 182 height 27
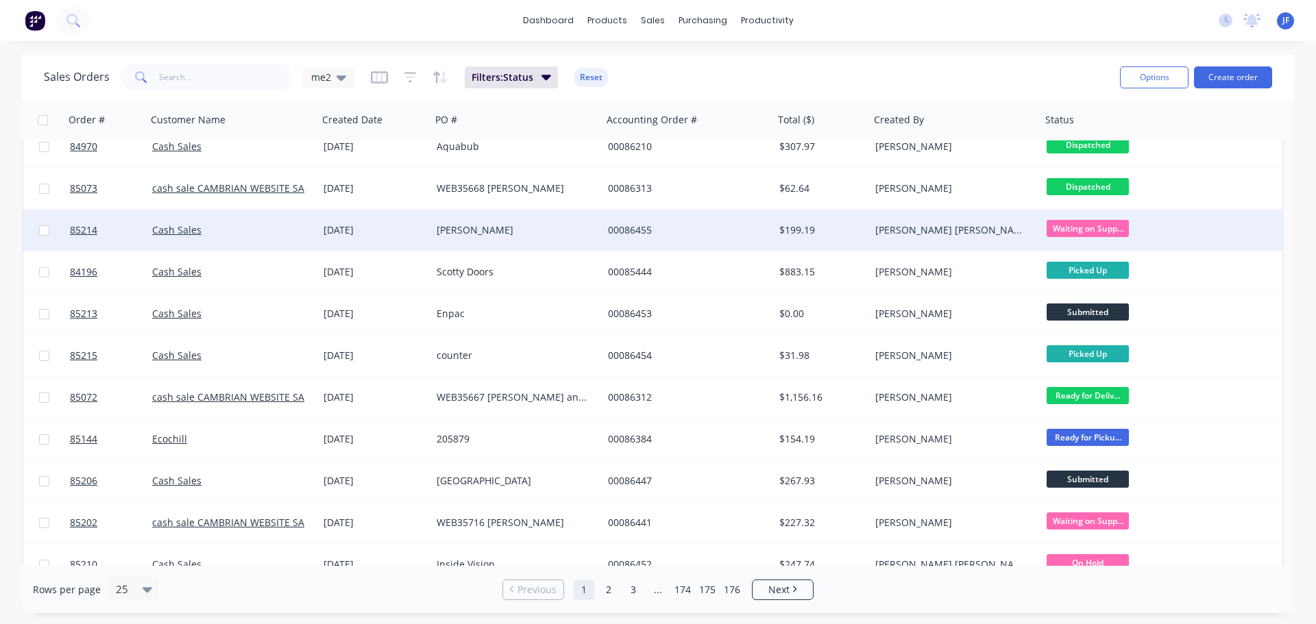
scroll to position [274, 0]
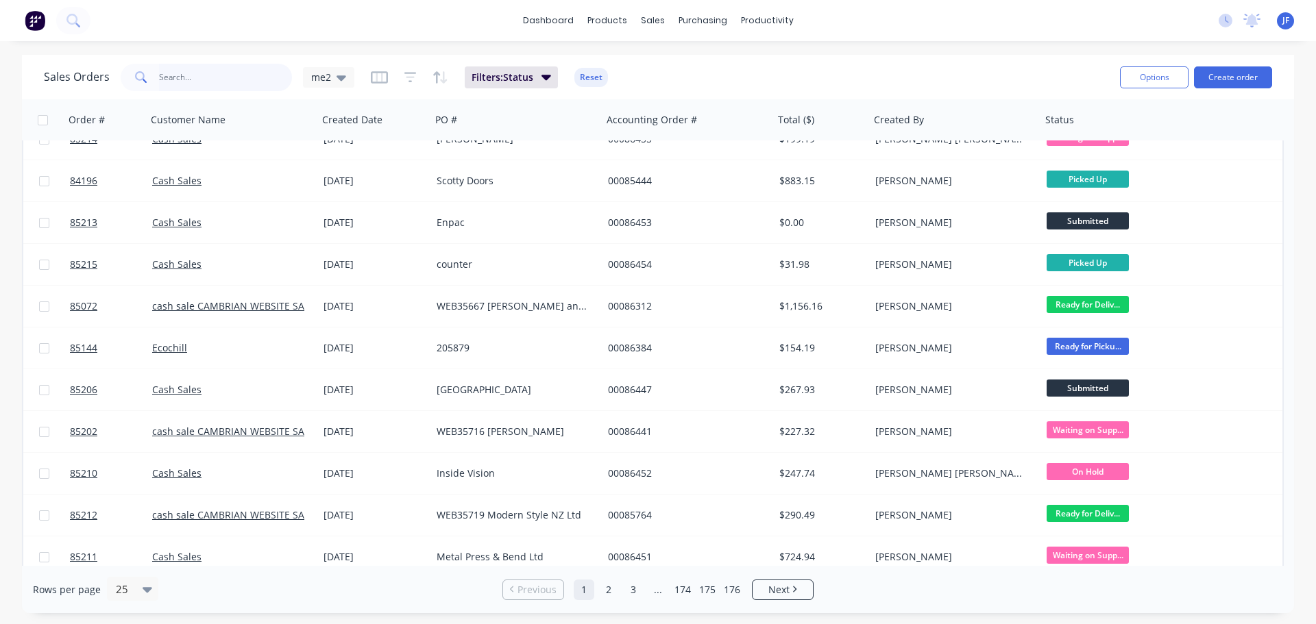
click at [262, 77] on input "text" at bounding box center [226, 77] width 134 height 27
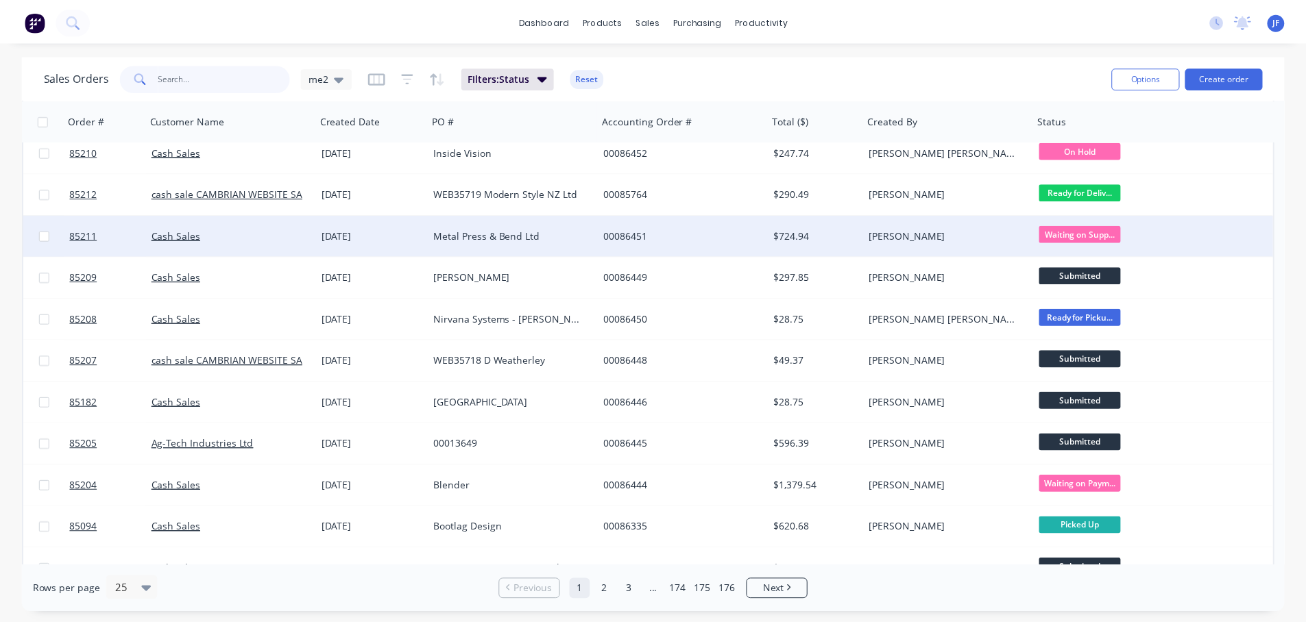
scroll to position [620, 0]
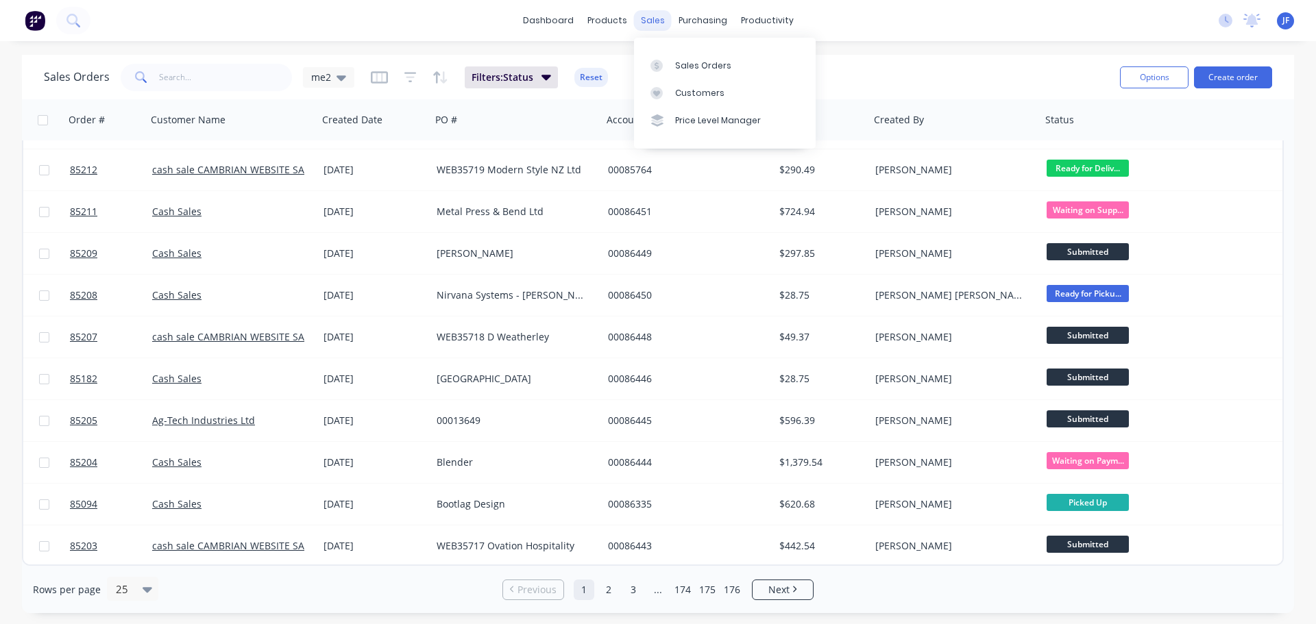
click at [648, 16] on div "sales" at bounding box center [653, 20] width 38 height 21
click at [676, 60] on div "Sales Orders" at bounding box center [703, 66] width 56 height 12
click at [1243, 75] on button "Create order" at bounding box center [1233, 77] width 78 height 22
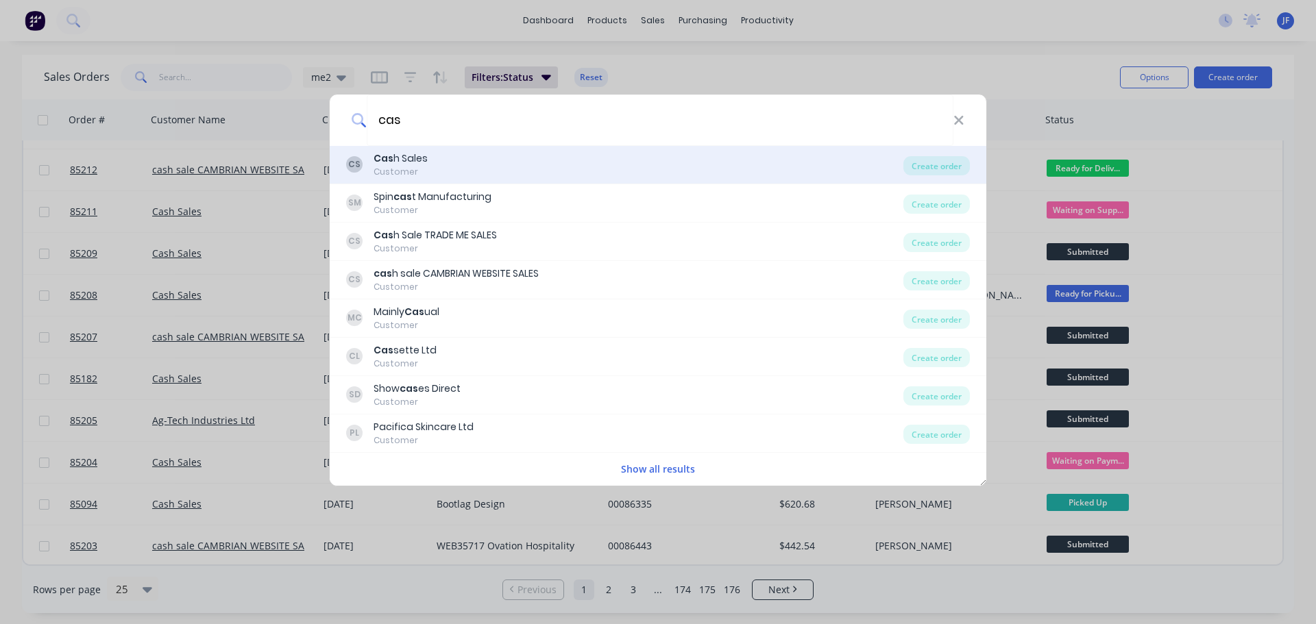
type input "cas"
click at [787, 175] on div "CS Cas h Sales Customer" at bounding box center [624, 164] width 557 height 27
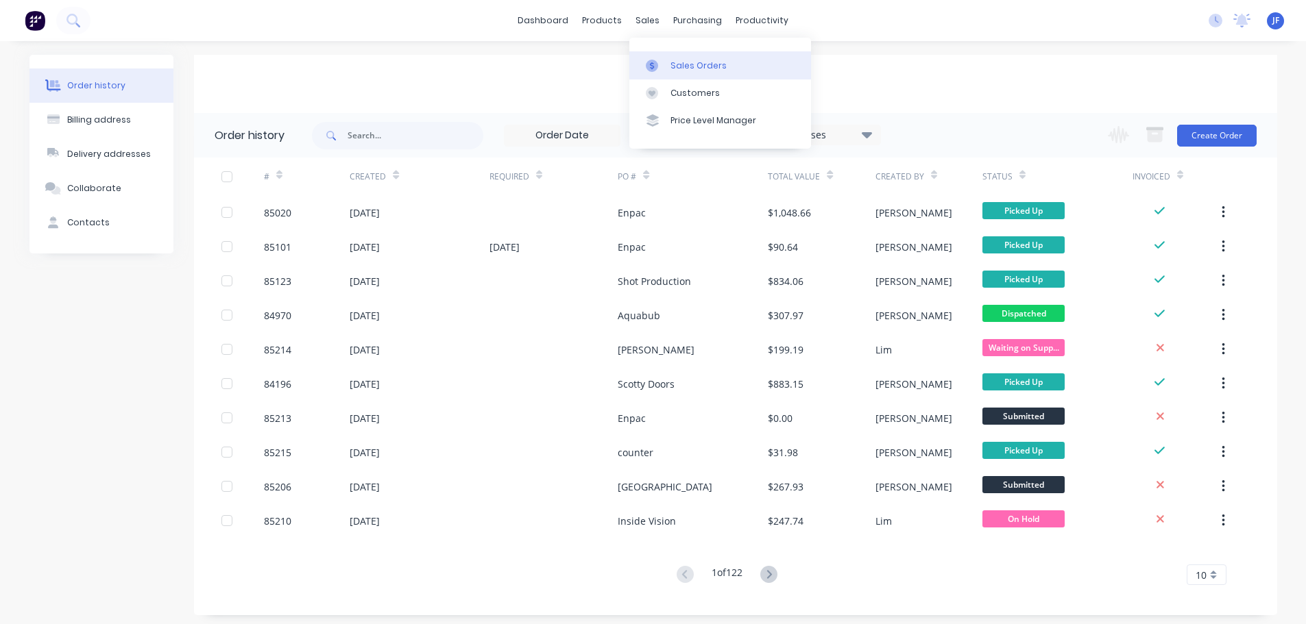
click at [682, 67] on div "Sales Orders" at bounding box center [698, 66] width 56 height 12
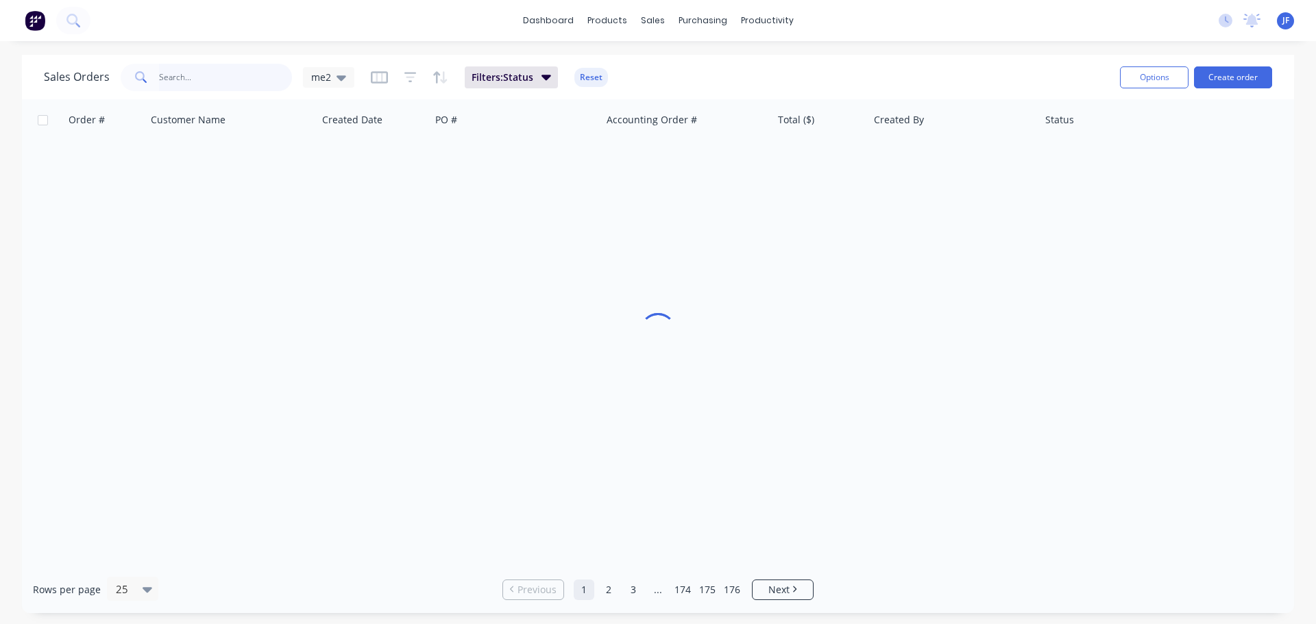
click at [191, 86] on input "text" at bounding box center [226, 77] width 134 height 27
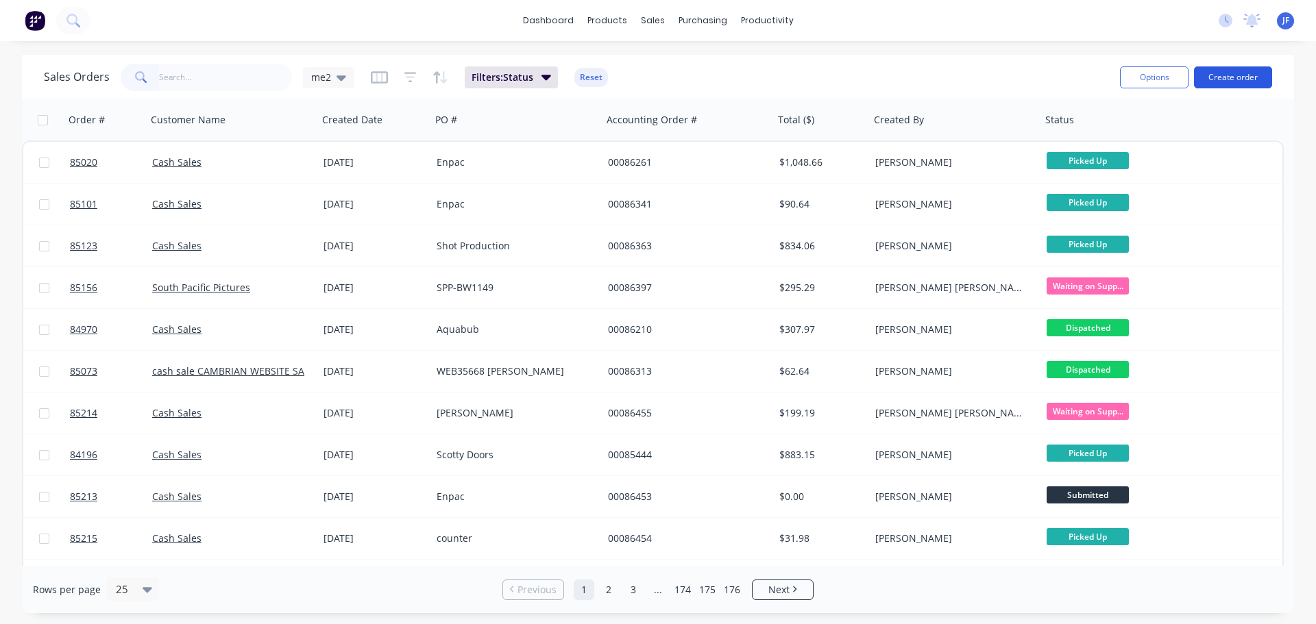
click at [1233, 74] on button "Create order" at bounding box center [1233, 77] width 78 height 22
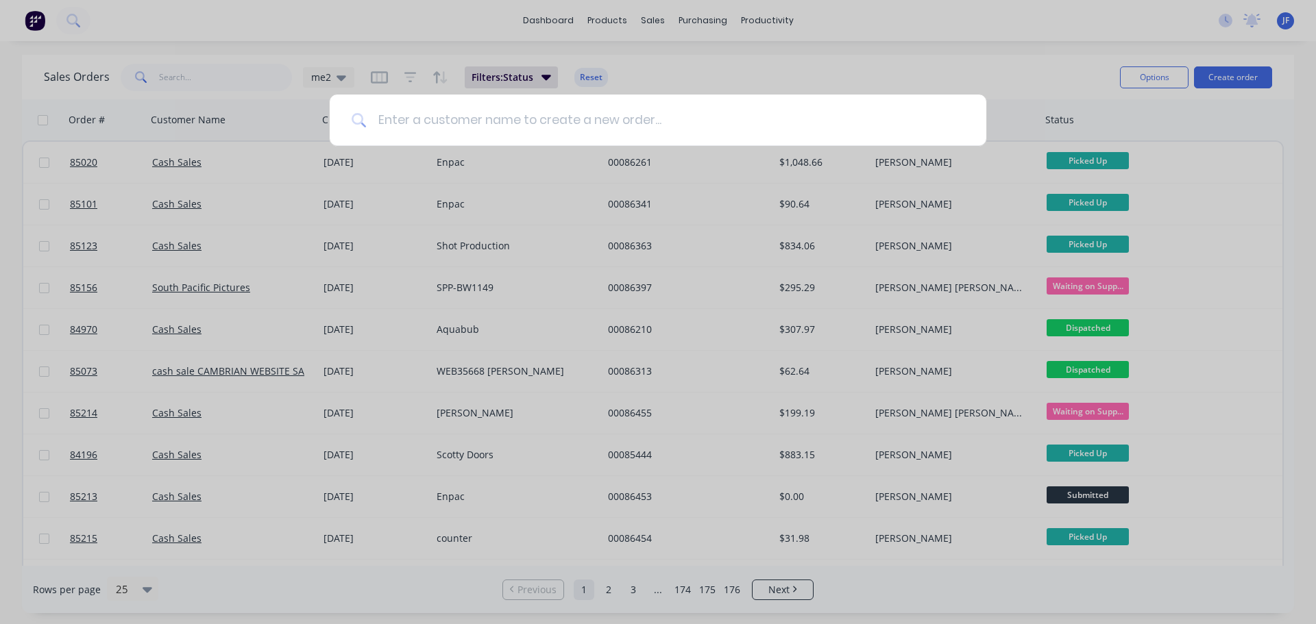
click at [446, 121] on input at bounding box center [666, 120] width 598 height 51
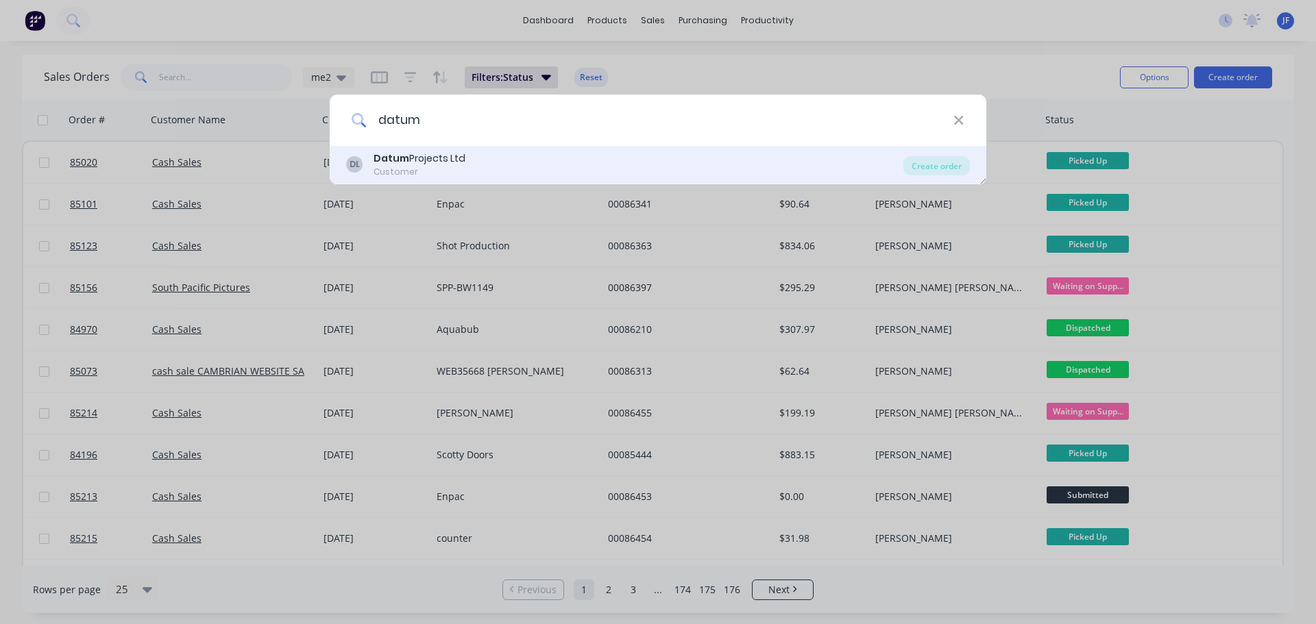
type input "datum"
click at [613, 161] on div "DL Datum Projects Ltd Customer" at bounding box center [624, 164] width 557 height 27
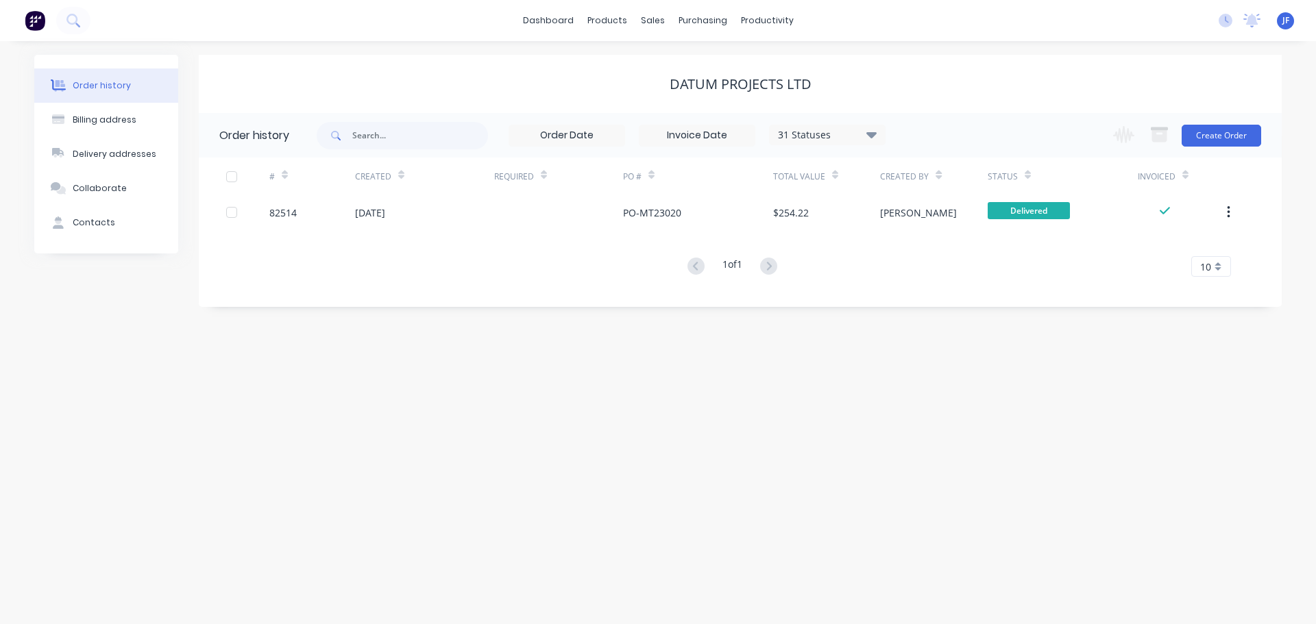
click at [1234, 120] on div "Change order status Submitted Waiting on Supplier Waiting on Payment CNC Cut Sh…" at bounding box center [1183, 135] width 156 height 45
click at [1233, 135] on button "Create Order" at bounding box center [1222, 136] width 80 height 22
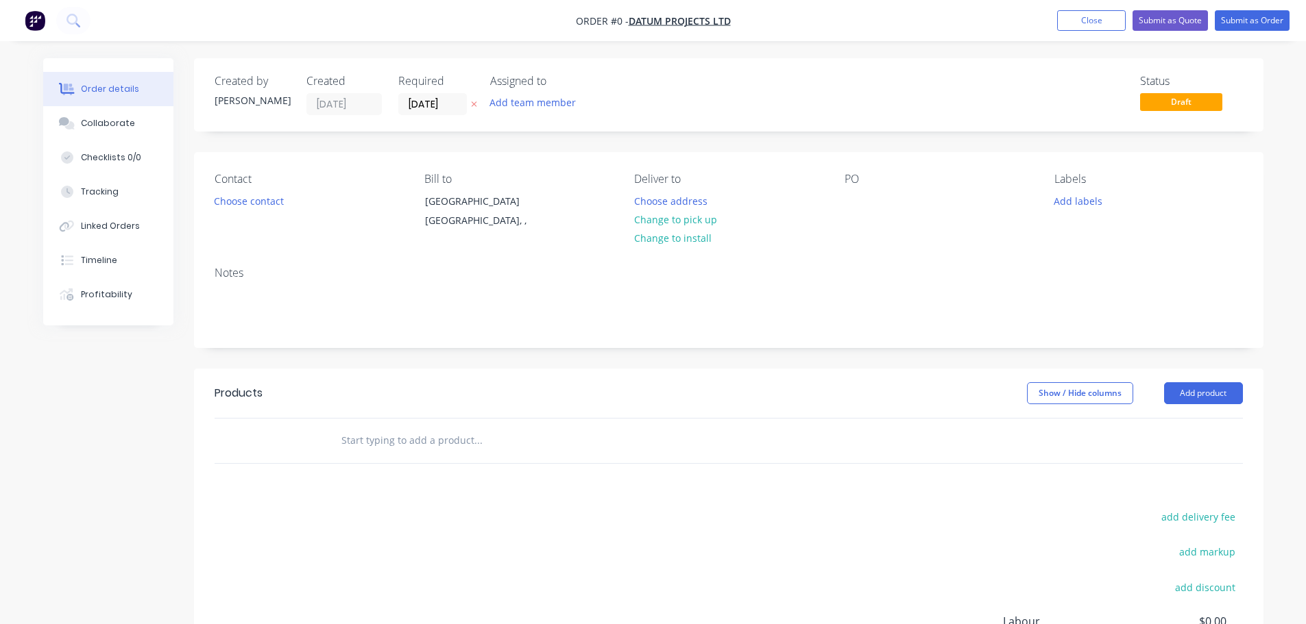
click at [479, 108] on button "button" at bounding box center [474, 105] width 14 height 16
click at [369, 445] on input "text" at bounding box center [478, 440] width 274 height 27
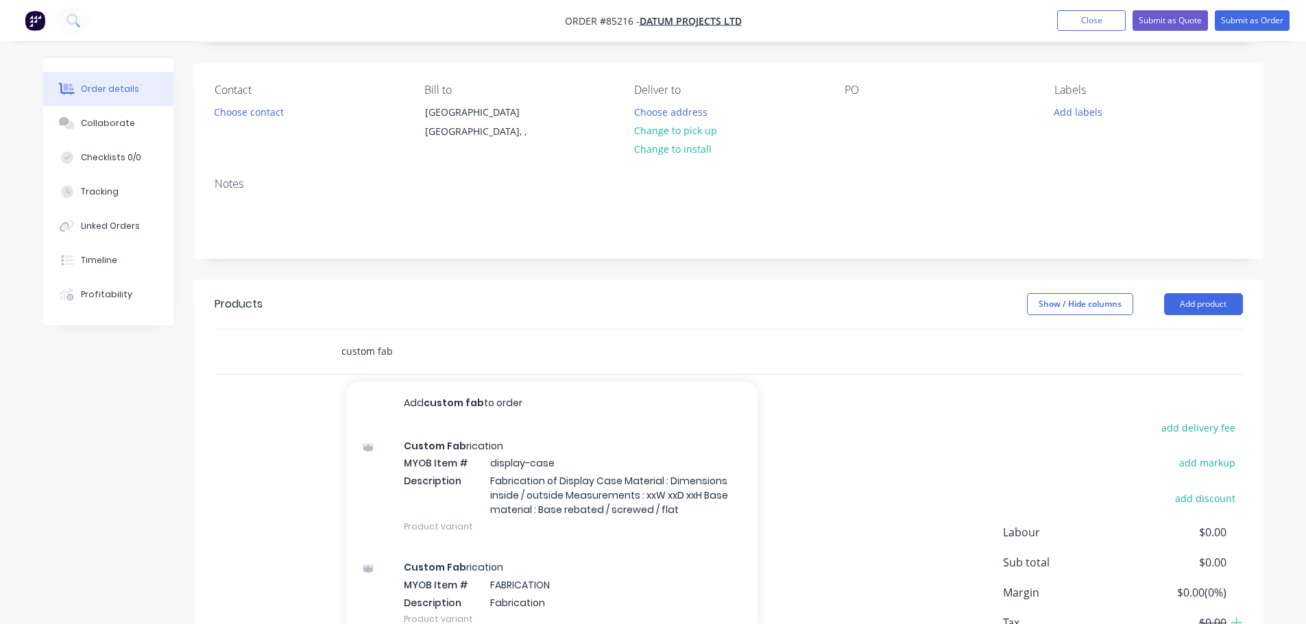
scroll to position [189, 0]
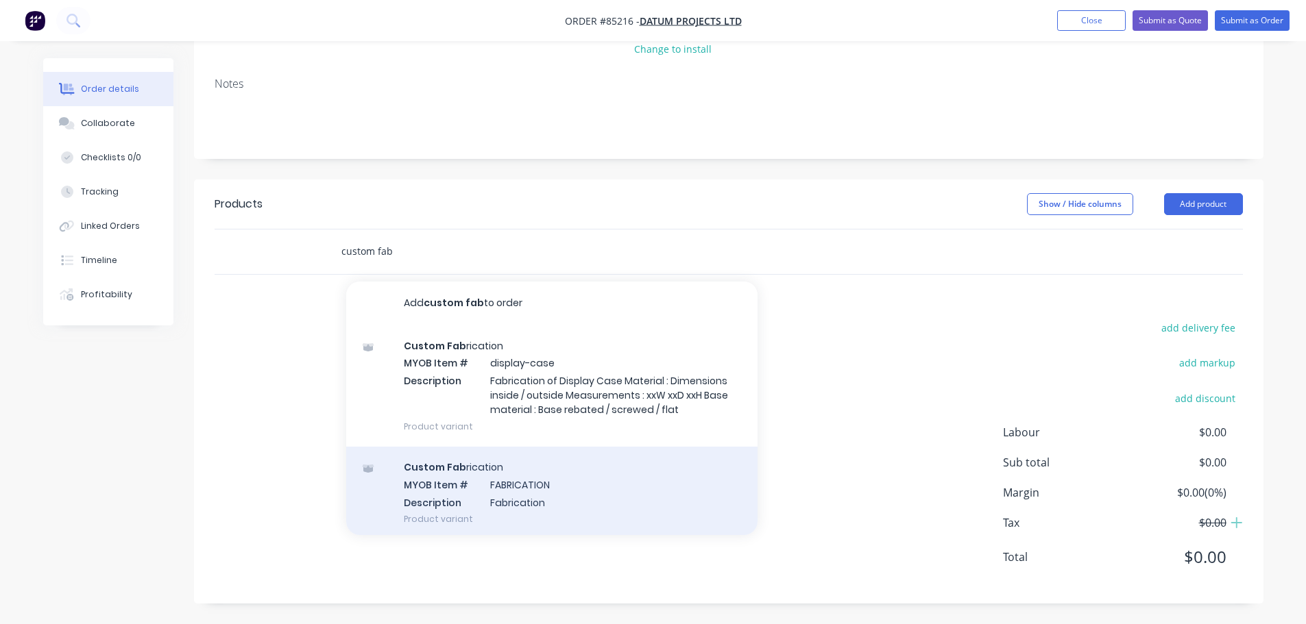
type input "custom fab"
click at [459, 482] on div "Custom Fab rication MYOB Item # FABRICATION Description Fabrication Product var…" at bounding box center [551, 493] width 411 height 93
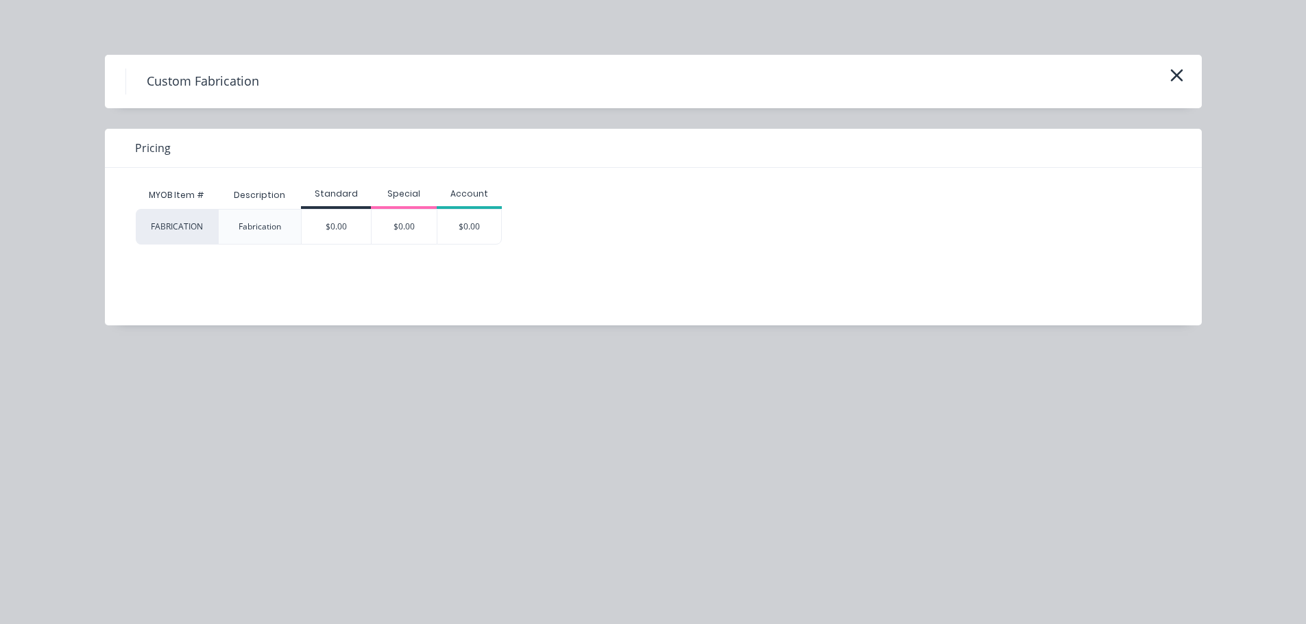
click at [504, 225] on div "FABRICATION Fabrication $0.00 $0.00 $0.00" at bounding box center [643, 227] width 1014 height 36
click at [487, 224] on div "$0.00" at bounding box center [469, 227] width 64 height 34
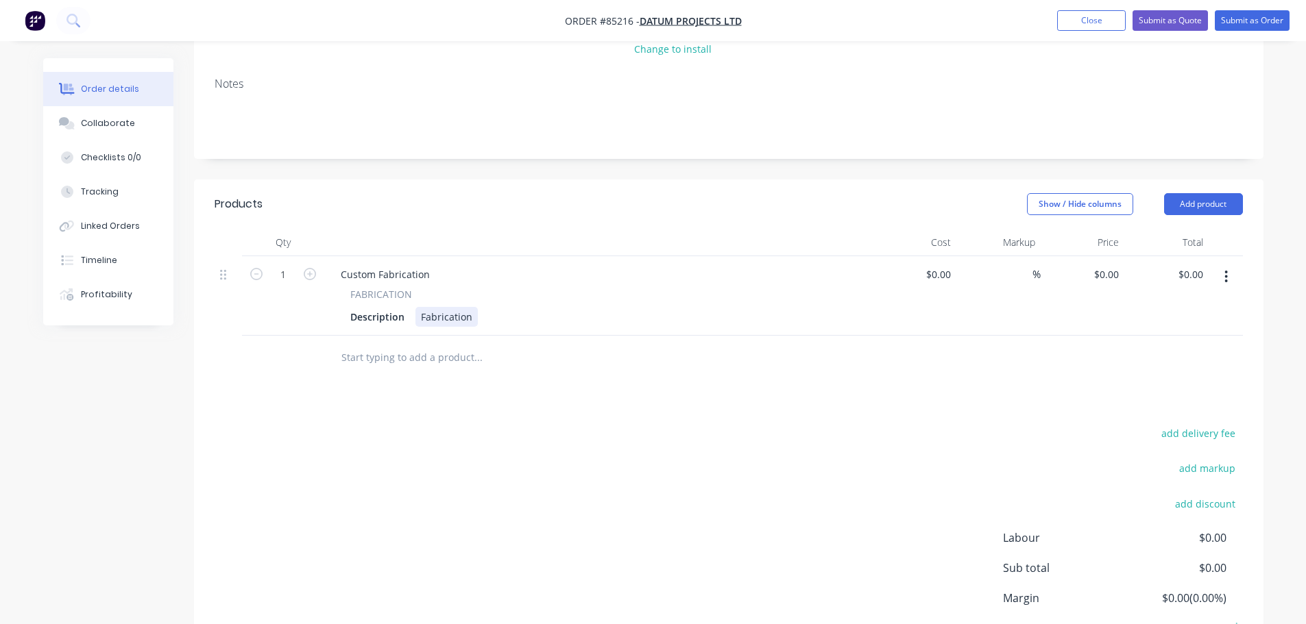
click at [454, 313] on div "Fabrication" at bounding box center [446, 317] width 62 height 20
paste div
click at [454, 313] on div "Description 18188" at bounding box center [596, 317] width 502 height 20
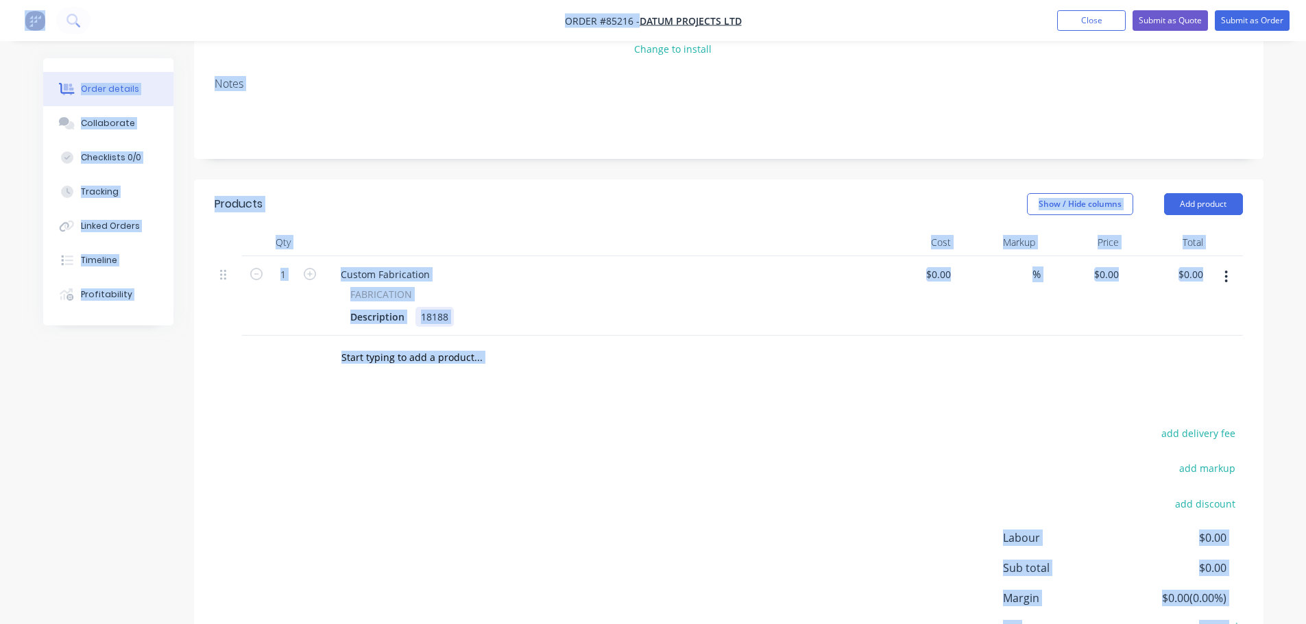
click at [443, 323] on div "18188" at bounding box center [434, 317] width 38 height 20
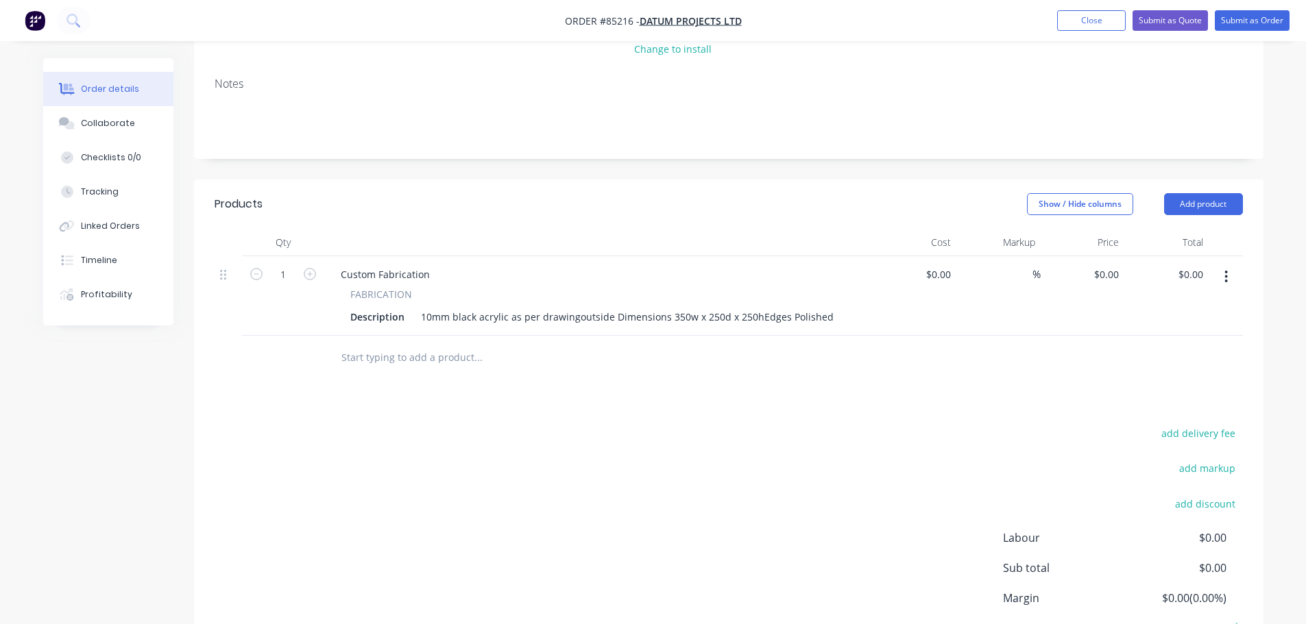
click at [487, 433] on div "Products Show / Hide columns Add product Qty Cost Markup Price Total 1 Custom F…" at bounding box center [728, 445] width 1069 height 530
click at [574, 319] on div "10mm black acrylic as per drawingoutside Dimensions 350w x 250d x 250hEdges Pol…" at bounding box center [627, 317] width 424 height 20
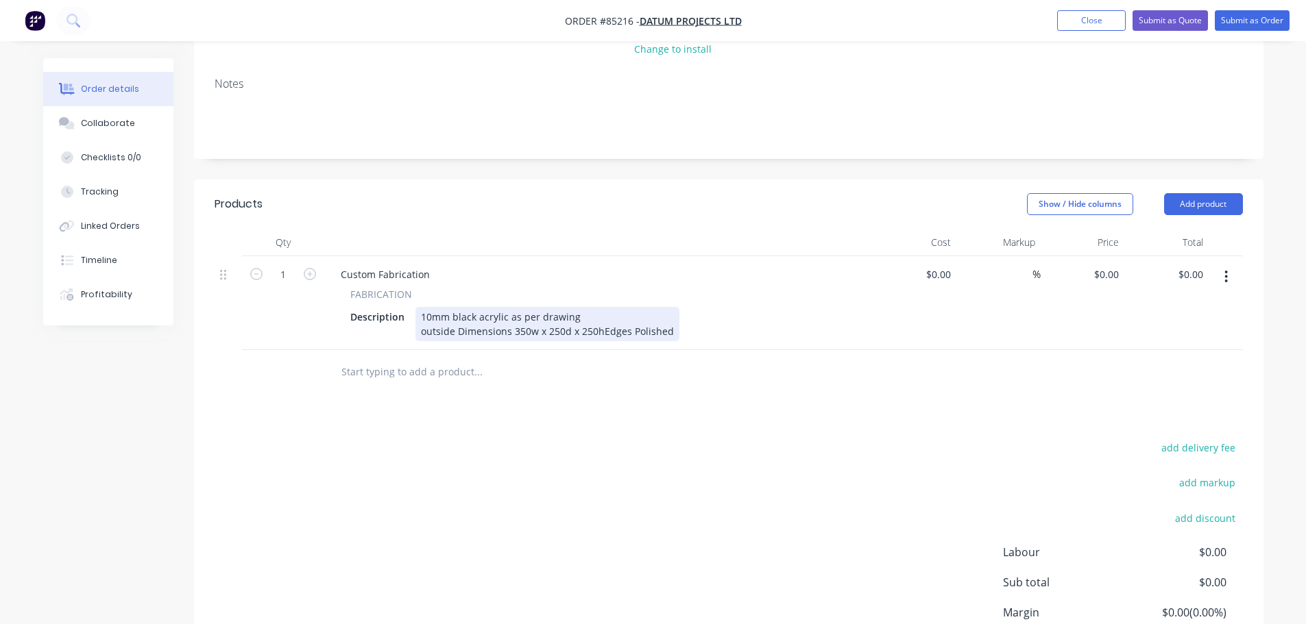
click at [604, 333] on div "10mm black acrylic as per drawing outside Dimensions 350w x 250d x 250hEdges Po…" at bounding box center [547, 324] width 264 height 34
click at [599, 333] on div "10mm black acrylic as per drawing outside Dimensions 350w x 250d x 250hEdges Po…" at bounding box center [547, 324] width 264 height 34
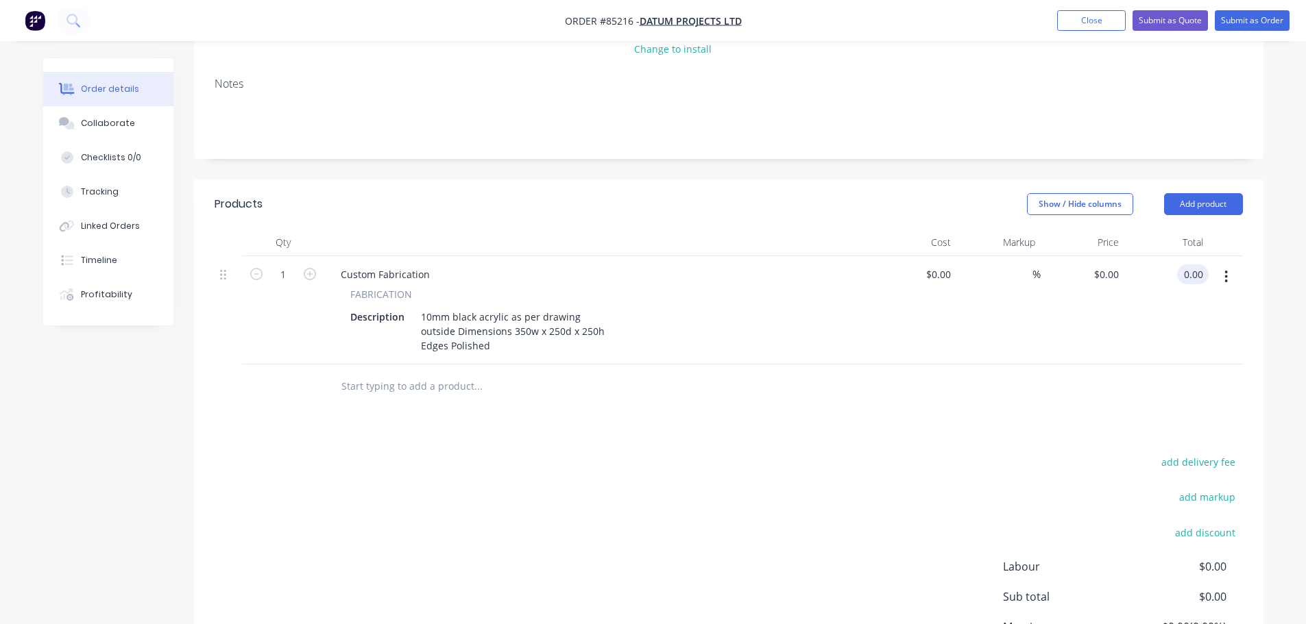
click at [1185, 276] on input "0.00" at bounding box center [1195, 275] width 26 height 20
type input "$0.00"
click at [280, 273] on input "1" at bounding box center [283, 275] width 36 height 21
type input "6"
click at [1109, 282] on div "0 $0.00" at bounding box center [1108, 275] width 32 height 20
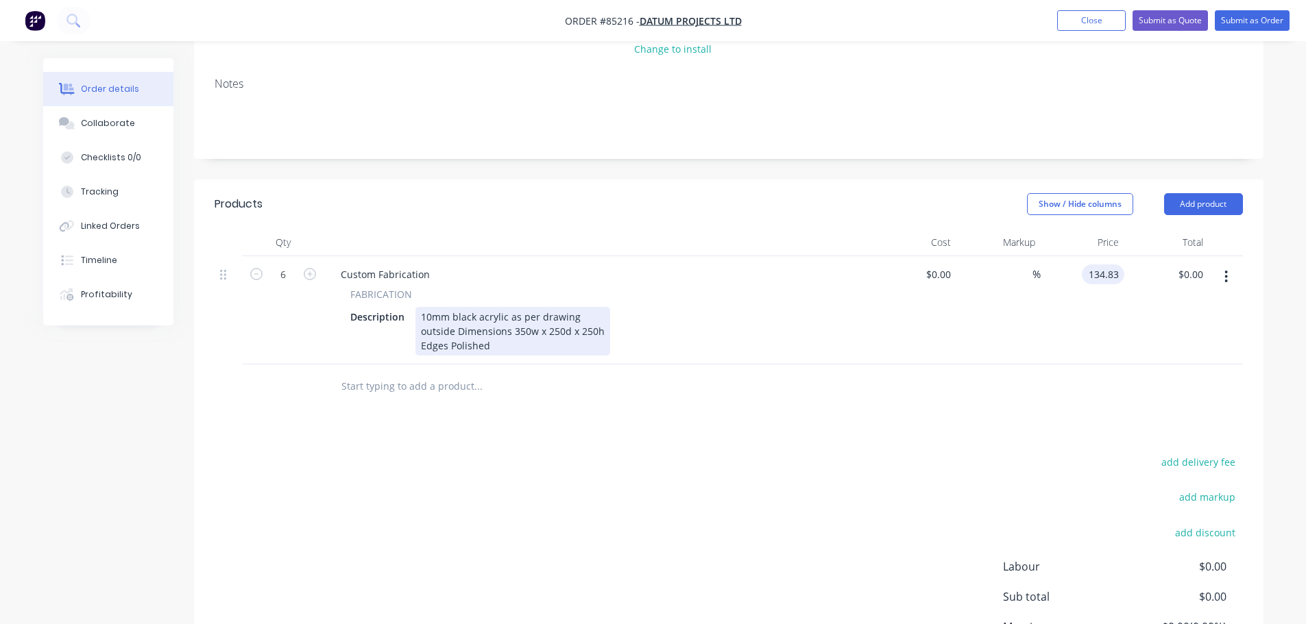
type input "$134.83"
type input "$808.98"
click at [499, 356] on div "Custom Fabrication FABRICATION Description 10mm black acrylic as per drawing ou…" at bounding box center [598, 310] width 548 height 108
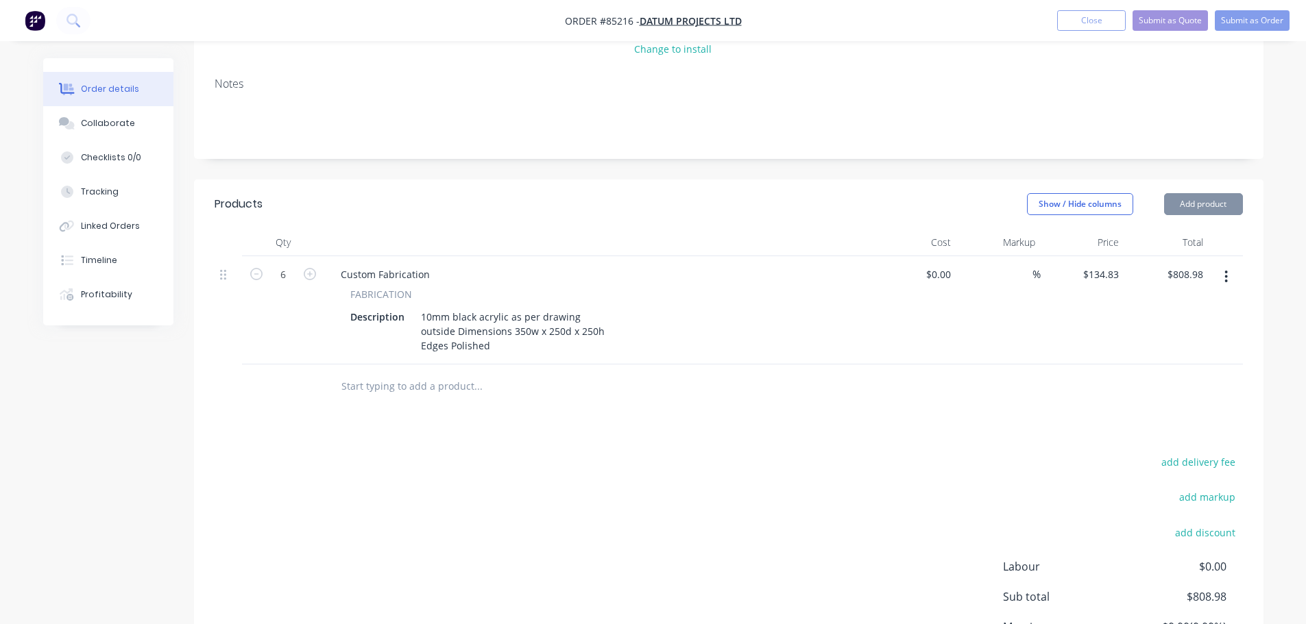
click at [499, 352] on div "10mm black acrylic as per drawing outside Dimensions 350w x 250d x 250h Edges P…" at bounding box center [512, 331] width 195 height 49
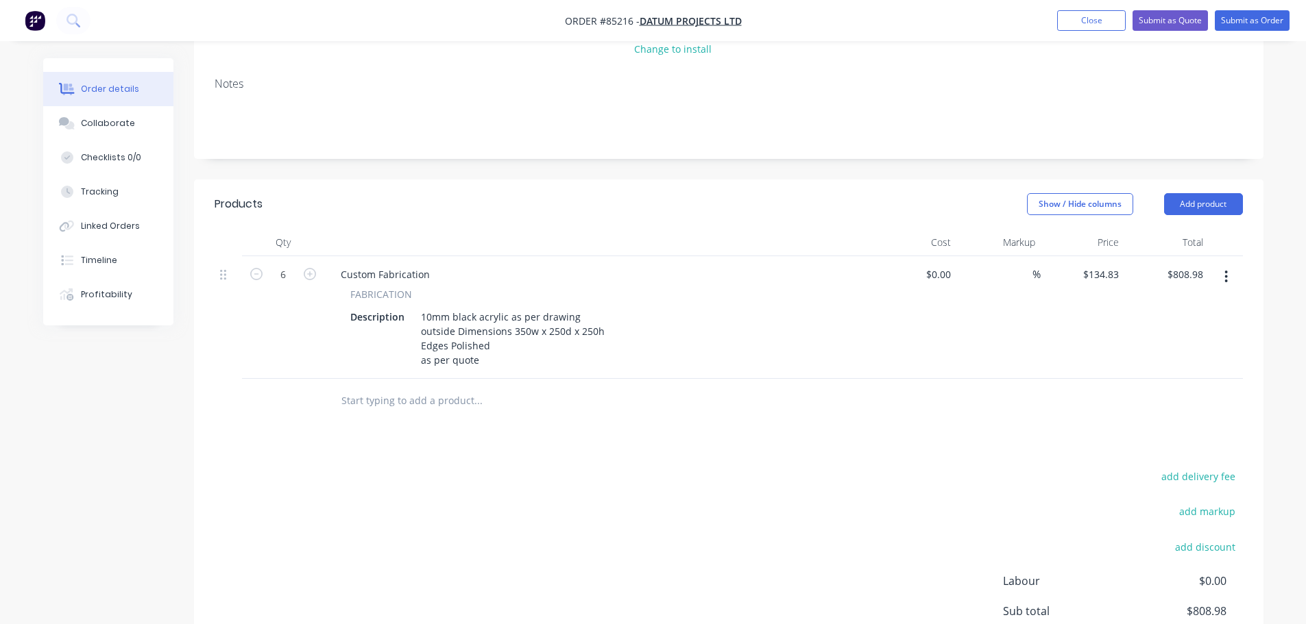
click at [468, 165] on div "Created by [PERSON_NAME] Created [DATE] Required Assigned to Add team member St…" at bounding box center [728, 310] width 1069 height 883
click at [524, 361] on div "10mm black acrylic as per drawing outside Dimensions 350w x 250d x 250h Edges P…" at bounding box center [512, 338] width 195 height 63
click at [548, 487] on div "add delivery fee add markup add discount Labour $0.00 Sub total $808.98 Margin …" at bounding box center [729, 599] width 1028 height 265
click at [1217, 474] on button "add delivery fee" at bounding box center [1198, 476] width 88 height 19
type input "40"
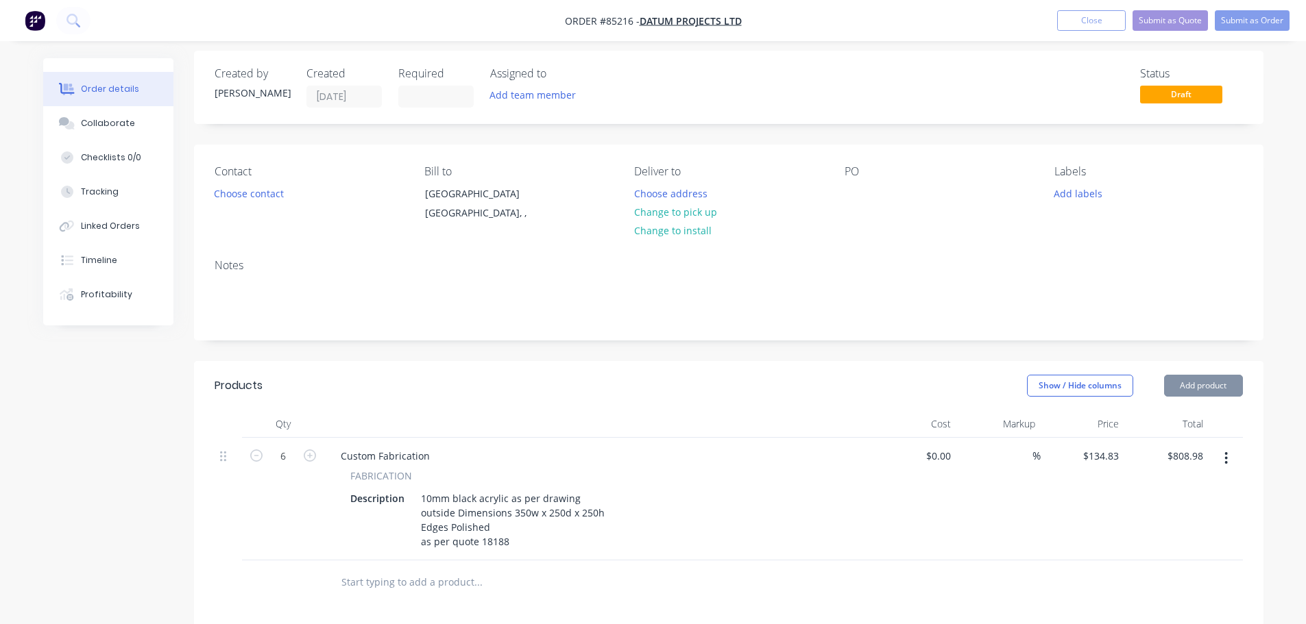
scroll to position [0, 0]
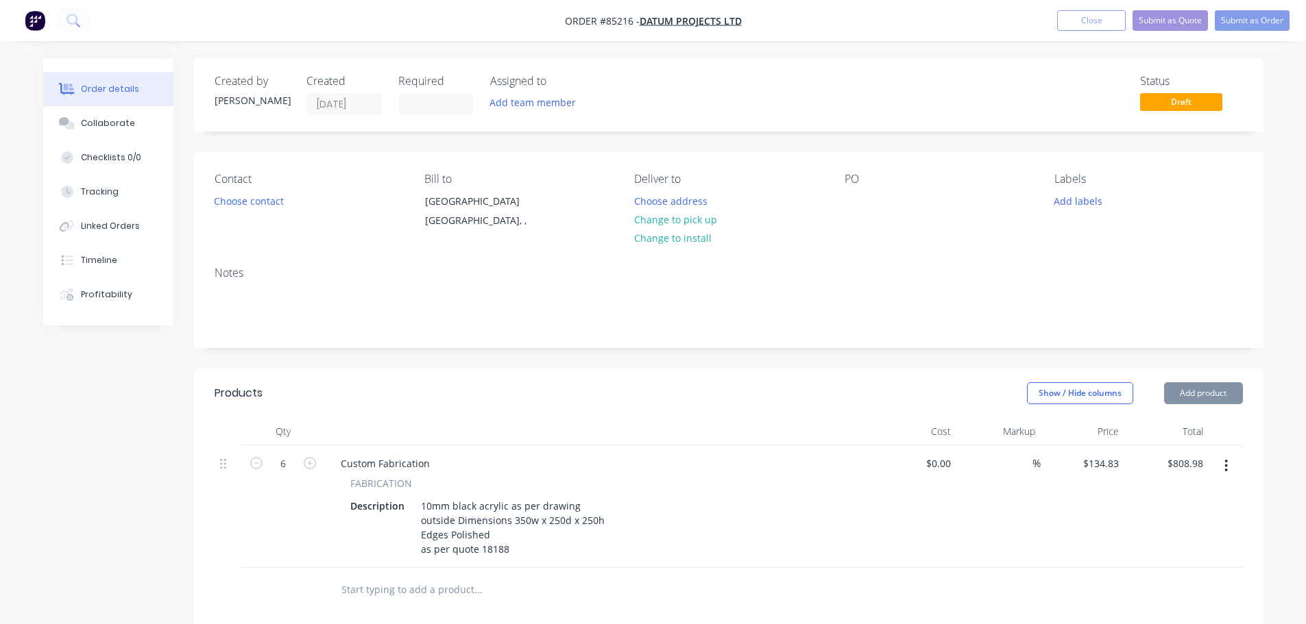
click at [953, 428] on div "Cost" at bounding box center [914, 431] width 84 height 27
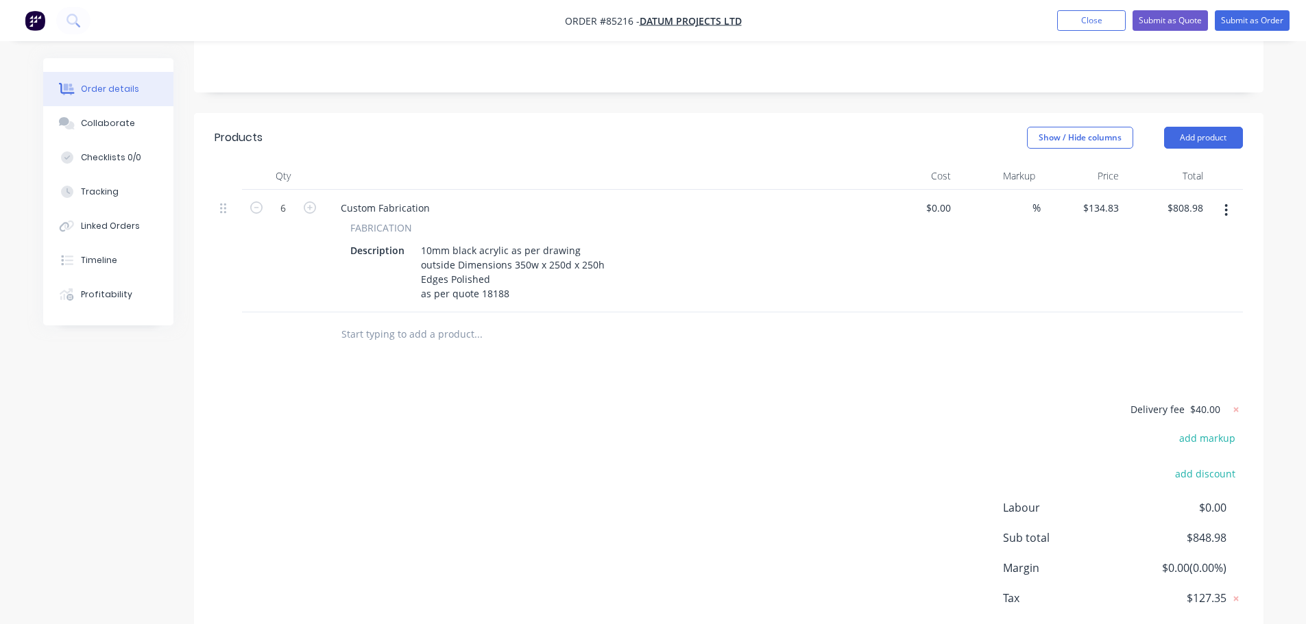
scroll to position [331, 0]
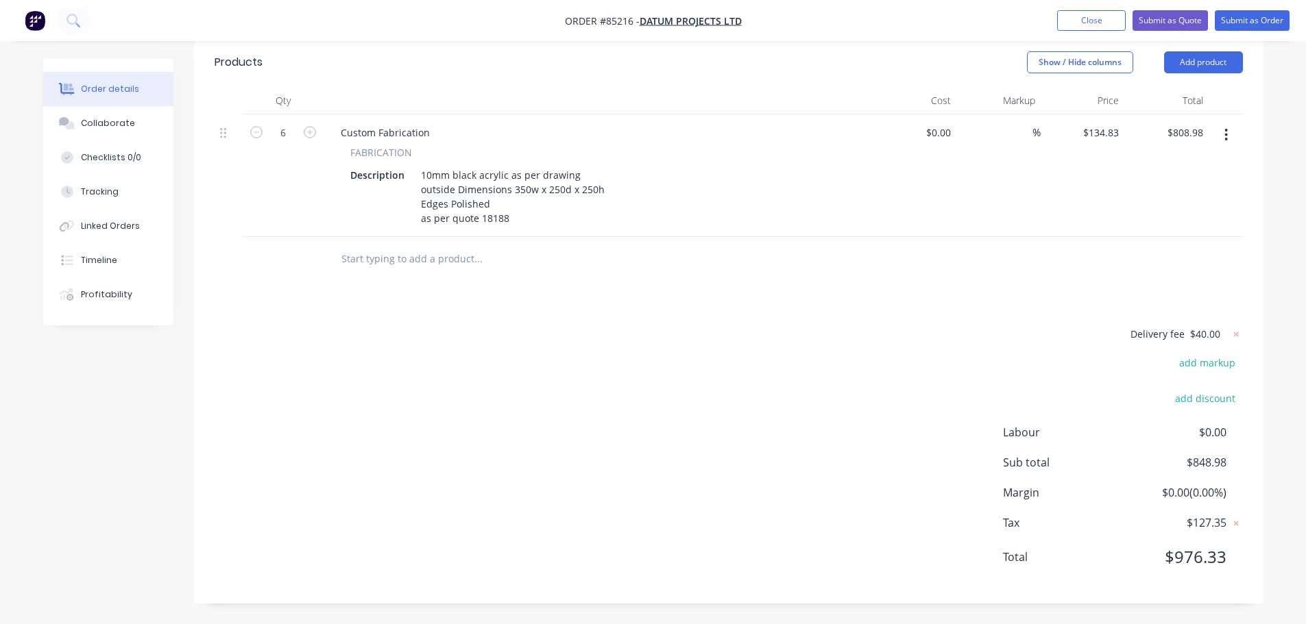
click at [1231, 343] on div "Delivery fee $40.00" at bounding box center [1156, 340] width 171 height 29
click at [1232, 337] on icon at bounding box center [1236, 335] width 14 height 14
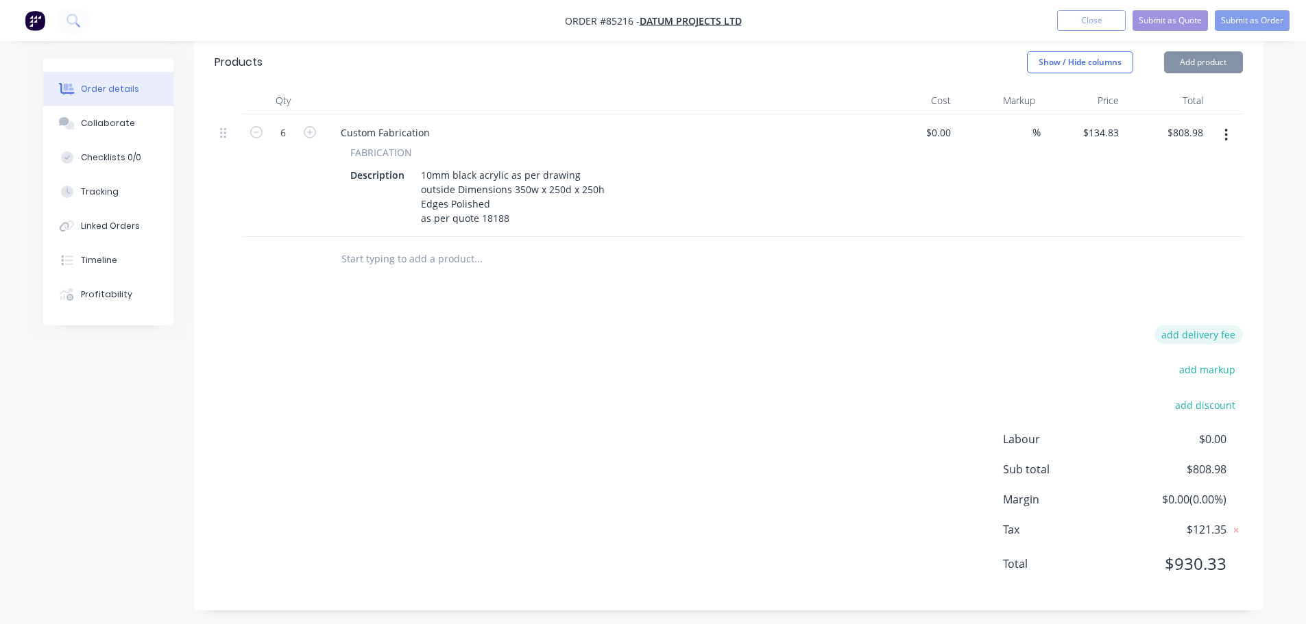
click at [1213, 338] on button "add delivery fee" at bounding box center [1198, 335] width 88 height 19
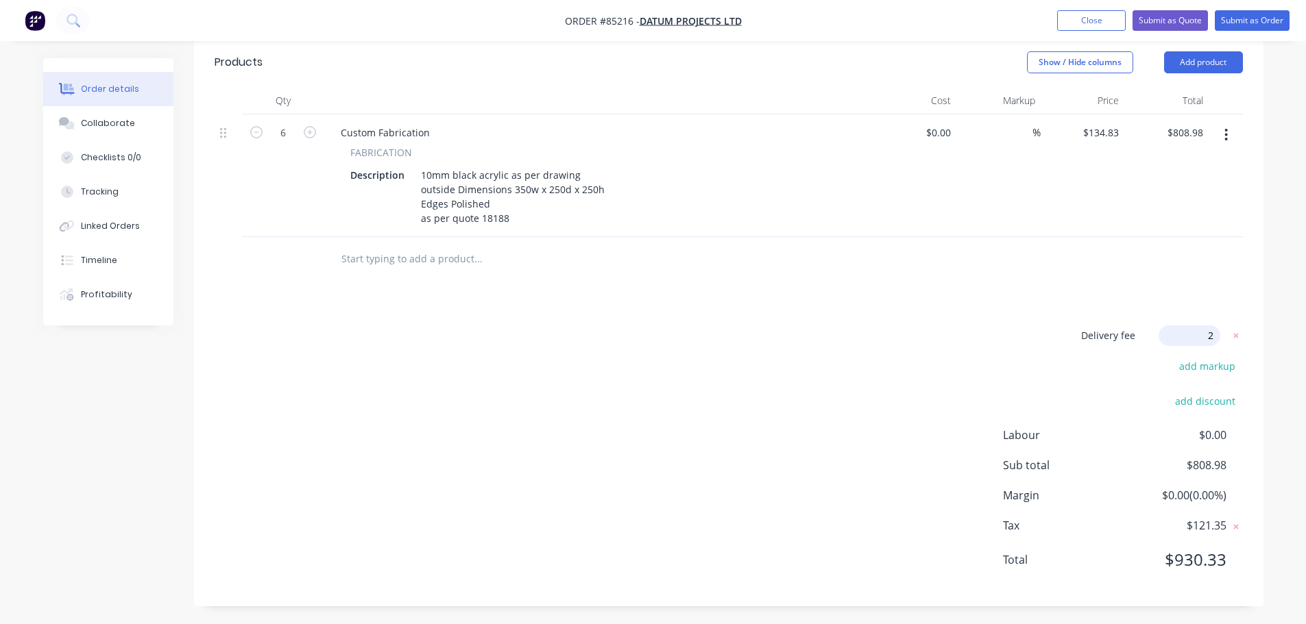
type input "20"
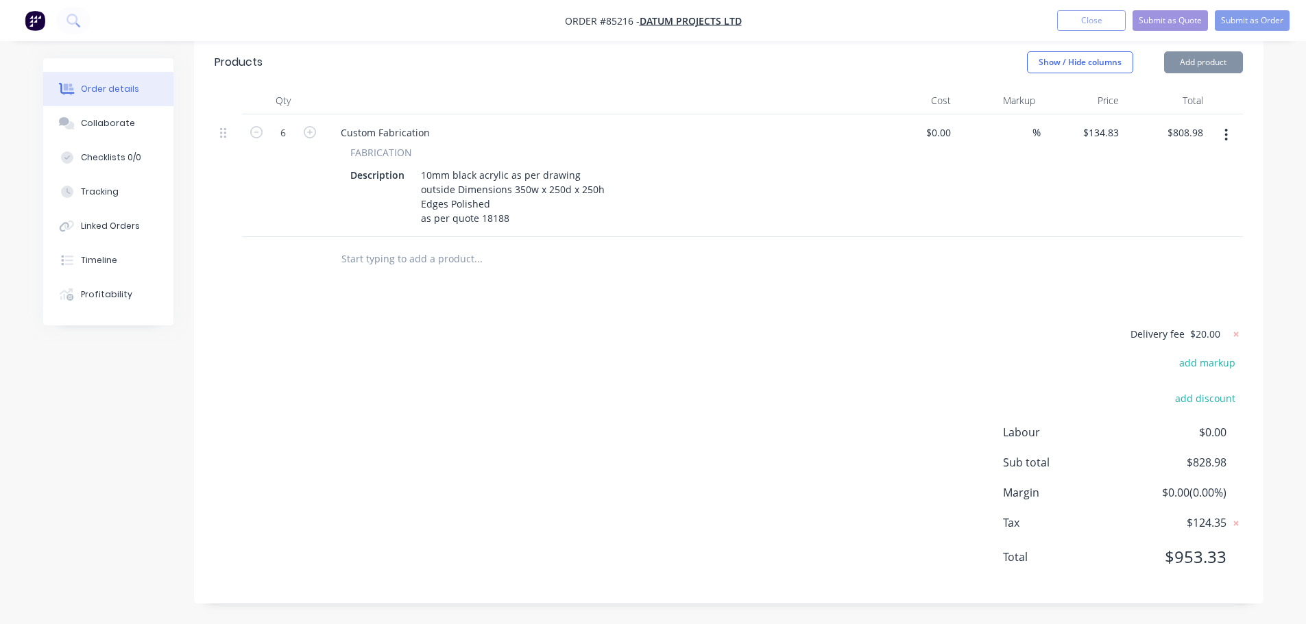
click at [1020, 328] on div "Delivery fee $20.00 add markup add discount Labour $0.00 Sub total $828.98 Marg…" at bounding box center [729, 455] width 1028 height 258
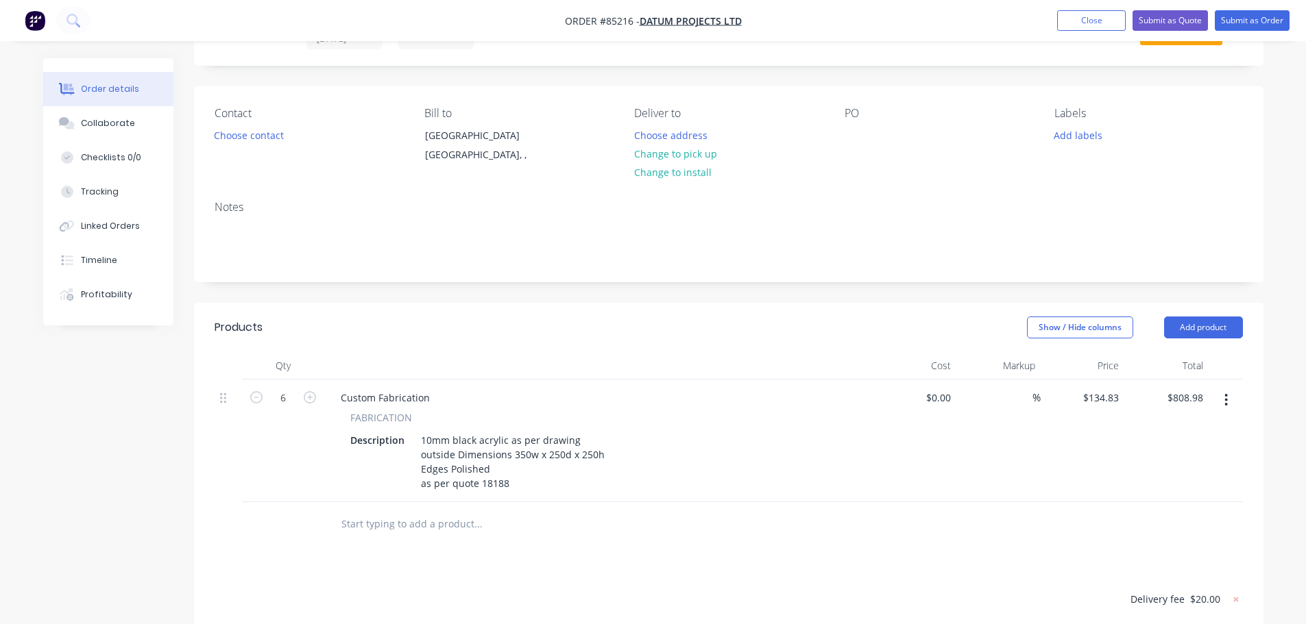
scroll to position [0, 0]
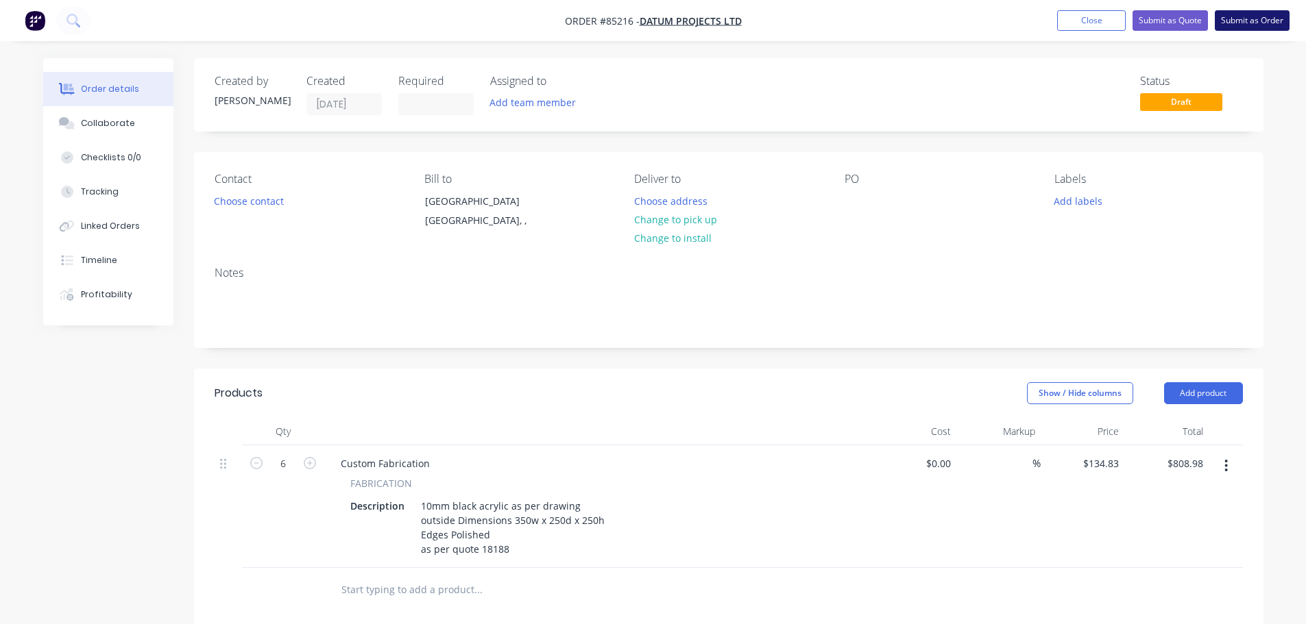
click at [1257, 23] on button "Submit as Order" at bounding box center [1251, 20] width 75 height 21
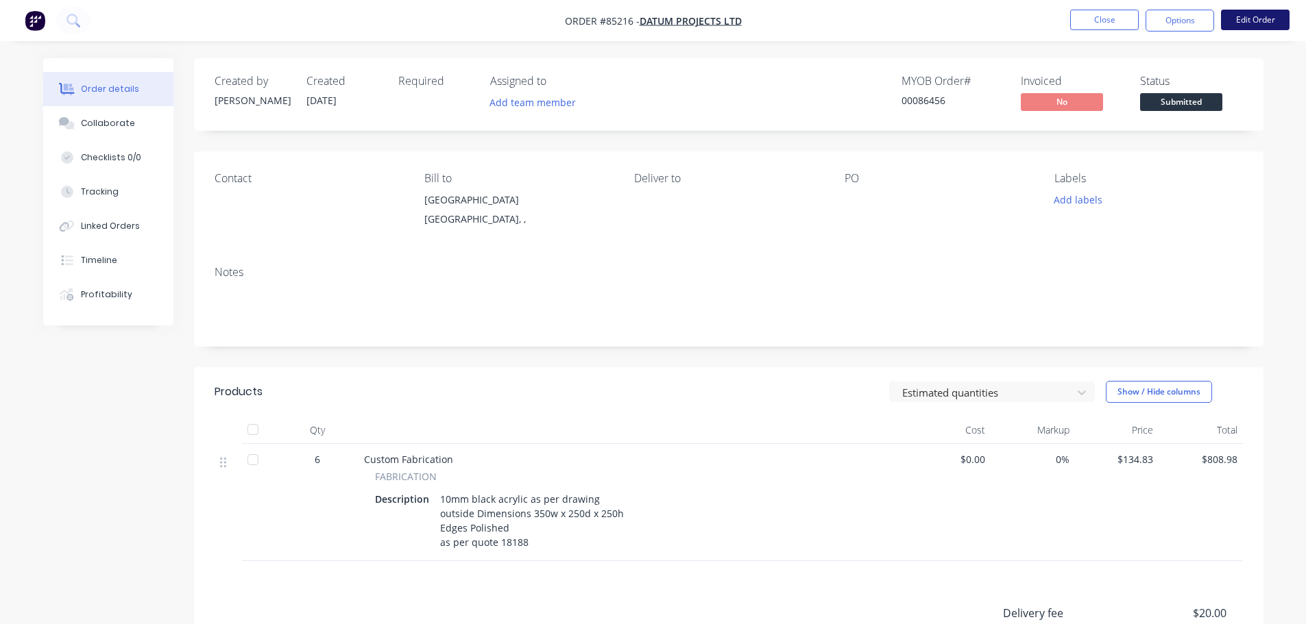
click at [1230, 23] on button "Edit Order" at bounding box center [1255, 20] width 69 height 21
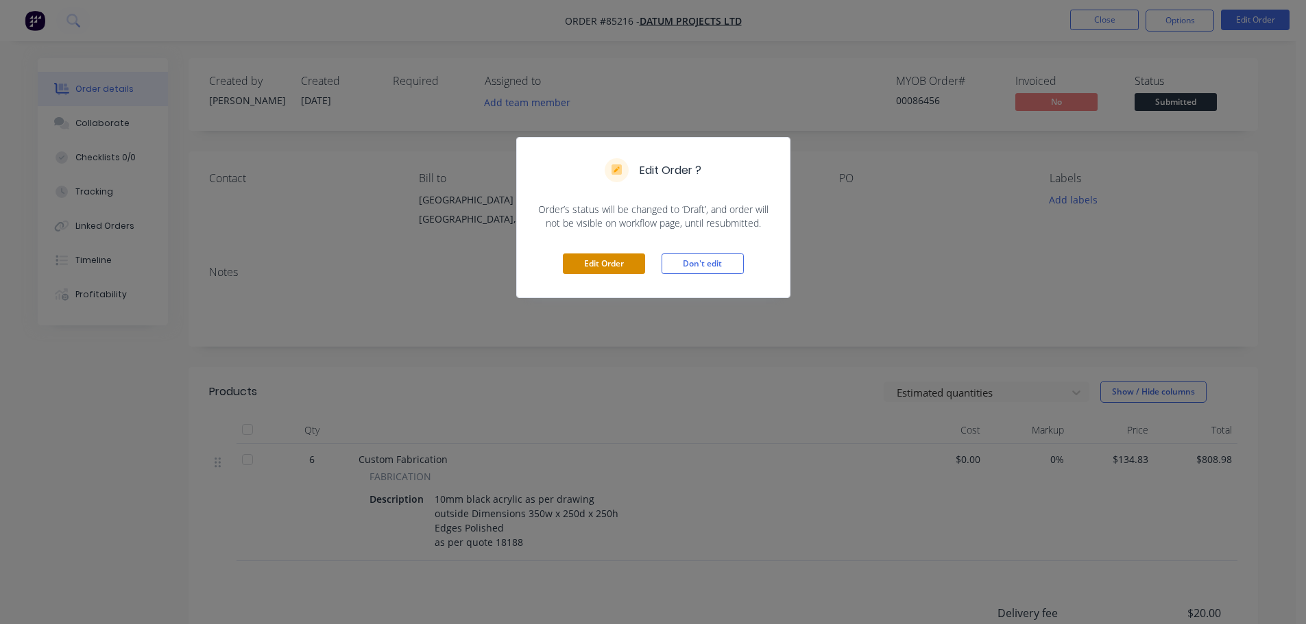
click at [626, 256] on button "Edit Order" at bounding box center [604, 264] width 82 height 21
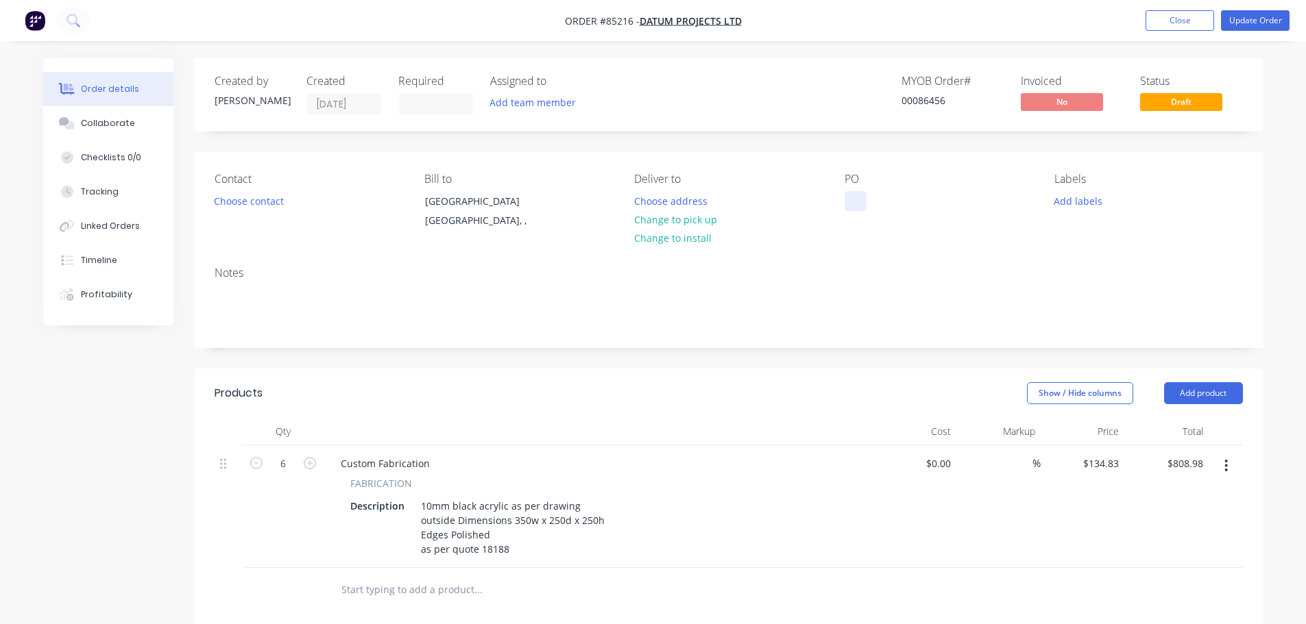
drag, startPoint x: 853, startPoint y: 195, endPoint x: 796, endPoint y: 202, distance: 58.0
click at [853, 195] on div at bounding box center [855, 201] width 22 height 20
paste div
click at [676, 208] on button "Choose address" at bounding box center [670, 200] width 88 height 19
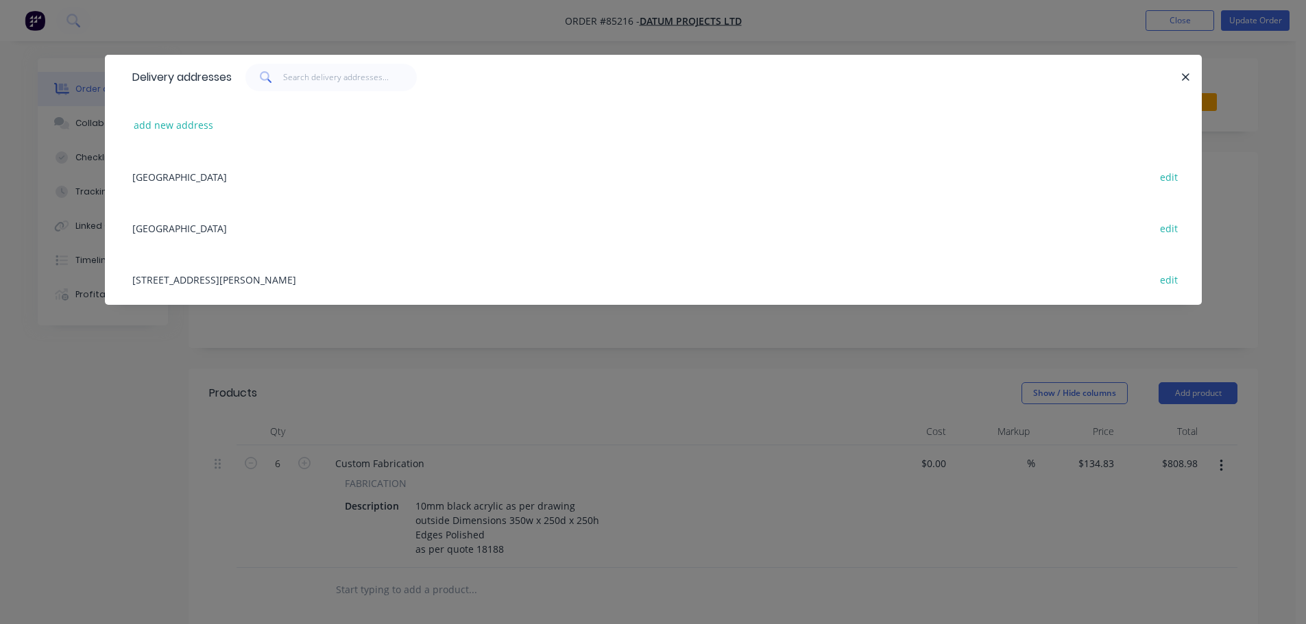
click at [220, 288] on div "[STREET_ADDRESS][PERSON_NAME] edit" at bounding box center [652, 279] width 1055 height 51
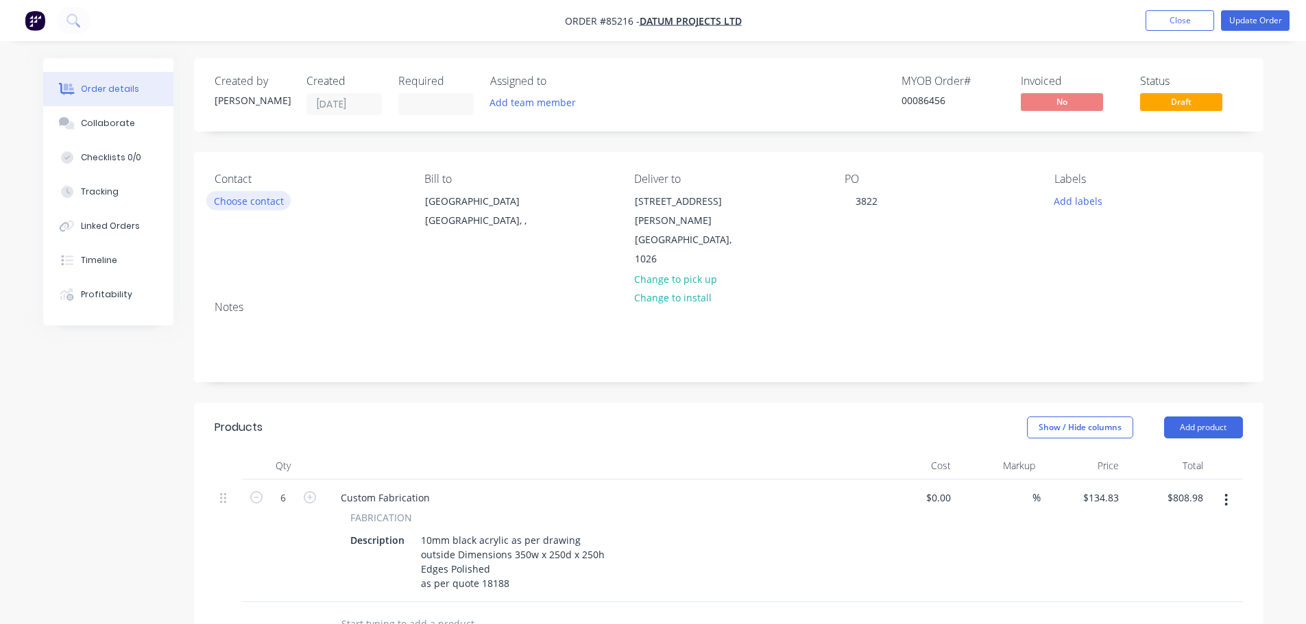
click at [269, 202] on button "Choose contact" at bounding box center [248, 200] width 84 height 19
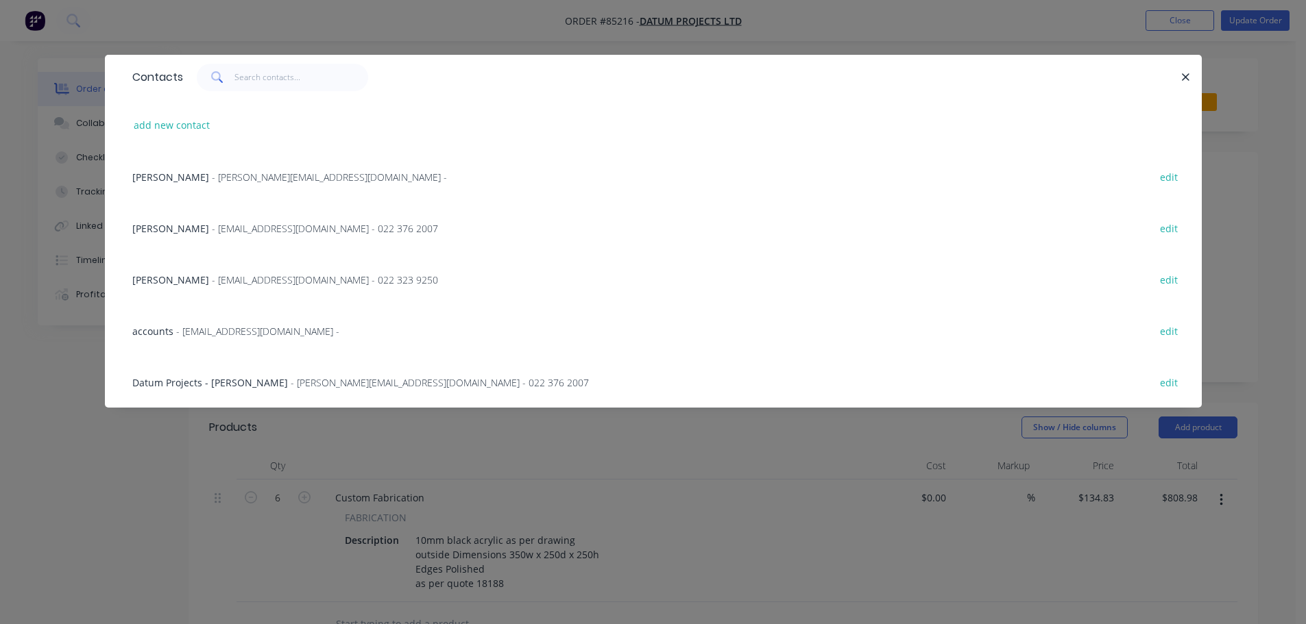
click at [186, 223] on span "[PERSON_NAME]" at bounding box center [170, 228] width 77 height 13
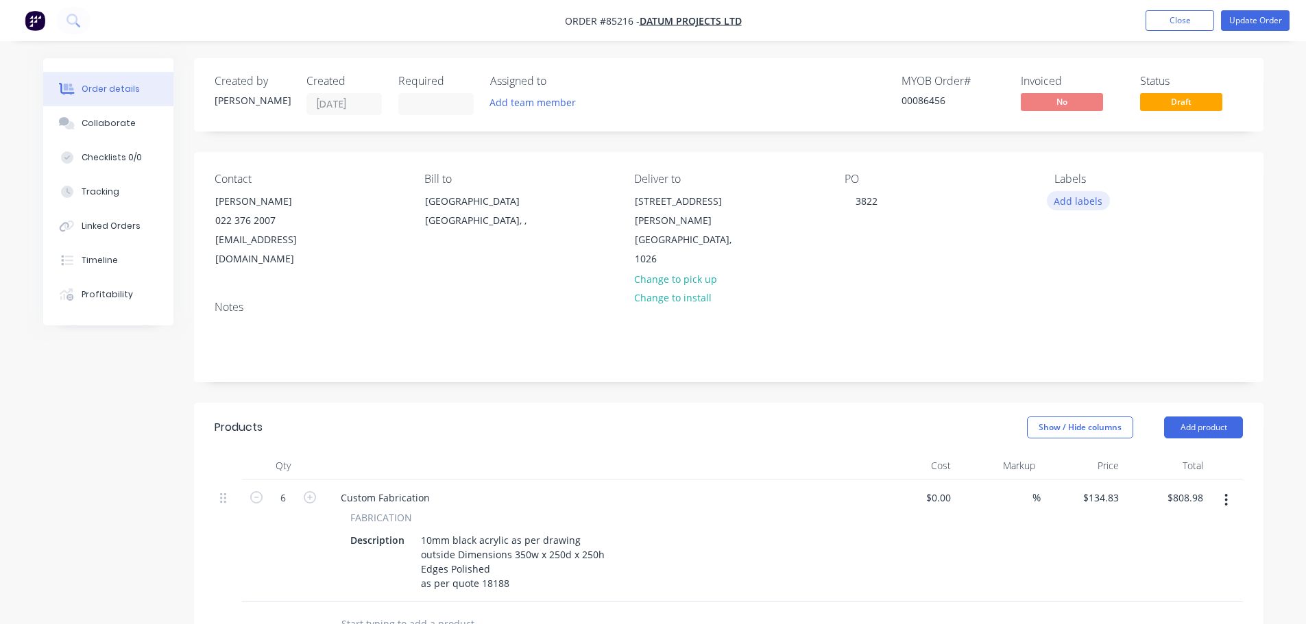
click at [1081, 210] on button "Add labels" at bounding box center [1078, 200] width 63 height 19
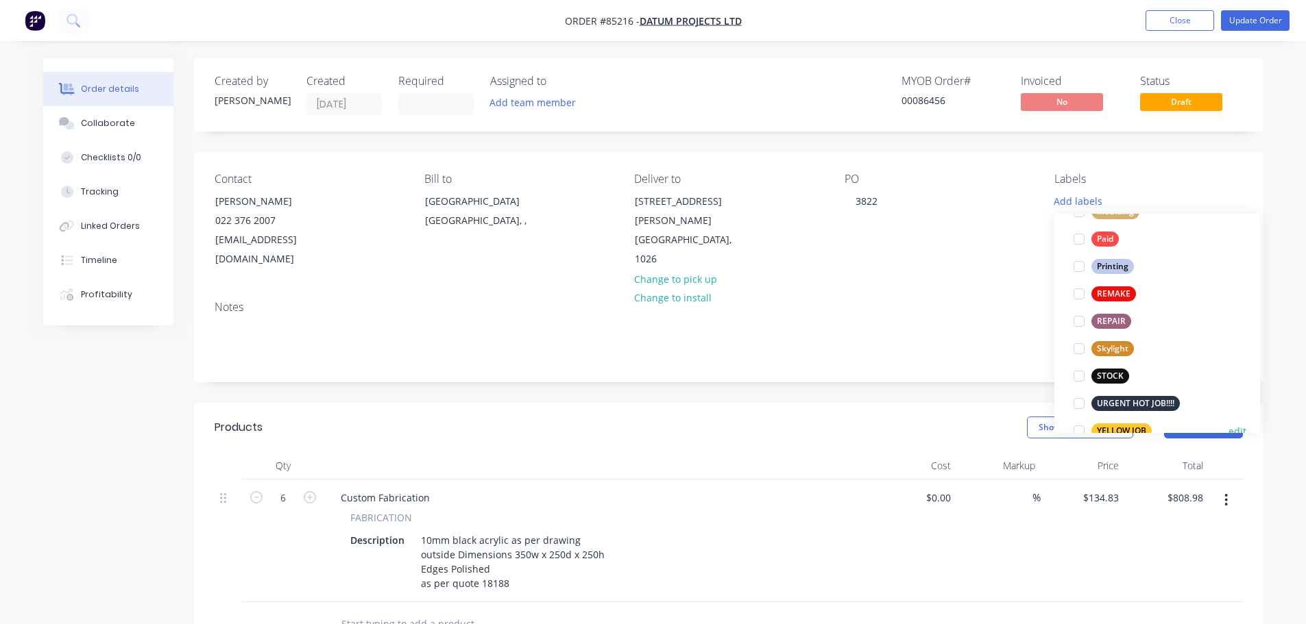
scroll to position [576, 0]
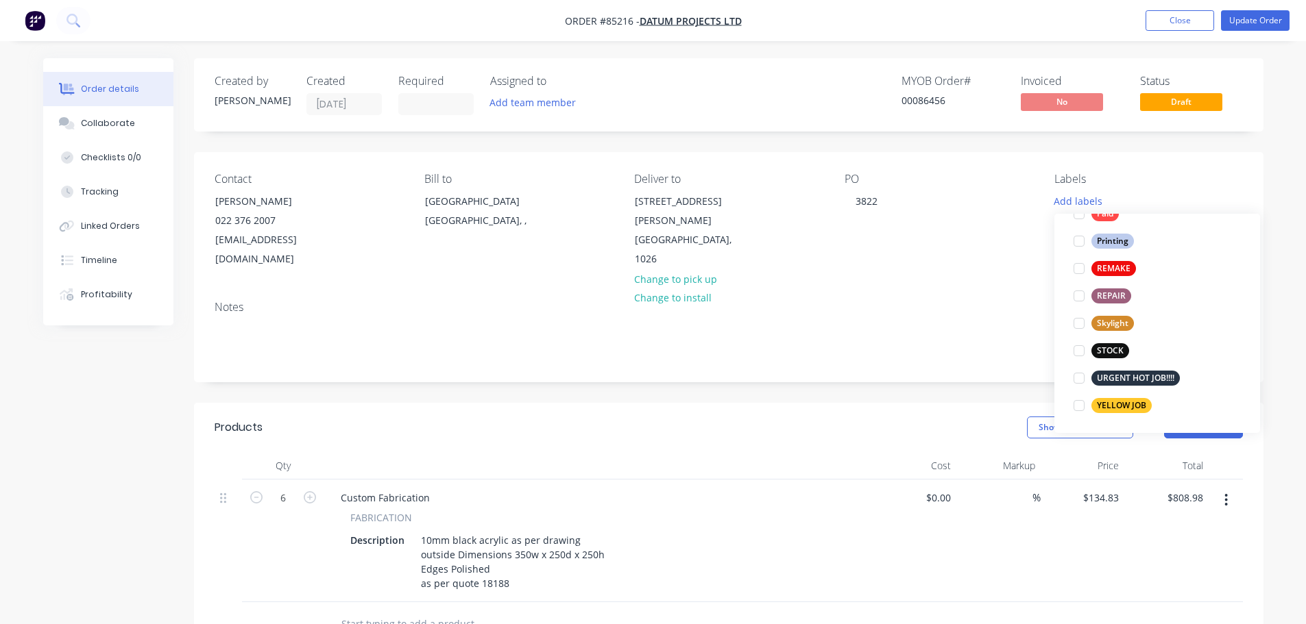
drag, startPoint x: 1108, startPoint y: 412, endPoint x: 1114, endPoint y: 385, distance: 27.3
click at [1109, 410] on div "YELLOW JOB" at bounding box center [1121, 405] width 60 height 15
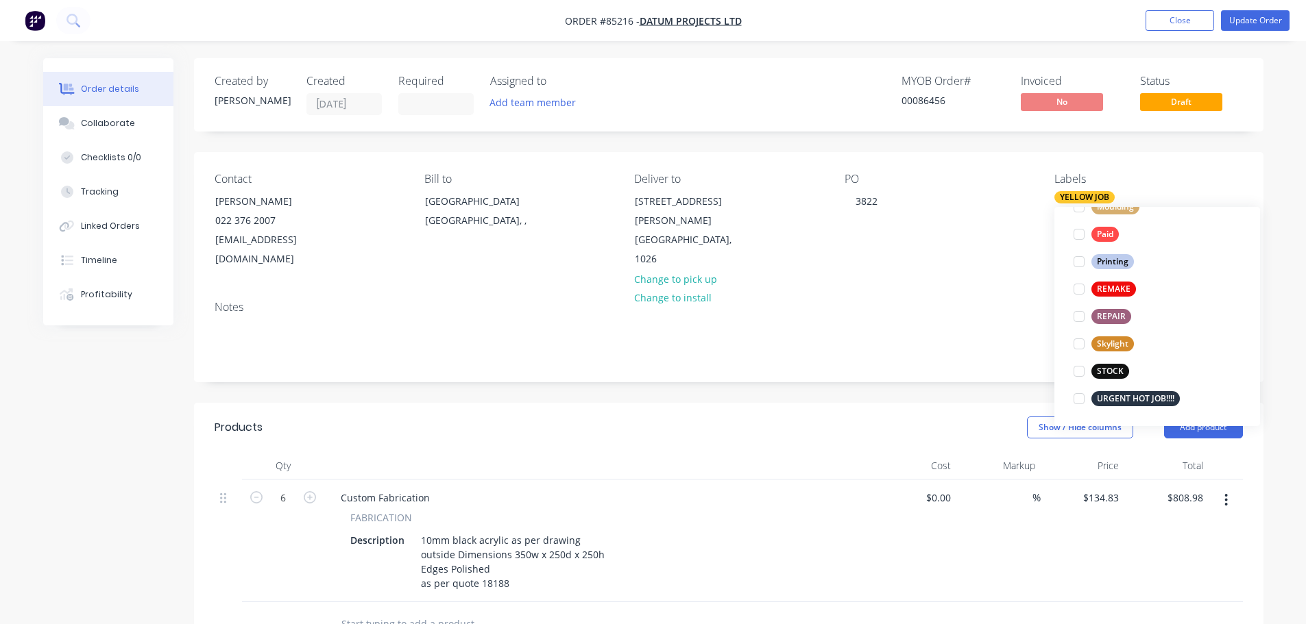
scroll to position [0, 0]
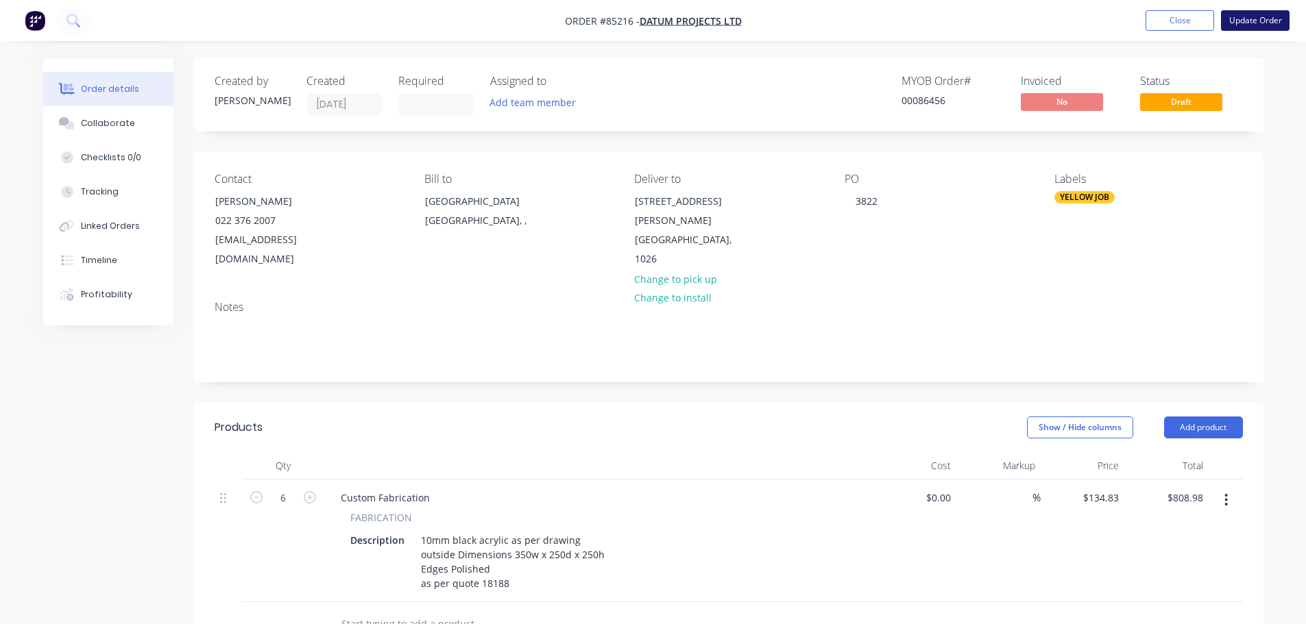
click at [1232, 29] on button "Update Order" at bounding box center [1255, 20] width 69 height 21
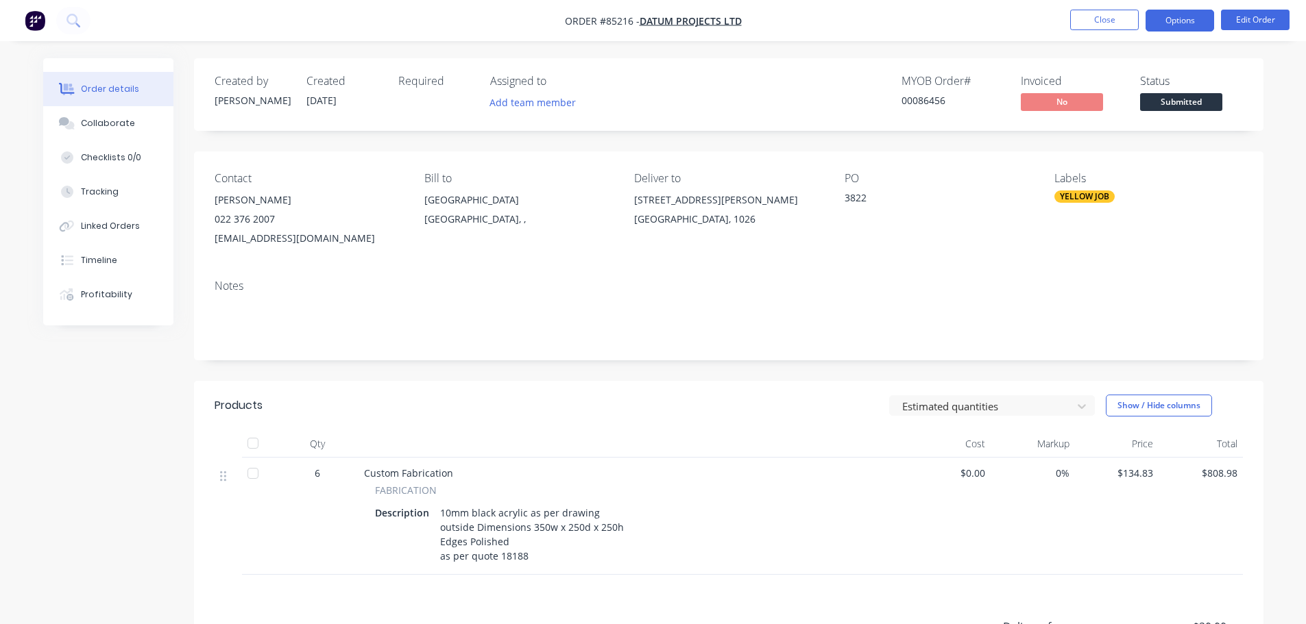
click at [1173, 26] on button "Options" at bounding box center [1179, 21] width 69 height 22
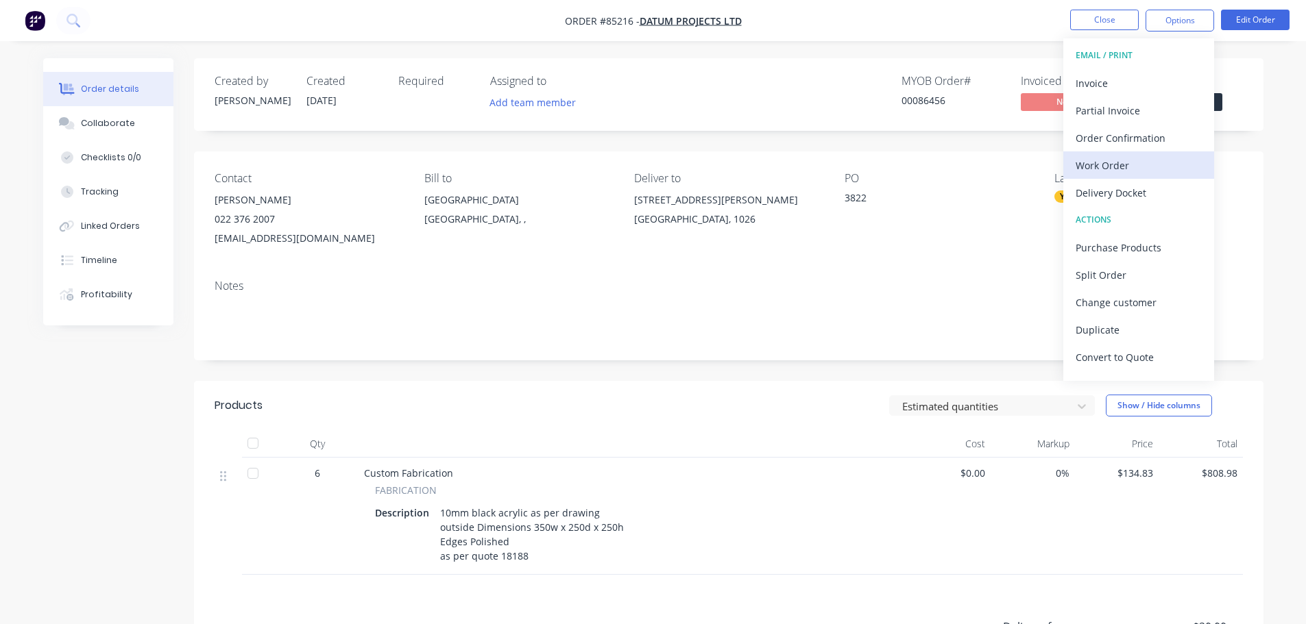
click at [1132, 161] on div "Work Order" at bounding box center [1138, 166] width 126 height 20
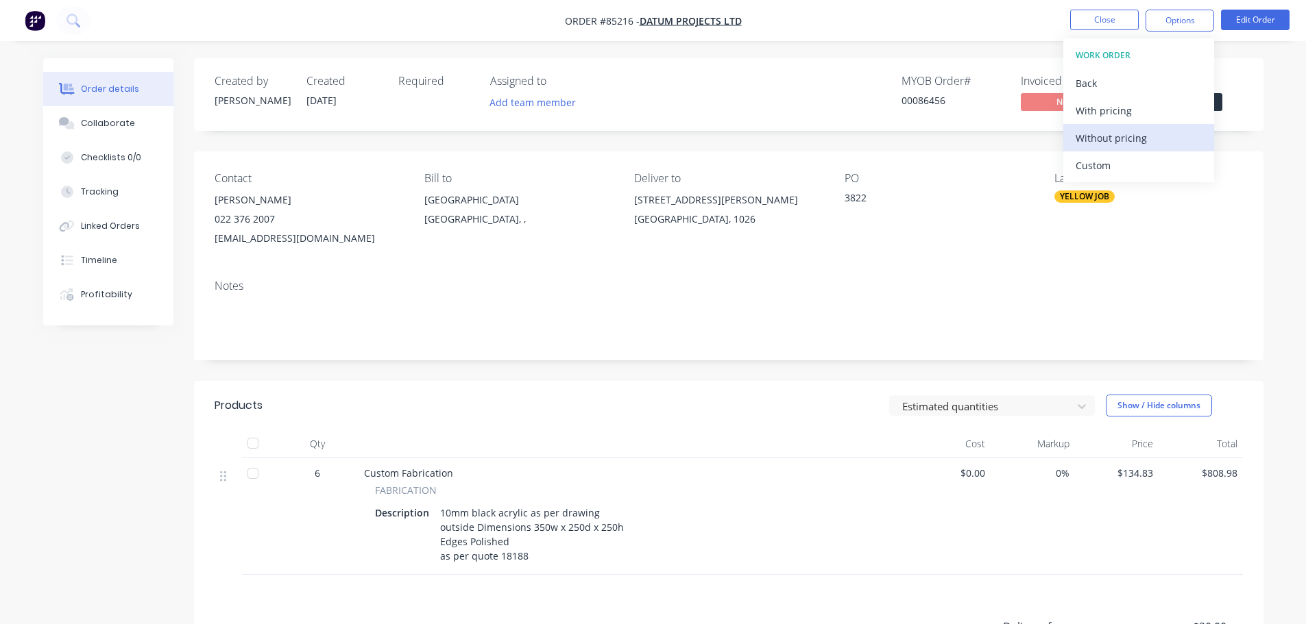
click at [1133, 137] on div "Without pricing" at bounding box center [1138, 138] width 126 height 20
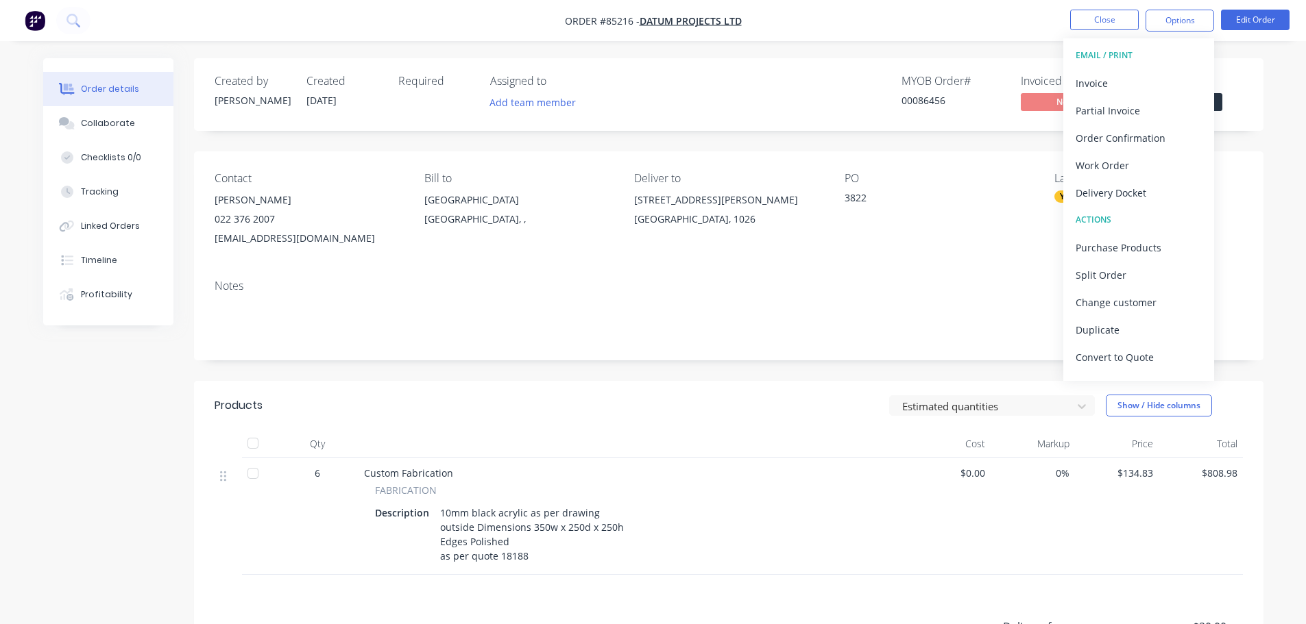
drag, startPoint x: 99, startPoint y: 45, endPoint x: 77, endPoint y: 25, distance: 30.1
click at [98, 45] on div "Order details Collaborate Checklists 0/0 Tracking Linked Orders Timeline Profit…" at bounding box center [653, 424] width 1306 height 849
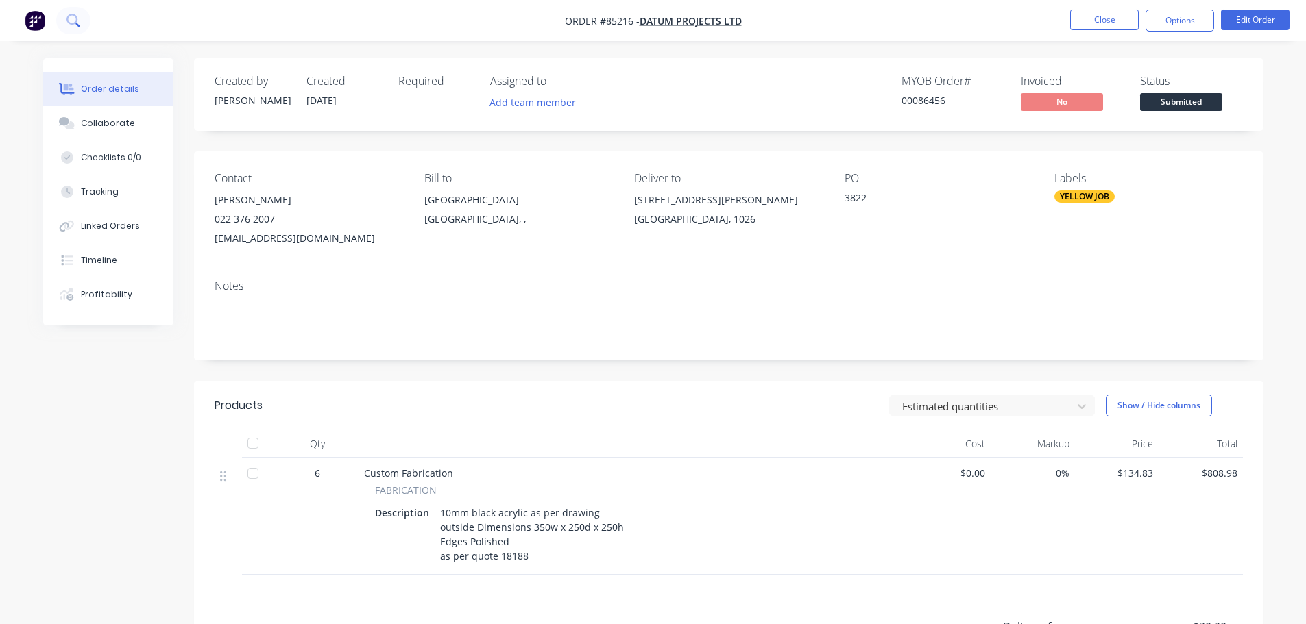
click at [70, 20] on icon at bounding box center [72, 20] width 13 height 13
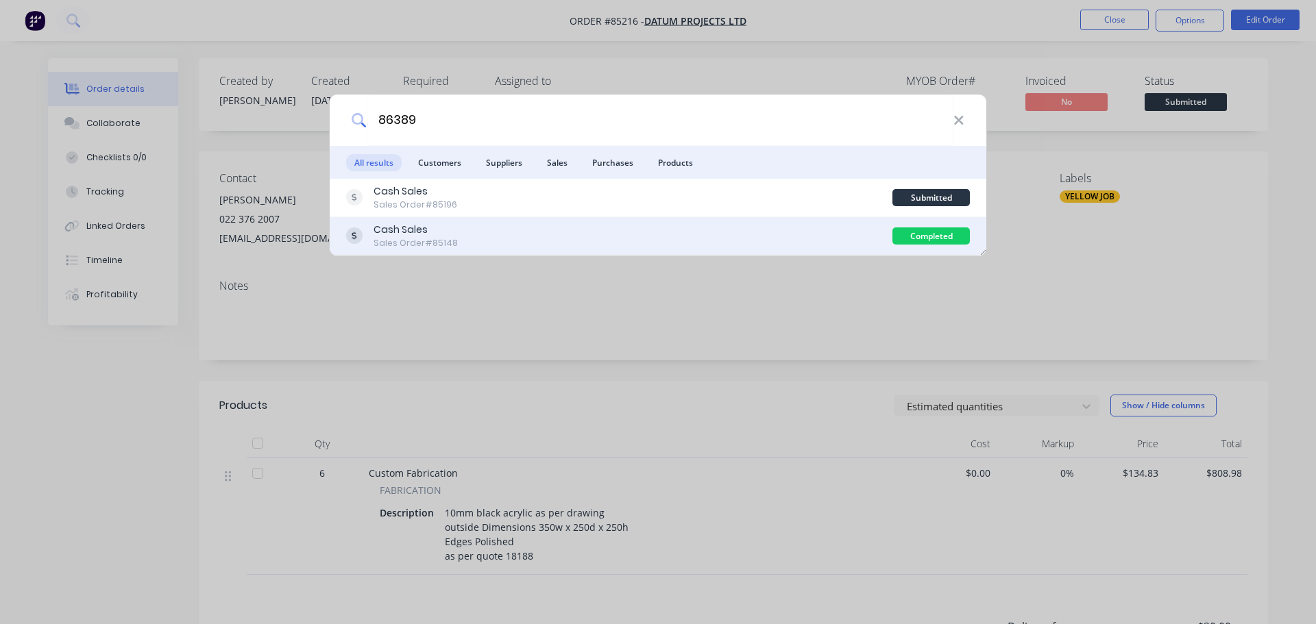
type input "86389"
click at [798, 227] on div "Cash Sales Sales Order #85148" at bounding box center [619, 236] width 546 height 27
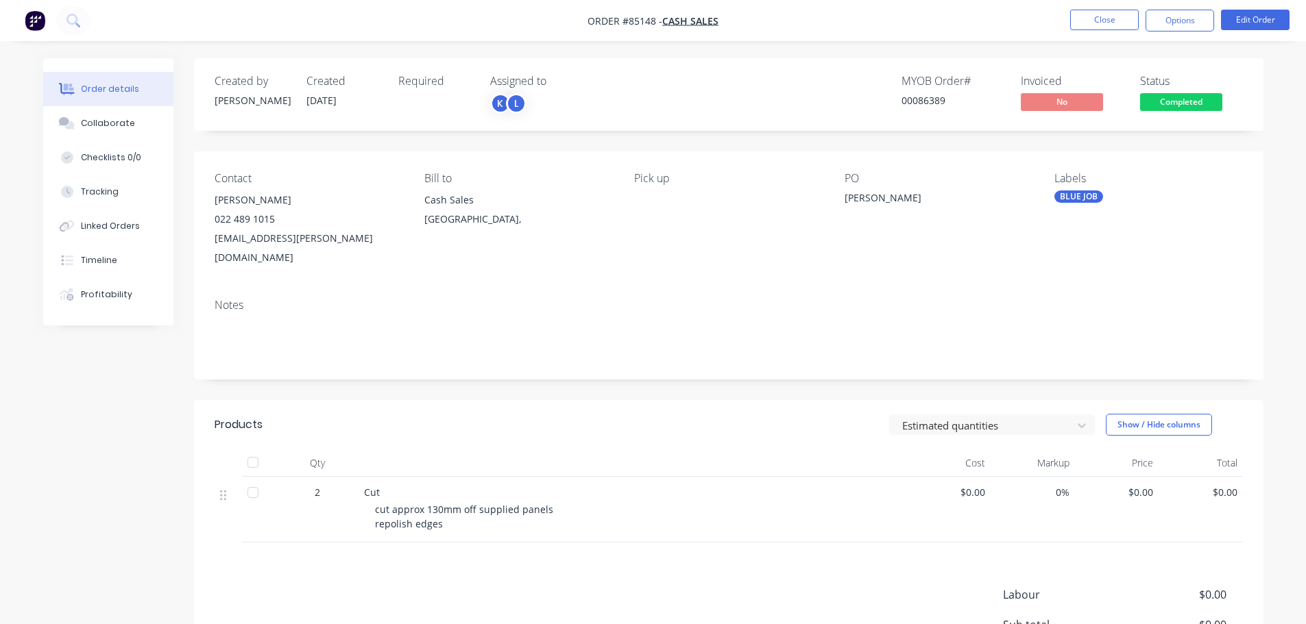
click at [1166, 96] on span "Completed" at bounding box center [1181, 101] width 82 height 17
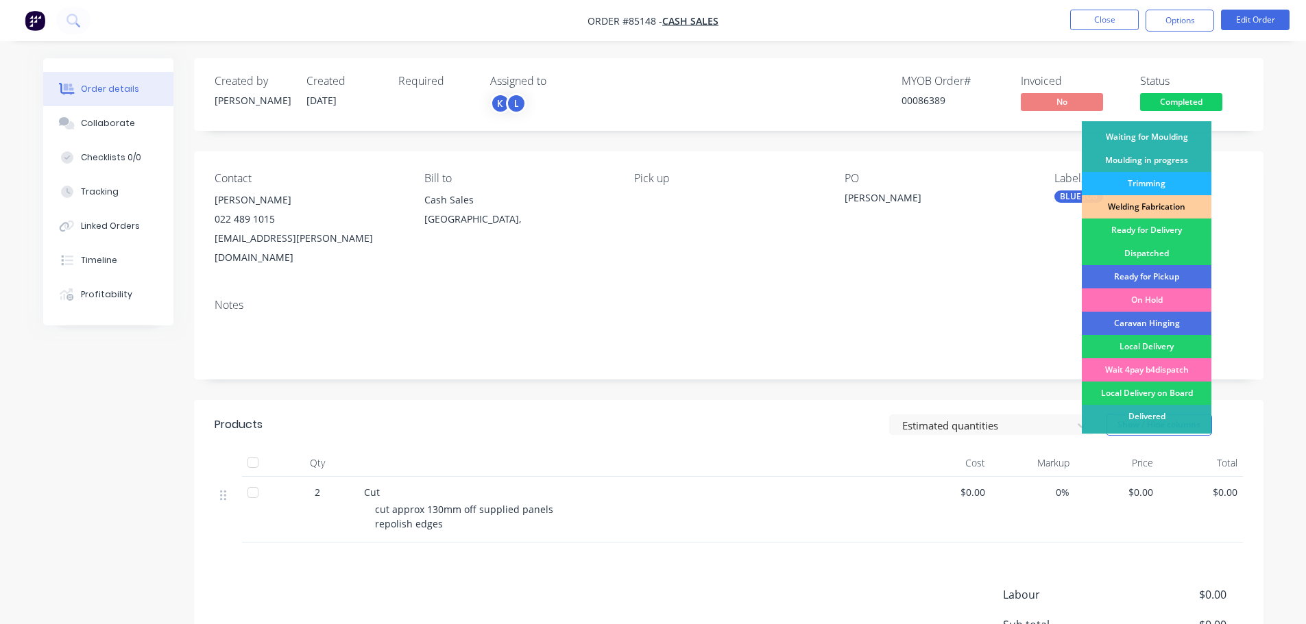
scroll to position [270, 0]
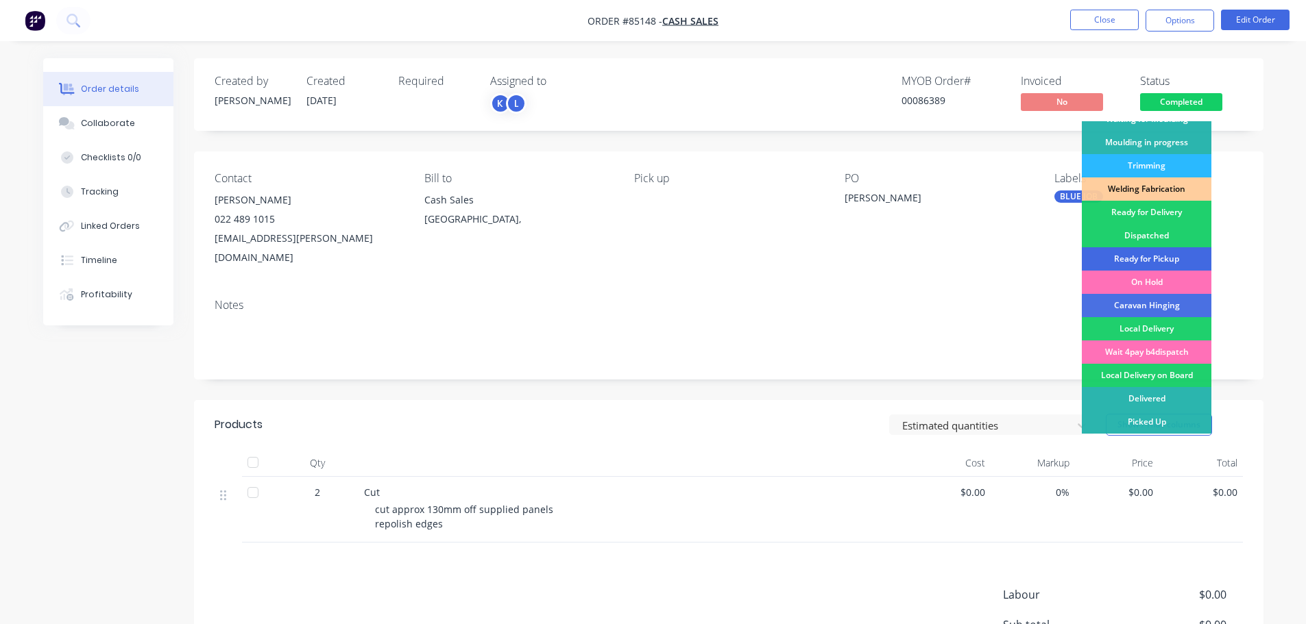
click at [1174, 263] on div "Ready for Pickup" at bounding box center [1147, 258] width 130 height 23
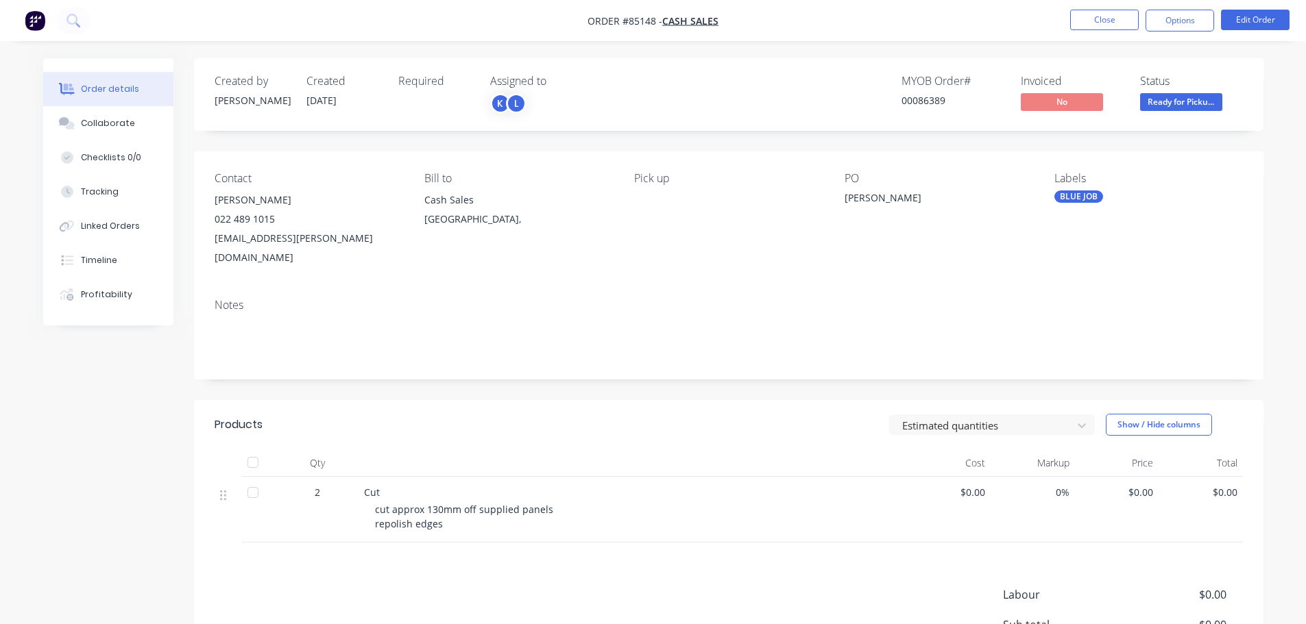
click at [1173, 32] on nav "Order #85148 - Cash Sales Close Options Edit Order" at bounding box center [653, 20] width 1306 height 41
click at [1173, 26] on button "Options" at bounding box center [1179, 21] width 69 height 22
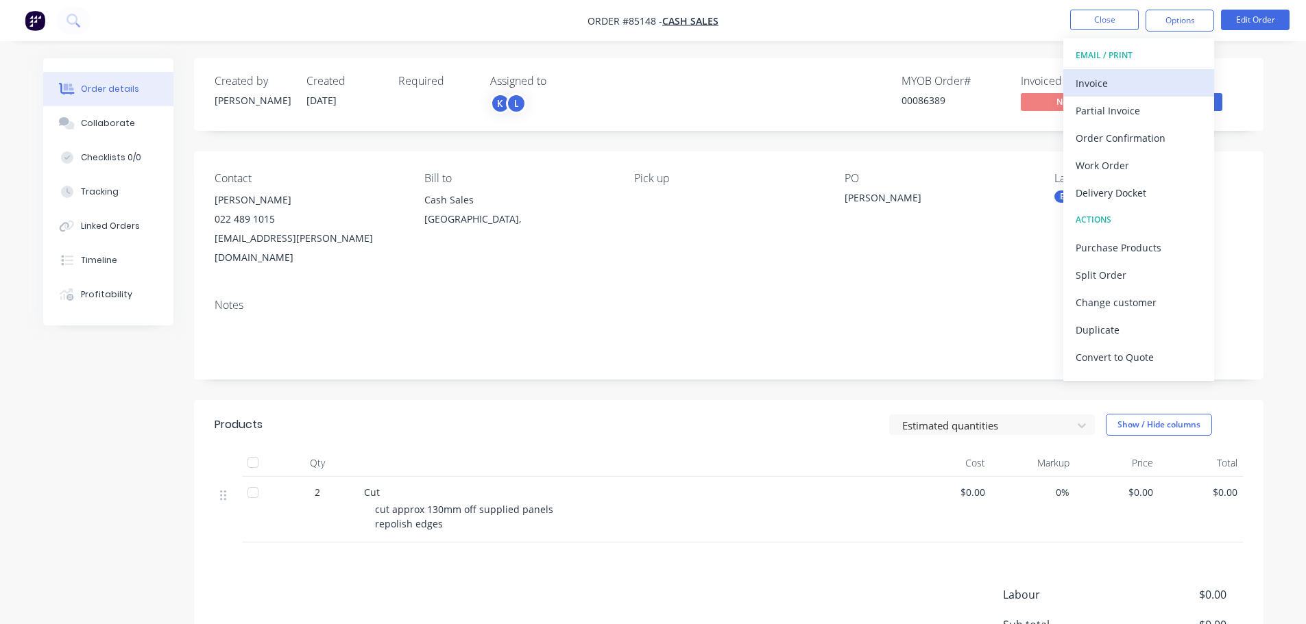
click at [1147, 86] on div "Invoice" at bounding box center [1138, 83] width 126 height 20
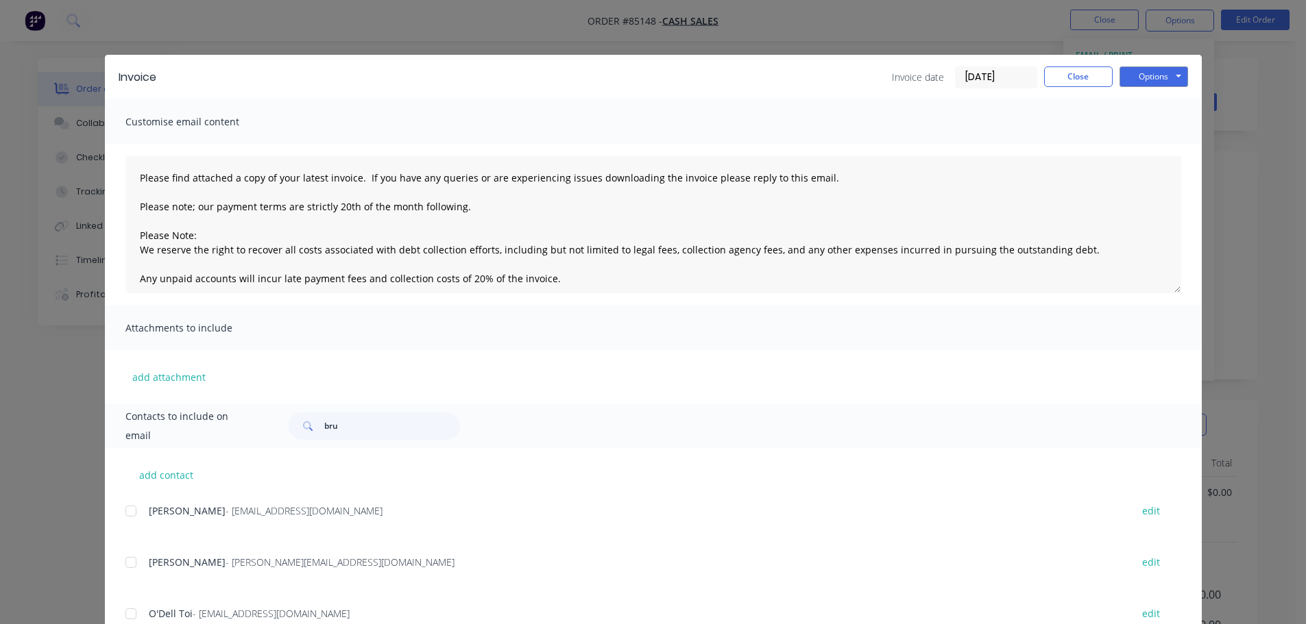
click at [1170, 89] on div "Invoice Invoice date [DATE] Close Options Preview Print Email" at bounding box center [653, 77] width 1097 height 45
click at [1167, 83] on button "Options" at bounding box center [1153, 76] width 69 height 21
click at [1100, 76] on button "Close" at bounding box center [1078, 76] width 69 height 21
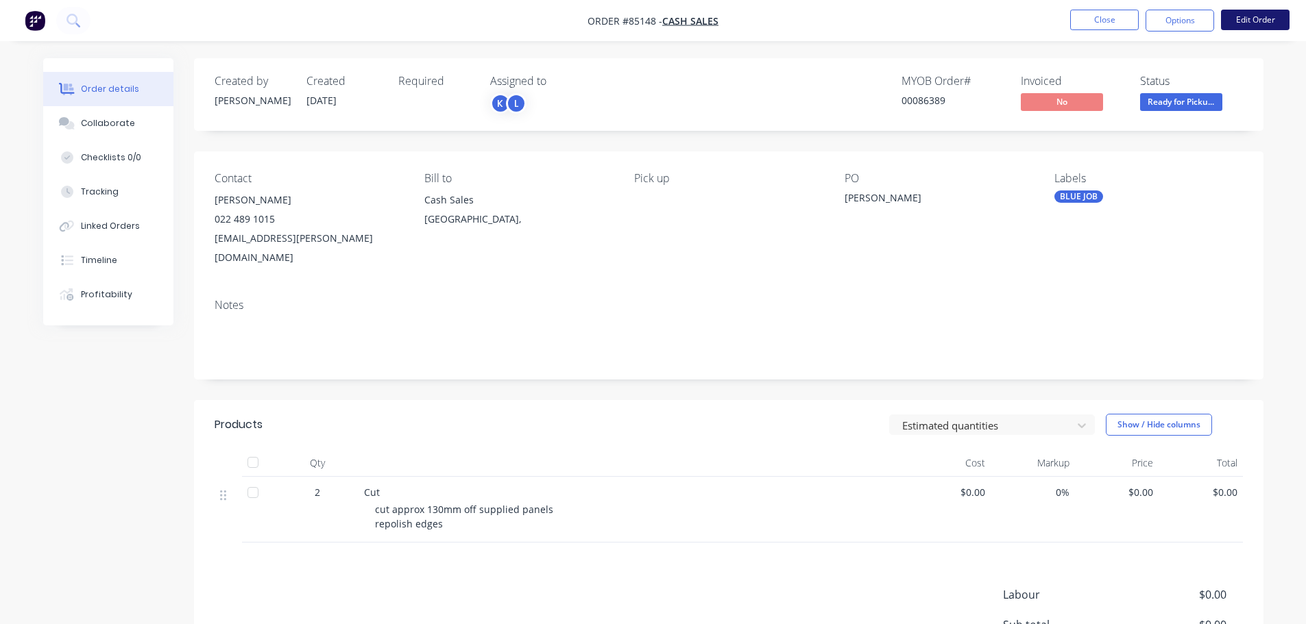
click at [1272, 12] on button "Edit Order" at bounding box center [1255, 20] width 69 height 21
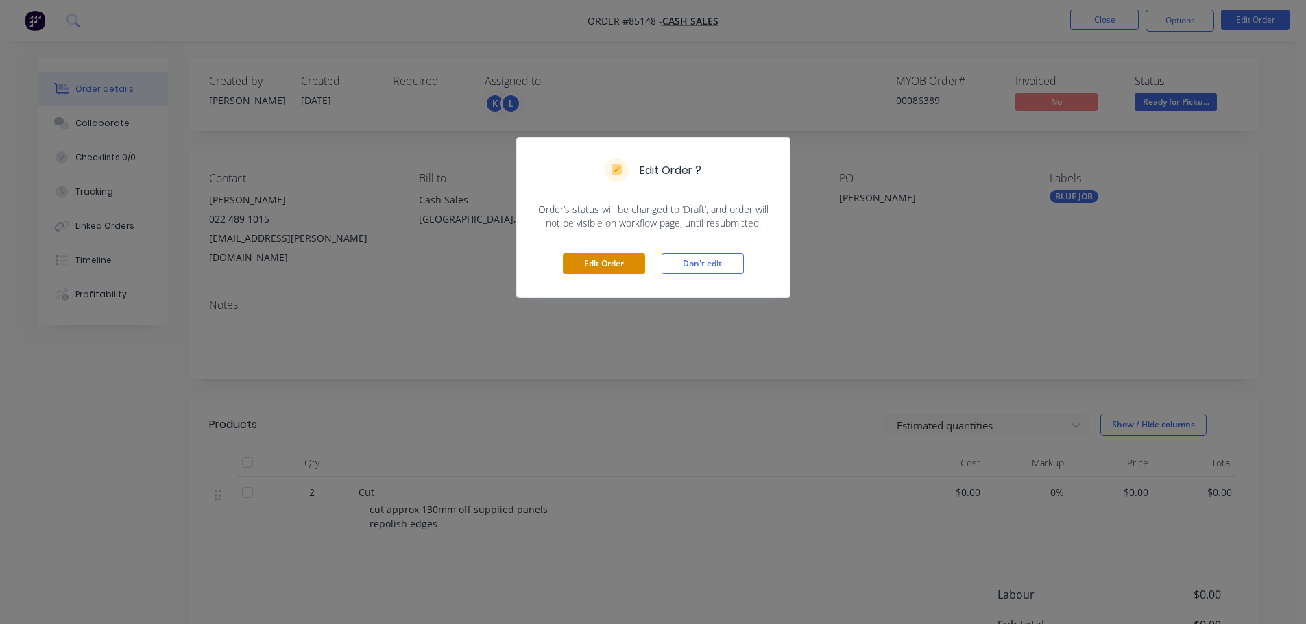
click at [618, 272] on button "Edit Order" at bounding box center [604, 264] width 82 height 21
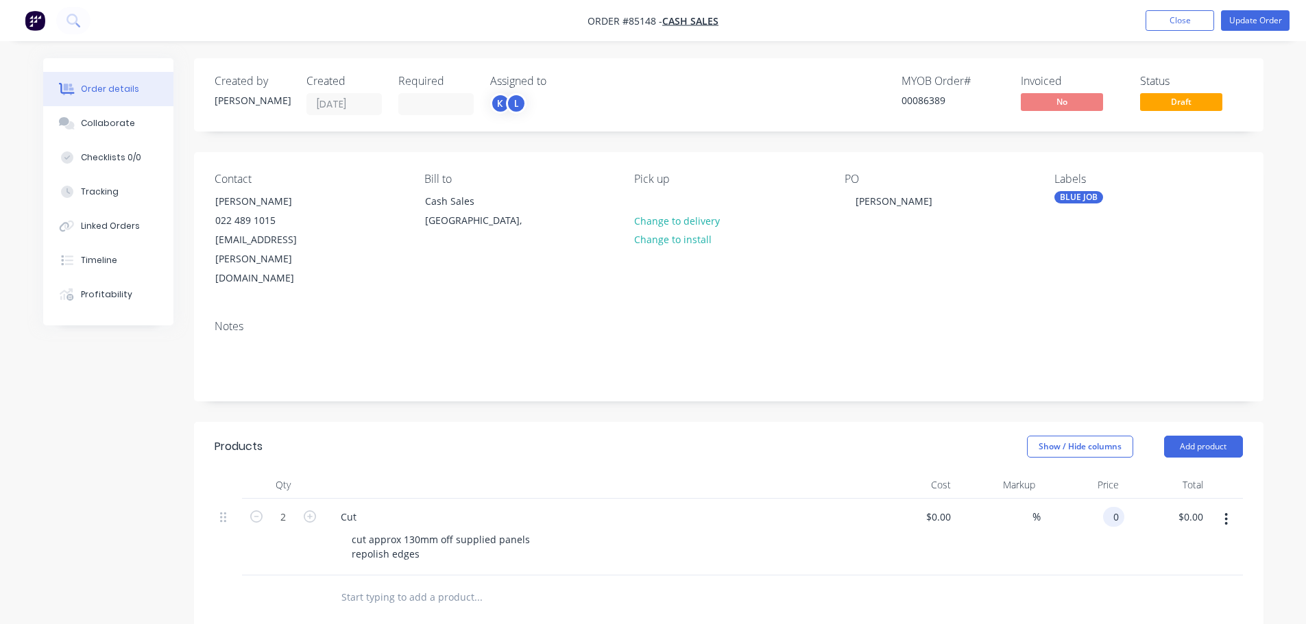
click at [1112, 507] on input "0" at bounding box center [1116, 517] width 16 height 20
type input "$10.00"
type input "$20.00"
click at [1230, 243] on div "Labels BLUE JOB" at bounding box center [1148, 231] width 188 height 116
click at [1107, 507] on div "10 $10.00" at bounding box center [1105, 517] width 37 height 20
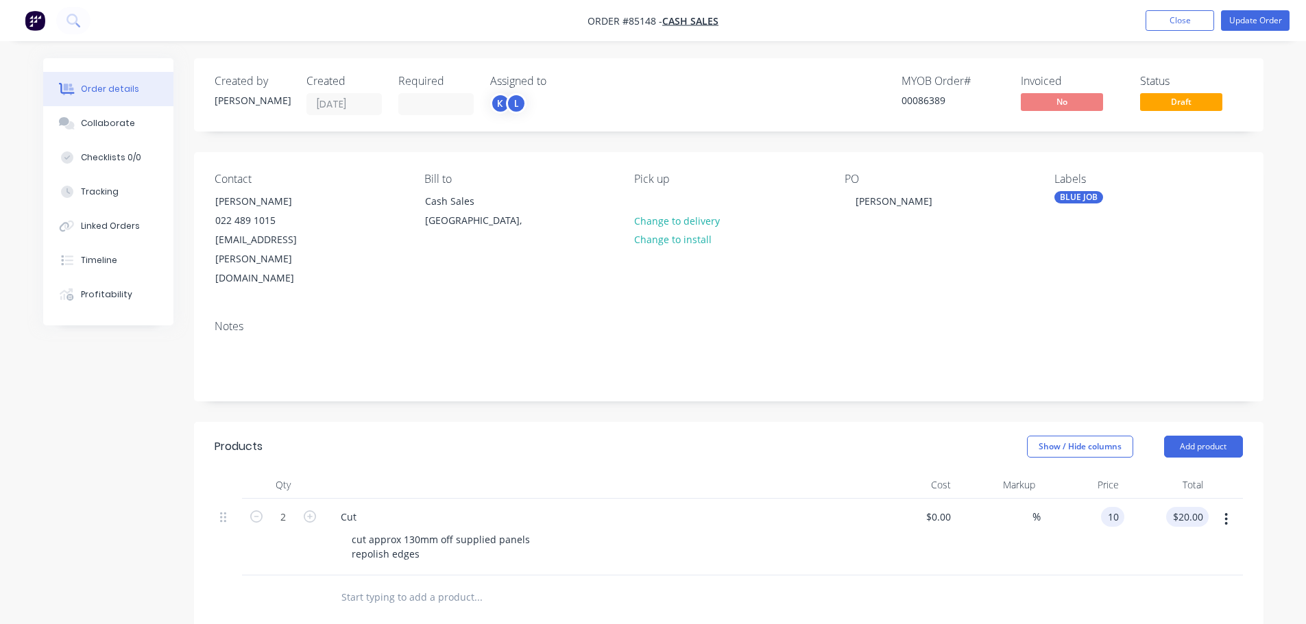
type input "$10.00"
click at [1178, 507] on input "20.00" at bounding box center [1189, 517] width 37 height 20
paste input "1"
type input "10"
type input "$5.00"
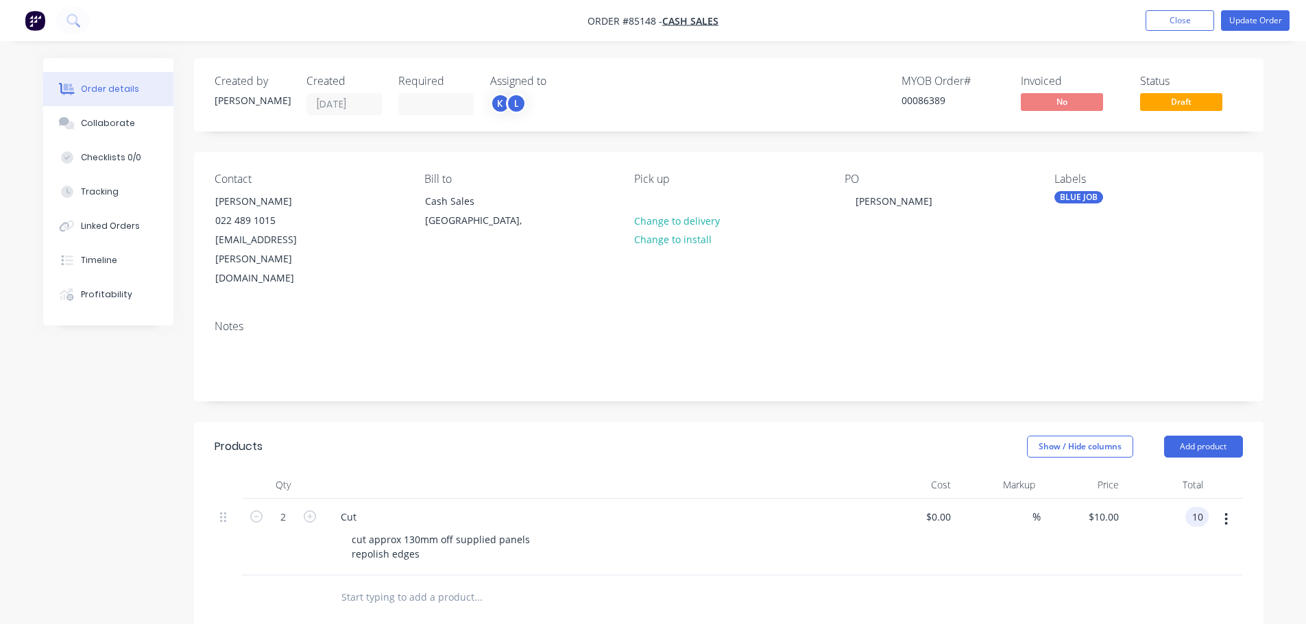
type input "$10.00"
click at [1203, 576] on div at bounding box center [729, 598] width 1028 height 45
click at [1264, 19] on button "Update Order" at bounding box center [1255, 20] width 69 height 21
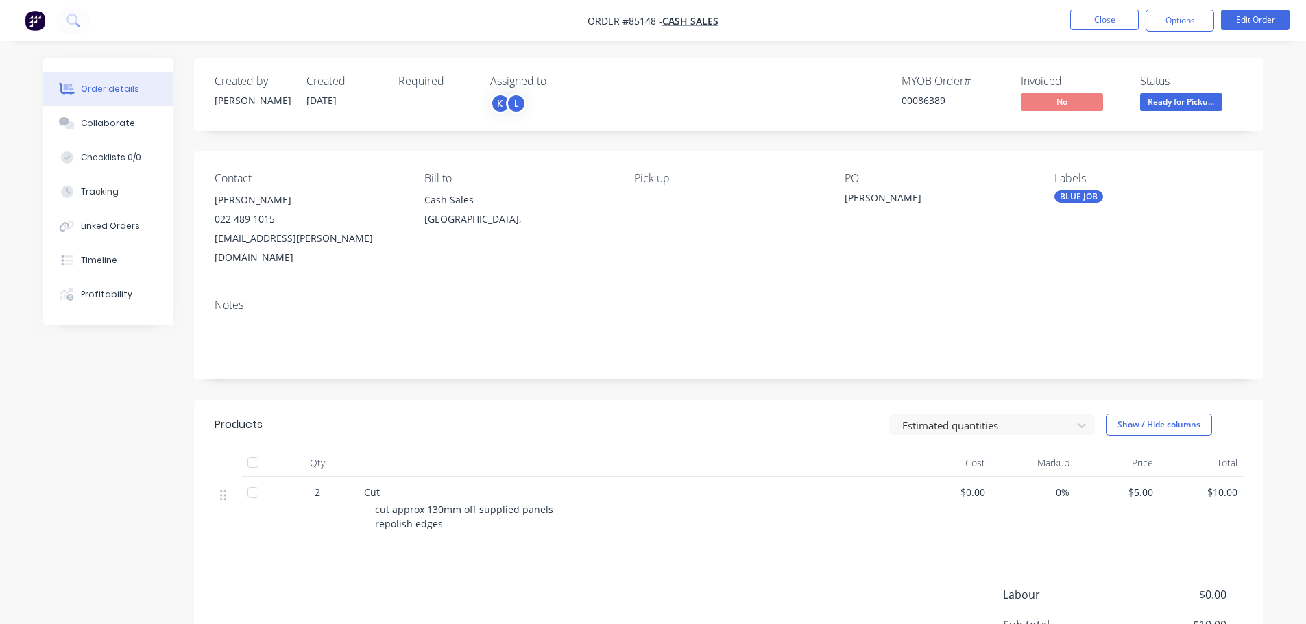
drag, startPoint x: 1172, startPoint y: 25, endPoint x: 1164, endPoint y: 36, distance: 13.2
click at [1172, 25] on button "Options" at bounding box center [1179, 21] width 69 height 22
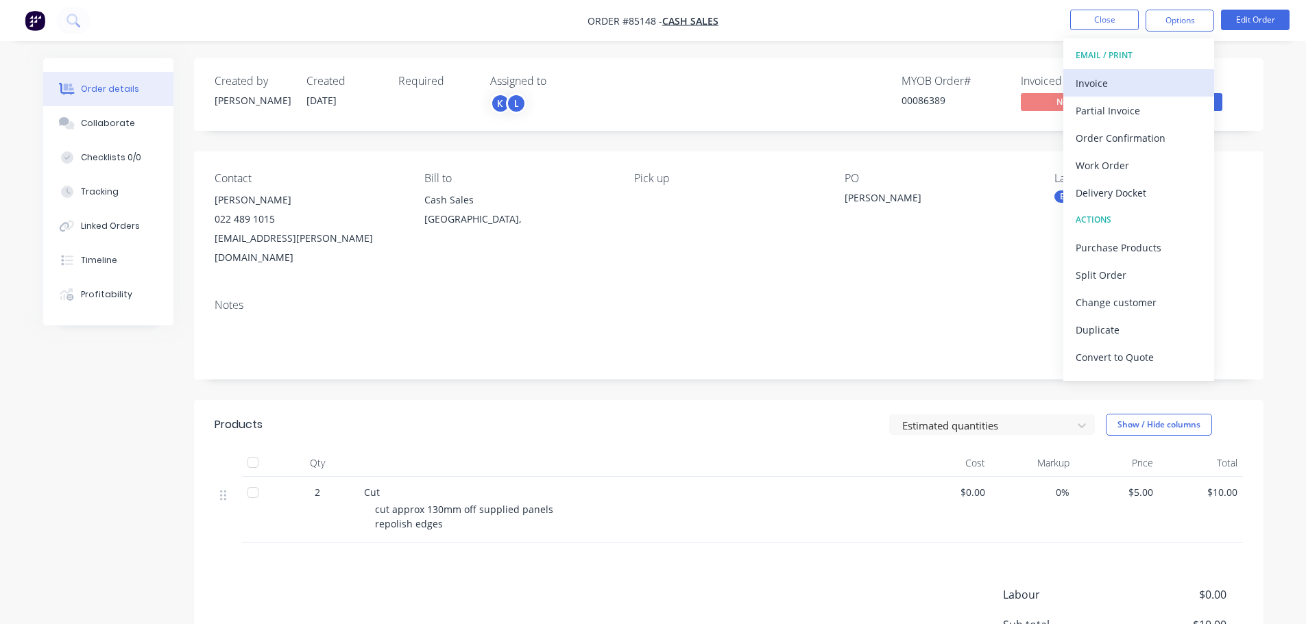
click at [1131, 84] on div "Invoice" at bounding box center [1138, 83] width 126 height 20
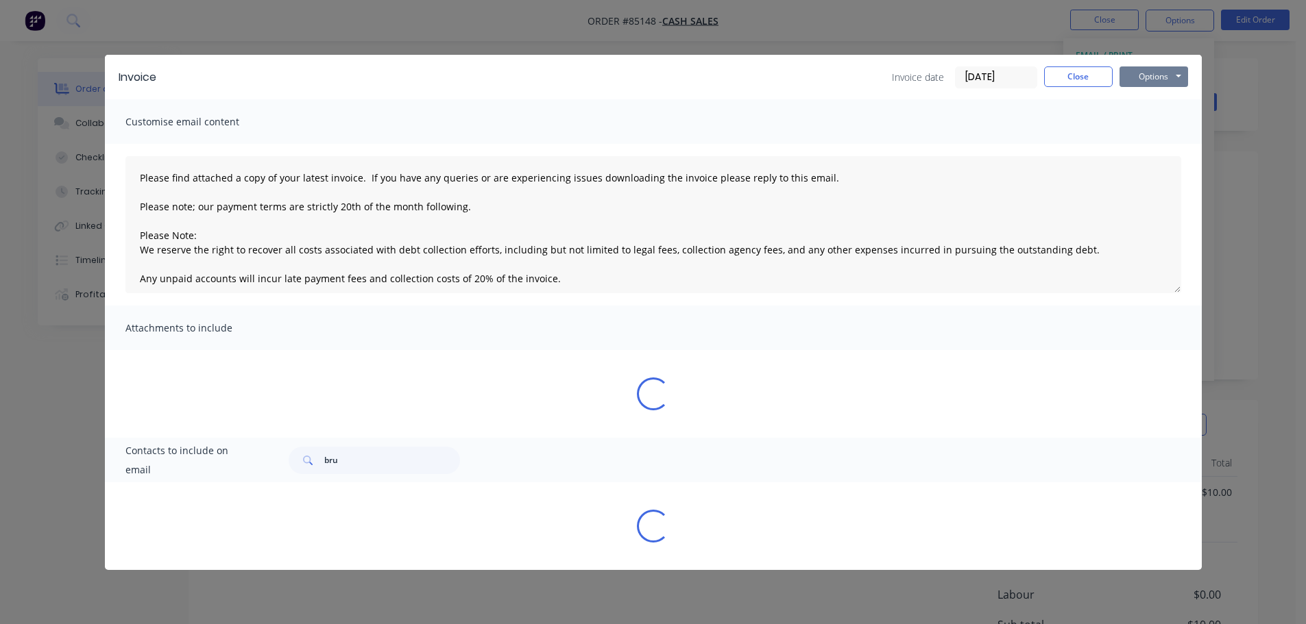
click at [1169, 72] on button "Options" at bounding box center [1153, 76] width 69 height 21
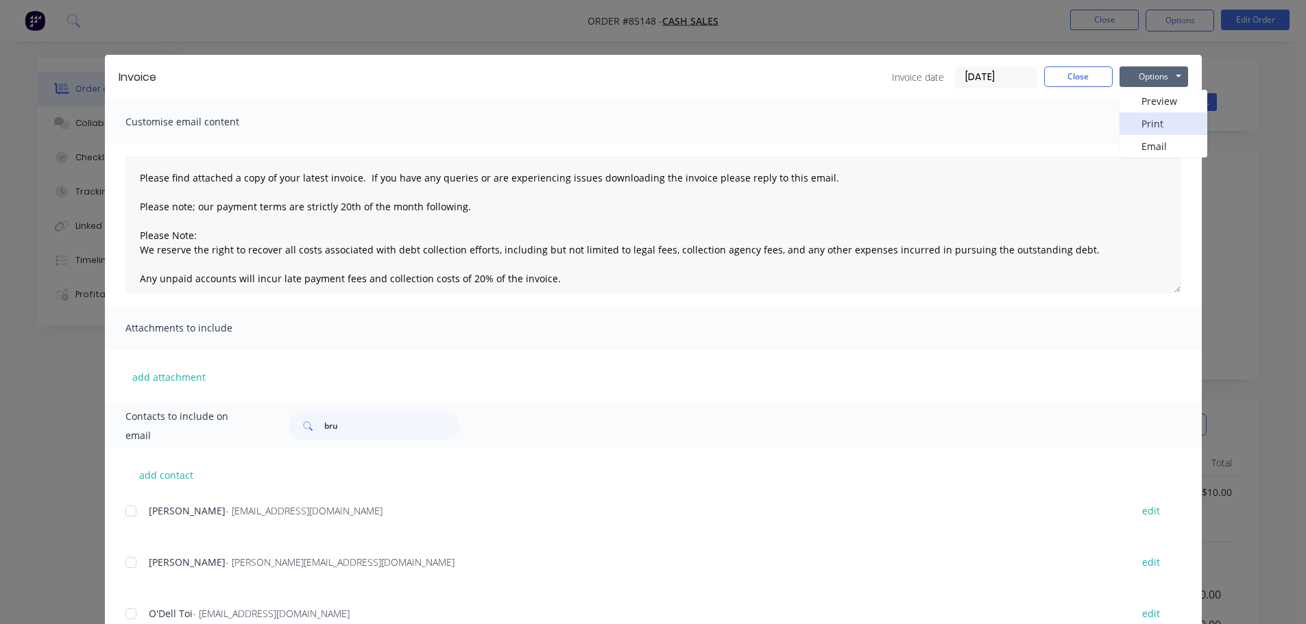
click at [1164, 120] on button "Print" at bounding box center [1163, 123] width 88 height 23
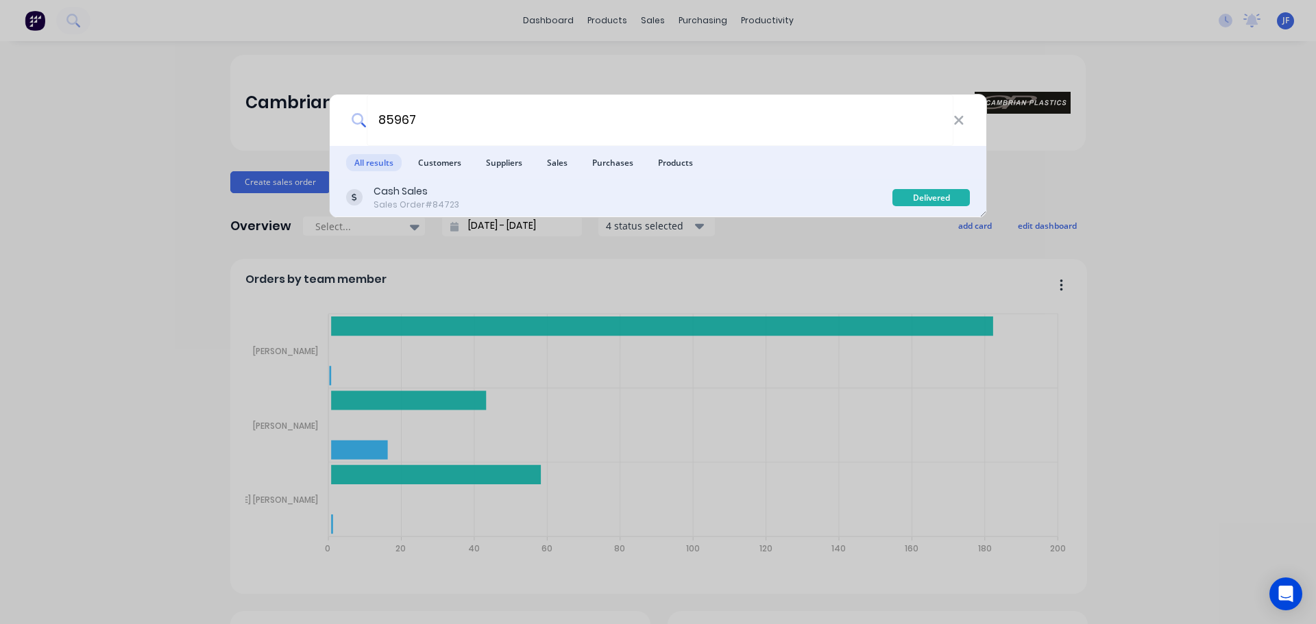
type input "85967"
click at [560, 193] on div "Cash Sales Sales Order #84723" at bounding box center [619, 197] width 546 height 27
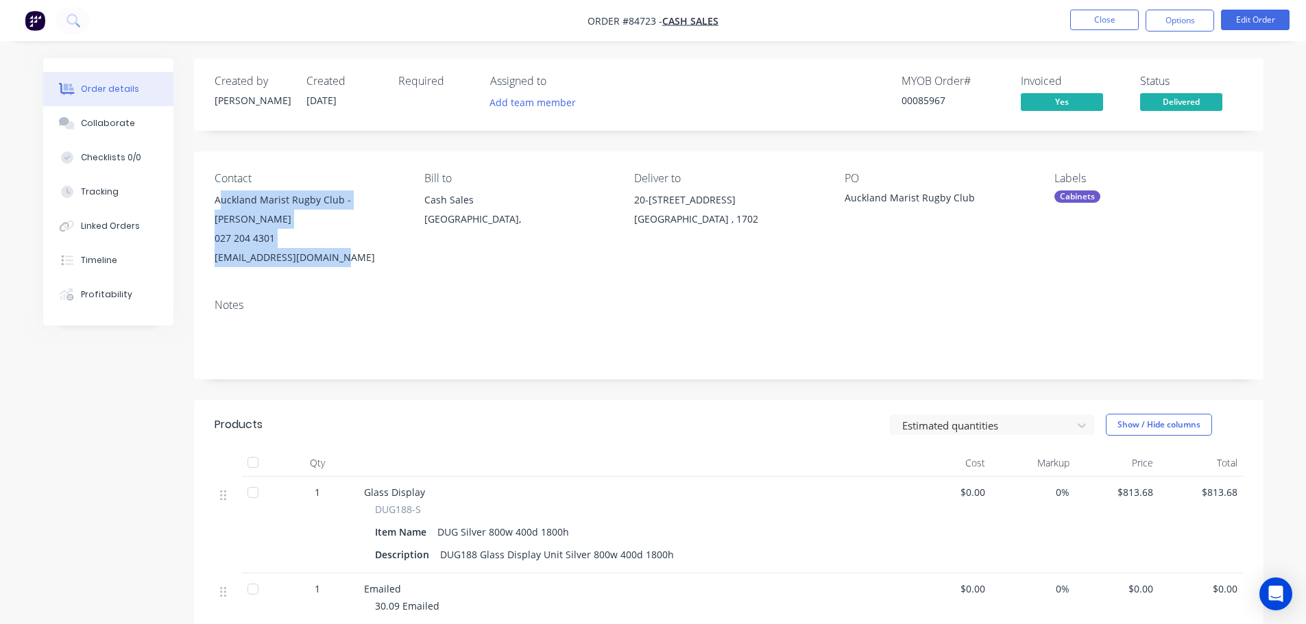
drag, startPoint x: 223, startPoint y: 198, endPoint x: 351, endPoint y: 252, distance: 138.9
click at [351, 252] on div "Auckland Marist Rugby Club - Kevin Hickland 027 204 4301 doo@aucklandmarist.co.…" at bounding box center [309, 229] width 188 height 77
click at [351, 252] on div "doo@aucklandmarist.co.nz" at bounding box center [309, 257] width 188 height 19
